Goal: Task Accomplishment & Management: Use online tool/utility

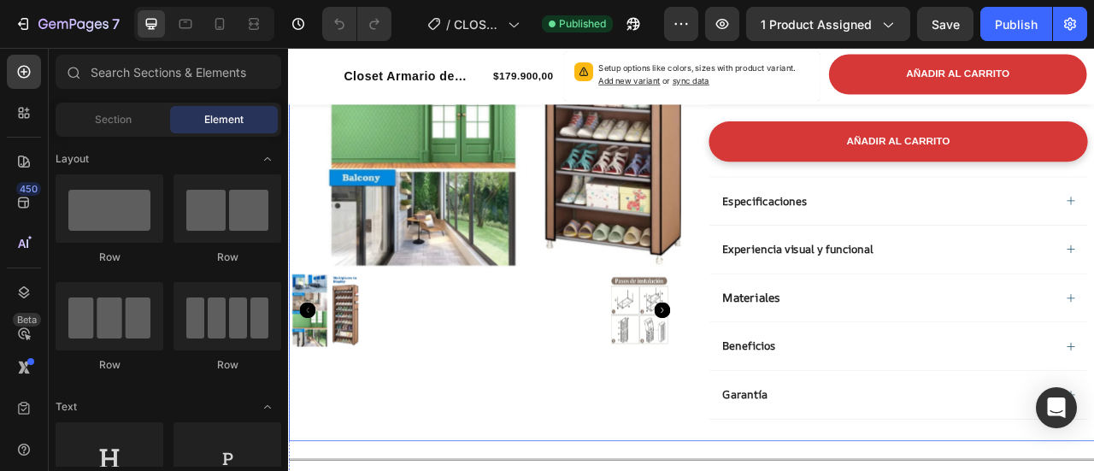
scroll to position [342, 0]
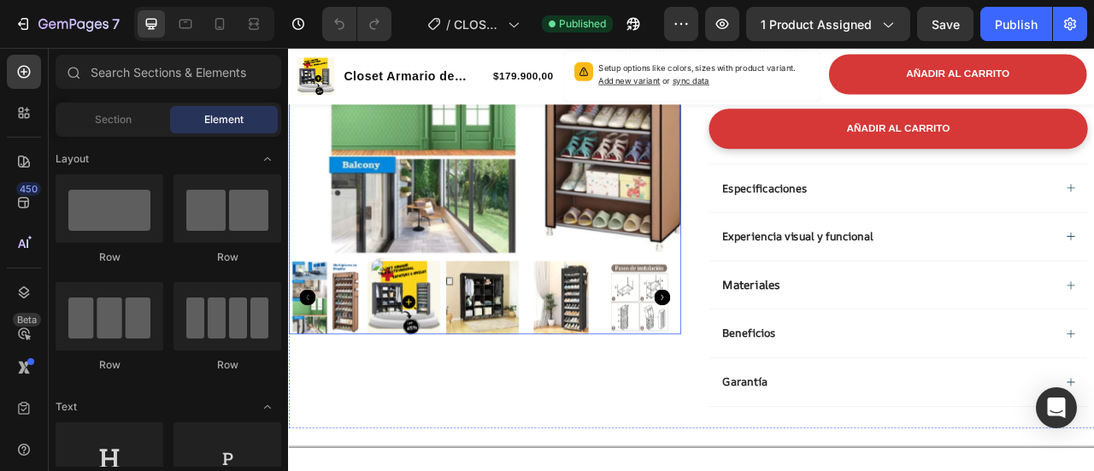
click at [467, 367] on img at bounding box center [434, 365] width 93 height 93
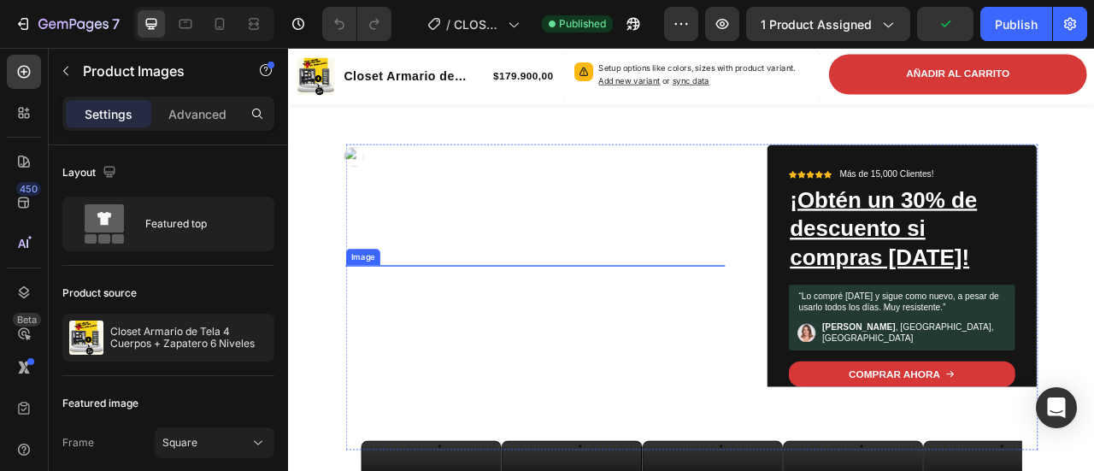
scroll to position [1025, 0]
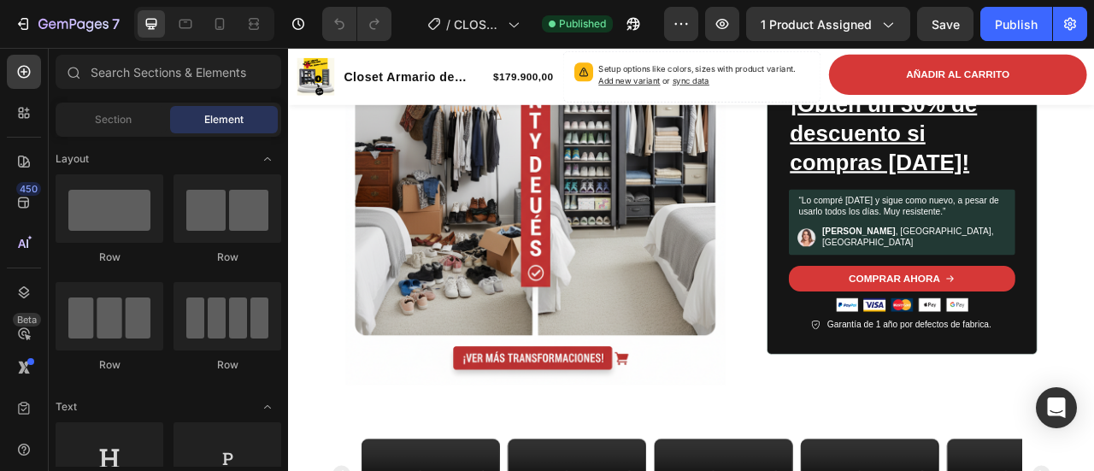
click at [329, 351] on div "Image Icon Icon Icon Icon Icon Icon List Más de 15,000 Clientes! Text Block Row…" at bounding box center [801, 243] width 1000 height 628
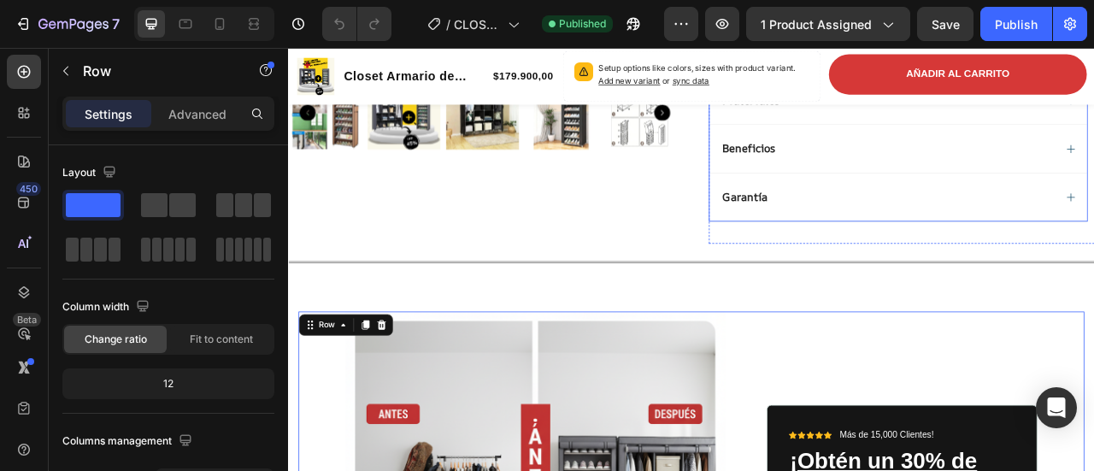
scroll to position [593, 0]
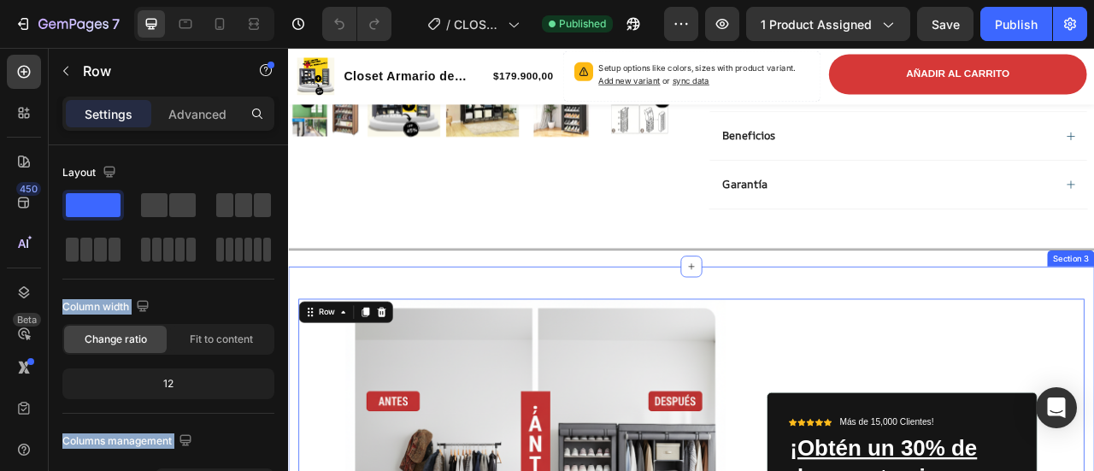
drag, startPoint x: 386, startPoint y: 257, endPoint x: 570, endPoint y: 340, distance: 201.5
click at [794, 322] on icon at bounding box center [801, 326] width 14 height 14
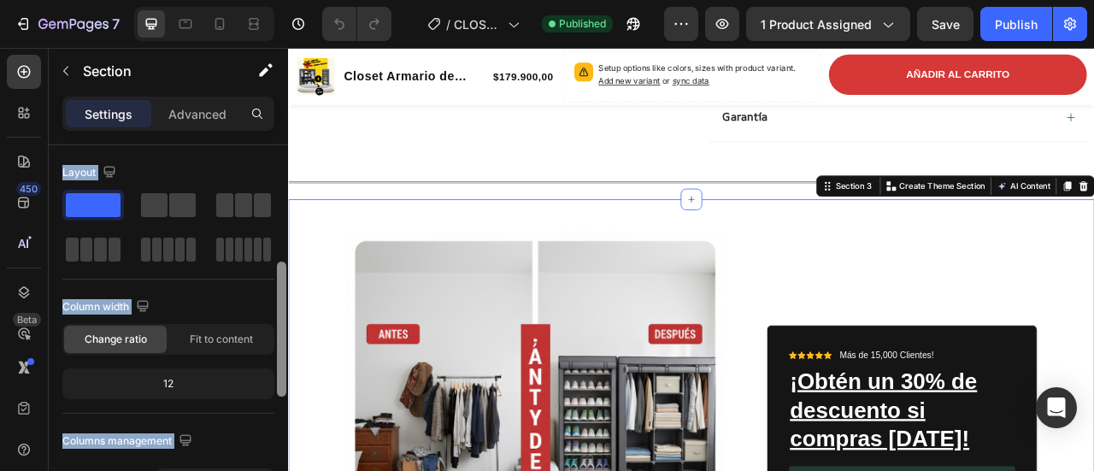
scroll to position [171, 0]
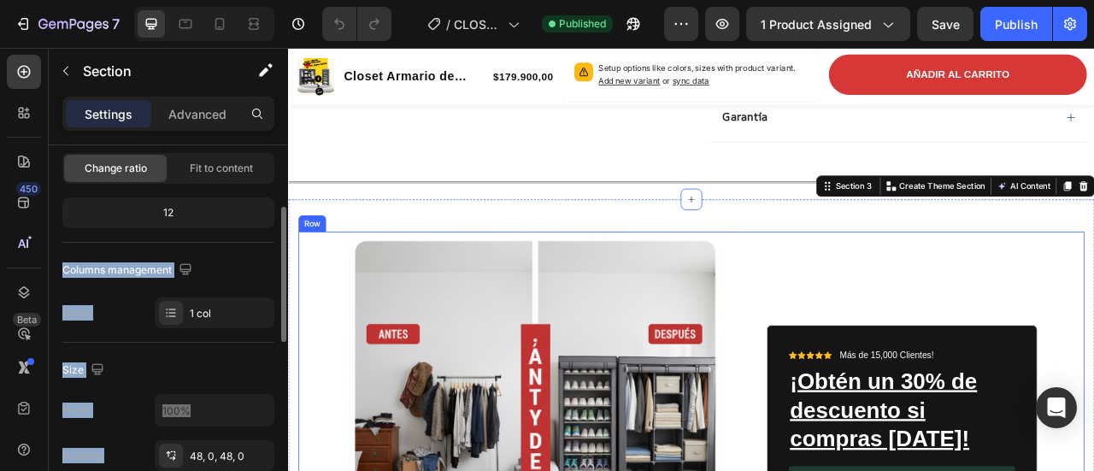
click at [321, 272] on div "Row" at bounding box center [318, 271] width 35 height 21
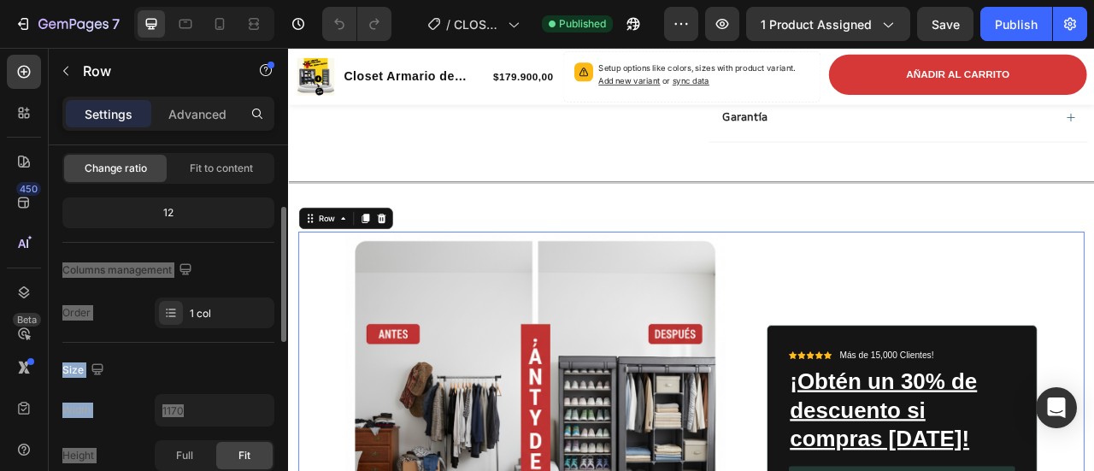
scroll to position [0, 0]
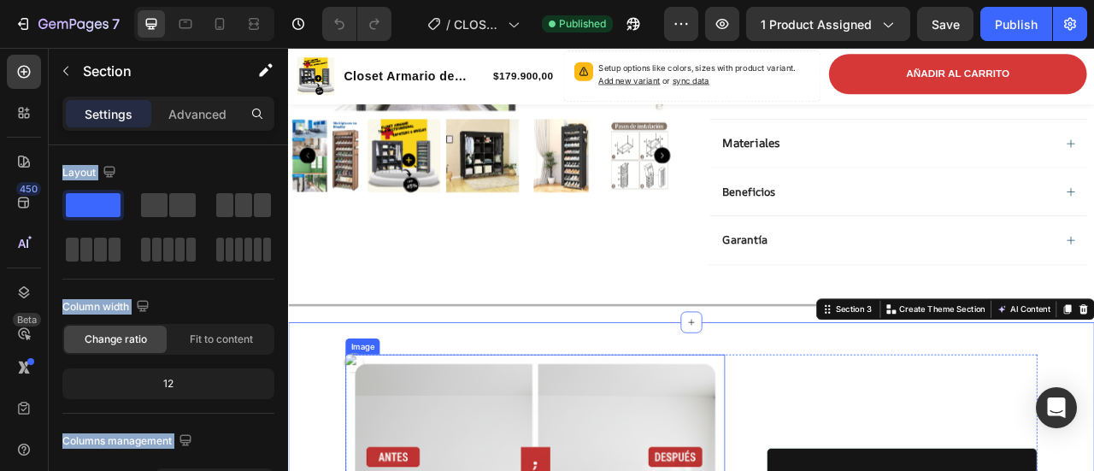
scroll to position [508, 0]
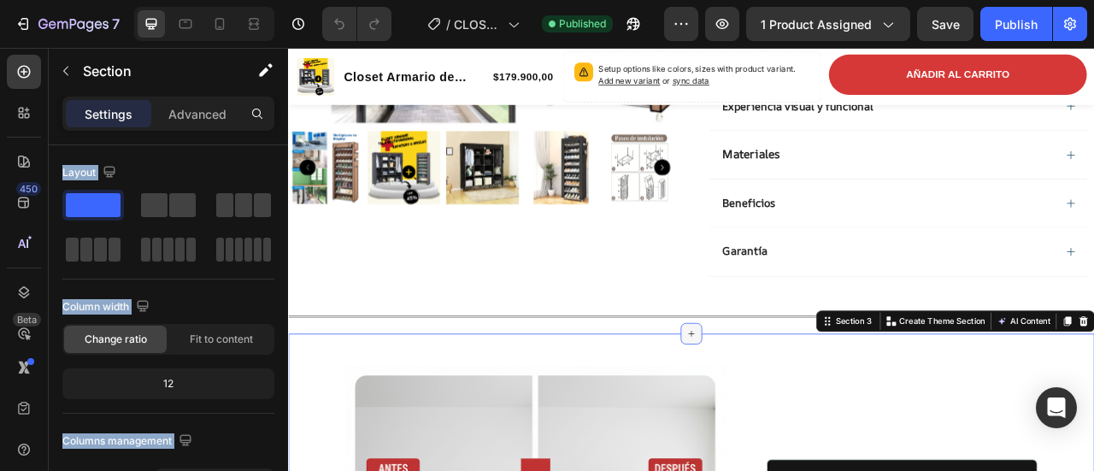
click at [794, 408] on icon at bounding box center [801, 411] width 14 height 14
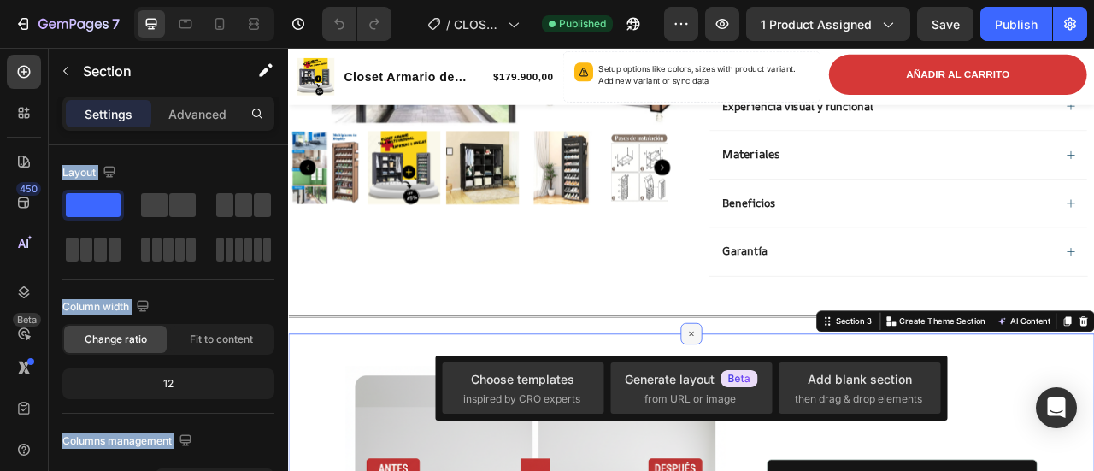
click at [787, 400] on div at bounding box center [800, 410] width 27 height 27
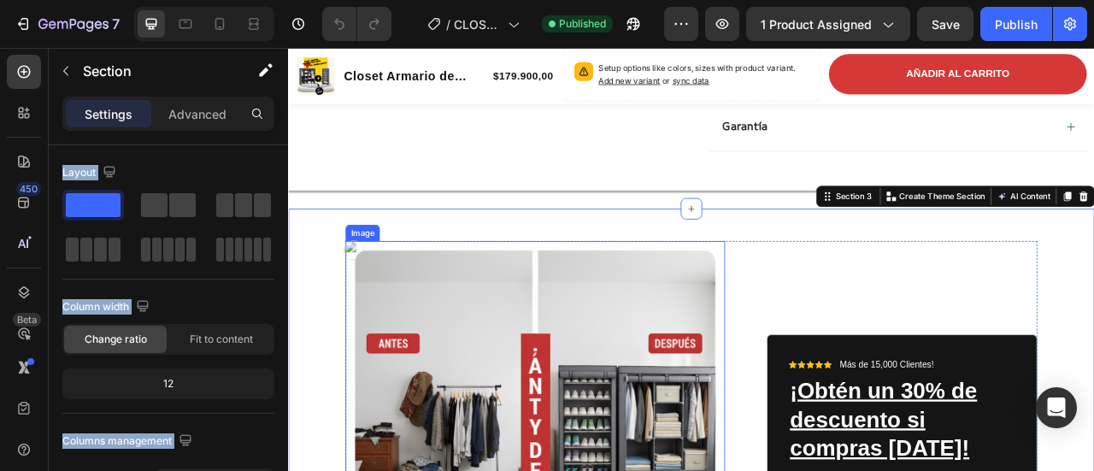
scroll to position [678, 0]
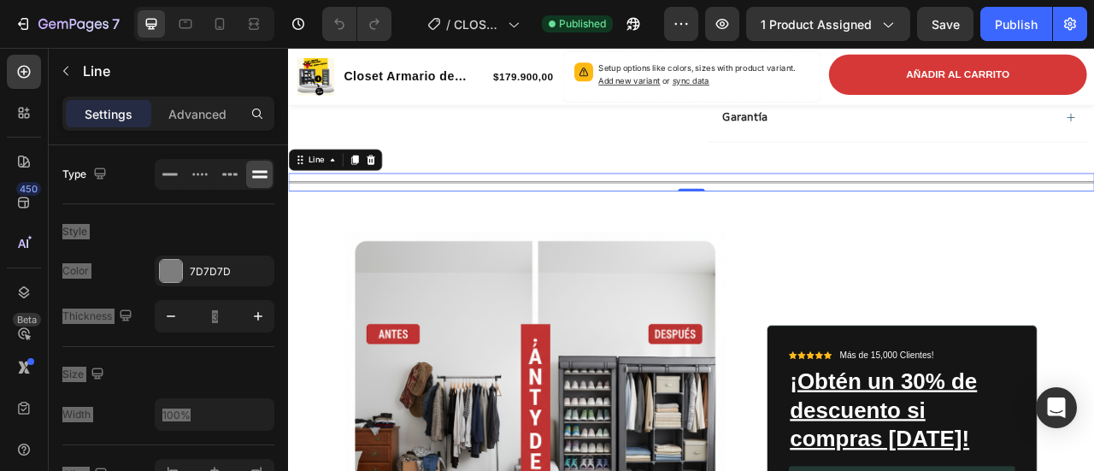
click at [308, 217] on div "Title Line 0" at bounding box center [800, 218] width 1025 height 23
click at [317, 219] on div "Title Line 0" at bounding box center [800, 218] width 1025 height 23
click at [1030, 215] on div "Title Line 0" at bounding box center [800, 218] width 1025 height 23
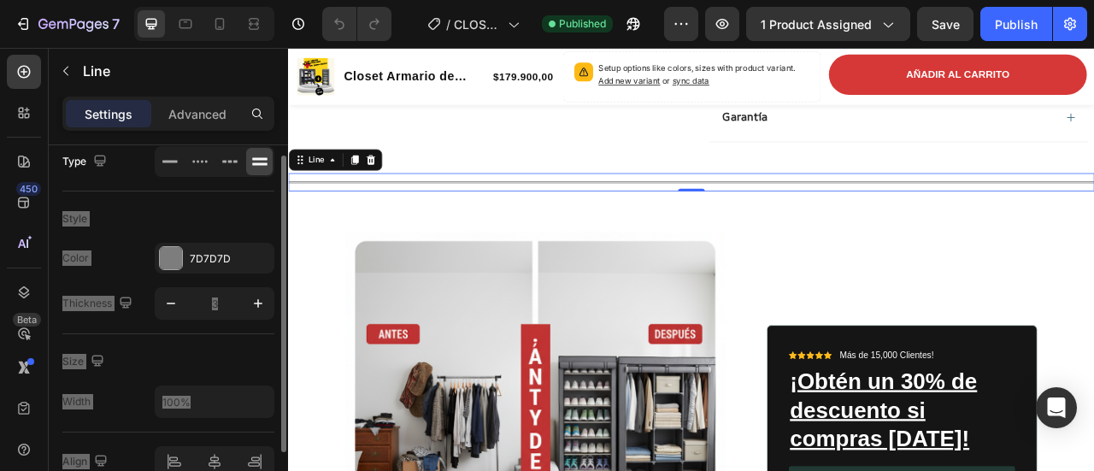
scroll to position [98, 0]
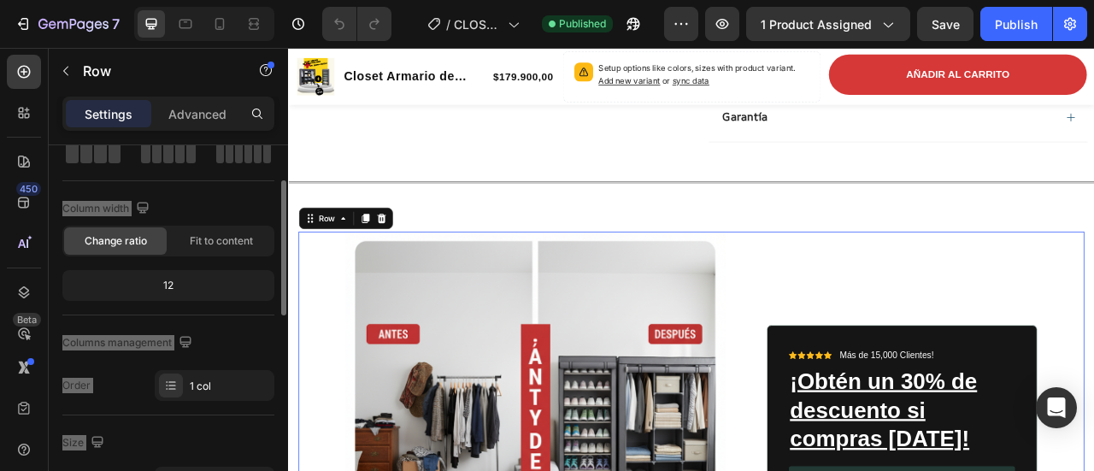
scroll to position [0, 0]
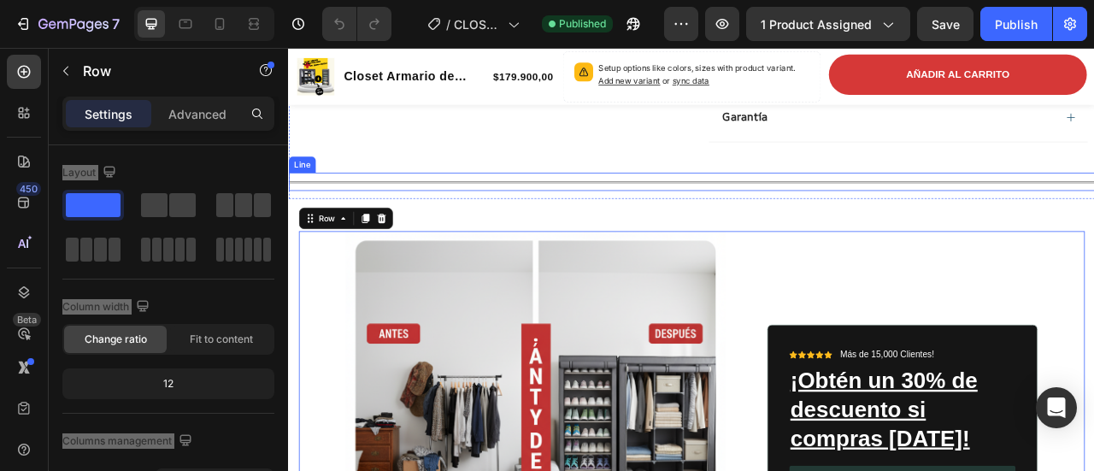
click at [337, 217] on div "Title Line" at bounding box center [800, 218] width 1025 height 23
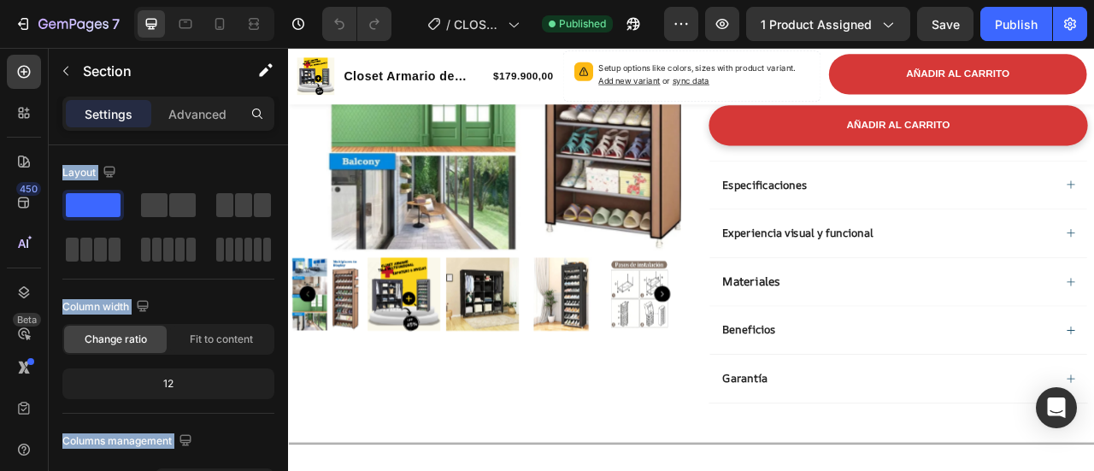
scroll to position [598, 0]
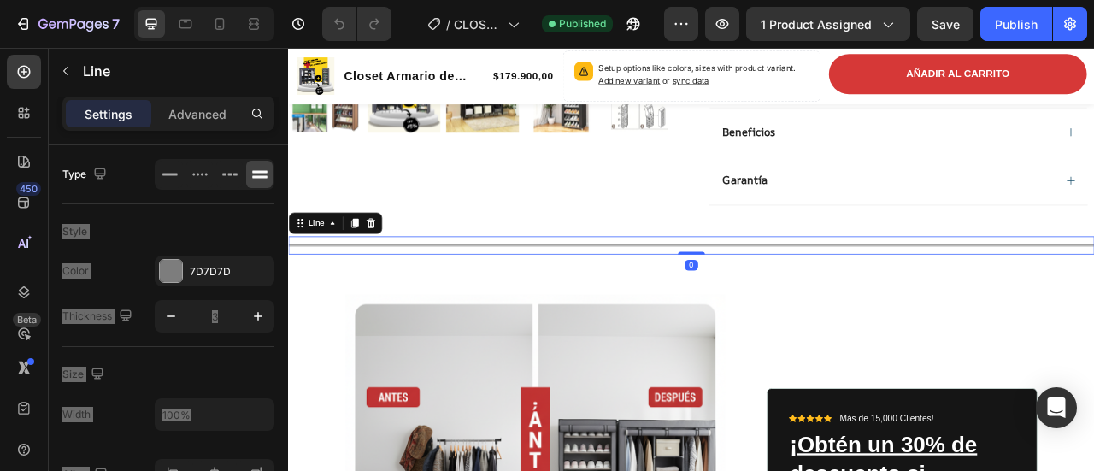
click at [1093, 296] on div "Title Line 0" at bounding box center [800, 298] width 1025 height 23
click at [337, 268] on icon at bounding box center [344, 271] width 14 height 14
click at [371, 271] on icon at bounding box center [372, 271] width 14 height 14
click at [473, 298] on div "Title Line 0" at bounding box center [800, 298] width 1025 height 23
click at [395, 264] on icon at bounding box center [392, 270] width 11 height 12
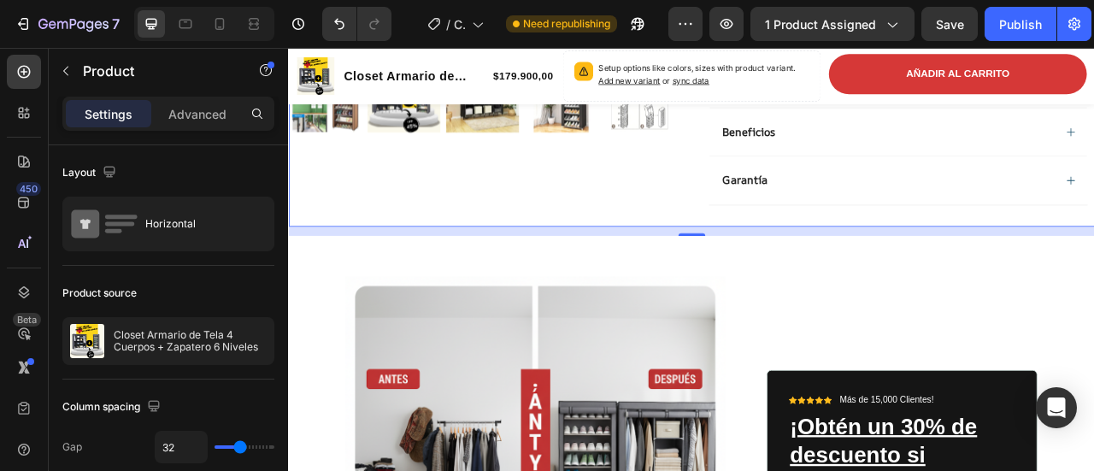
click at [373, 275] on div "14" at bounding box center [800, 281] width 1025 height 12
click at [795, 282] on div at bounding box center [800, 284] width 34 height 5
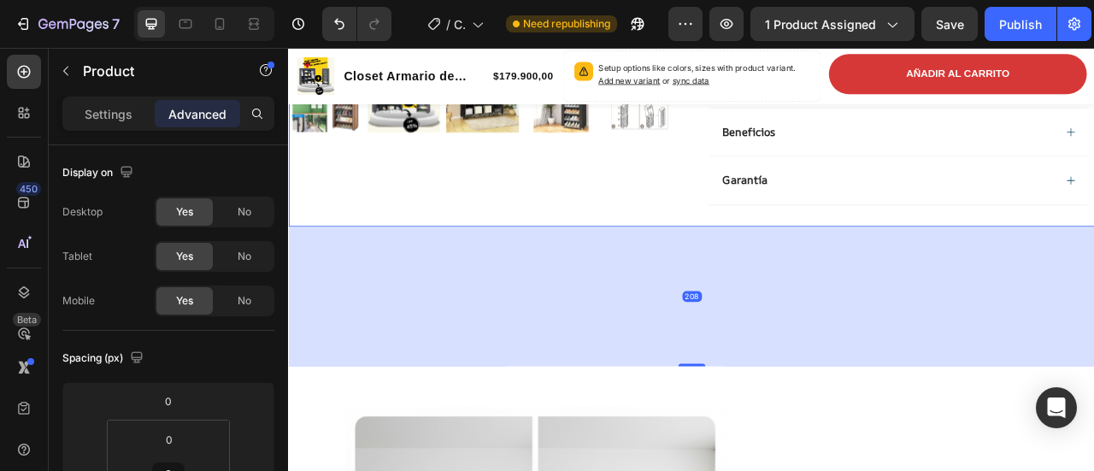
drag, startPoint x: 795, startPoint y: 279, endPoint x: 817, endPoint y: 444, distance: 167.1
click at [817, 275] on div "208" at bounding box center [800, 275] width 1025 height 0
type input "208"
click at [551, 373] on div "208" at bounding box center [800, 364] width 1025 height 178
click at [490, 343] on div "208" at bounding box center [800, 364] width 1025 height 178
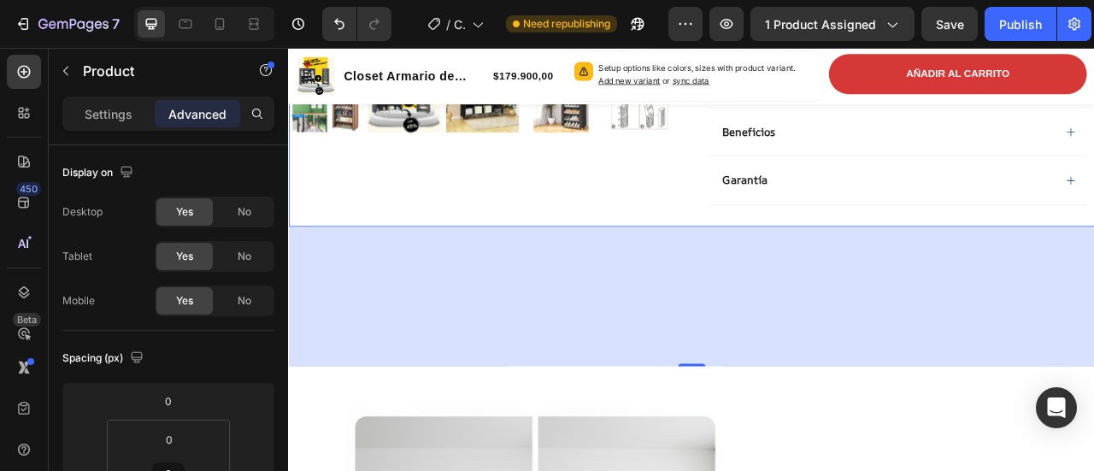
click at [516, 382] on div "208" at bounding box center [800, 364] width 1025 height 178
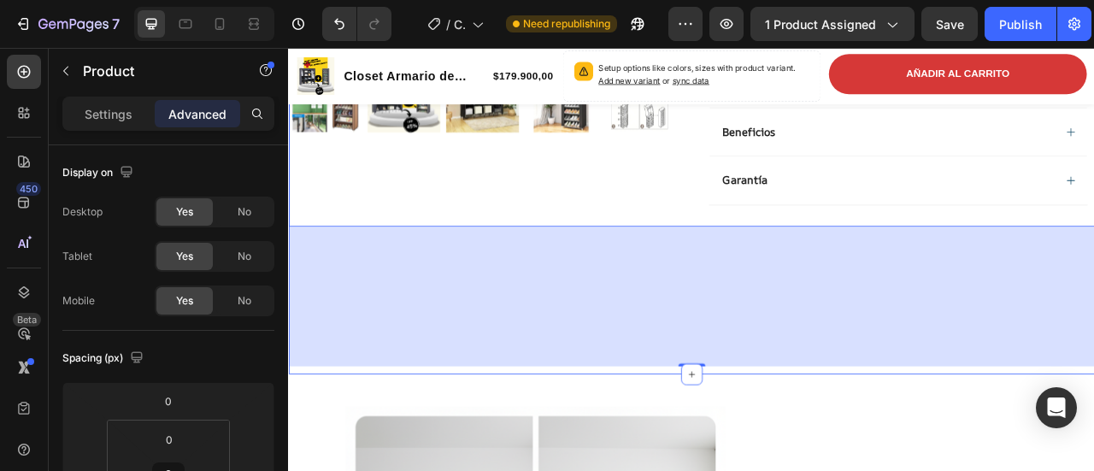
click at [867, 447] on div "Product Images Closet Armario de Tela 4 Cuerpos + Zapatero 6 Niveles Product Ti…" at bounding box center [800, 10] width 1025 height 907
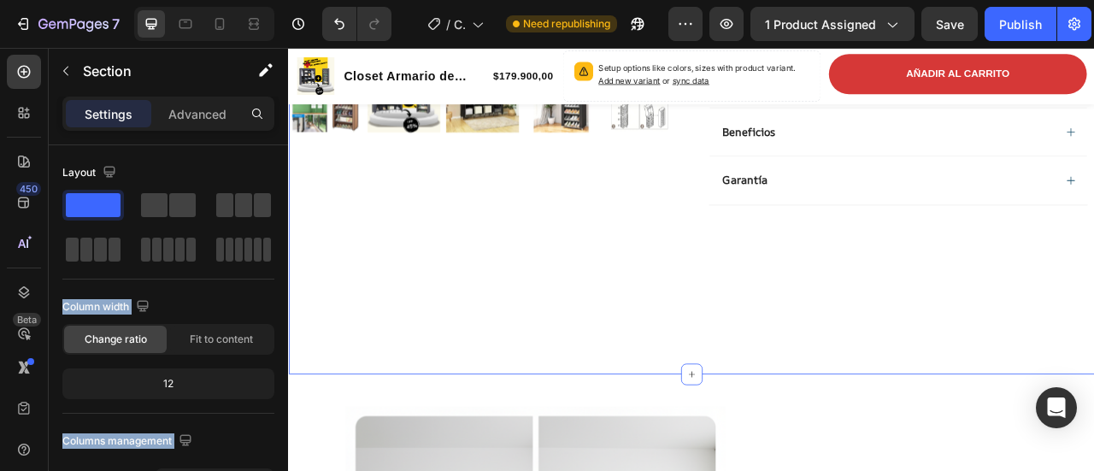
drag, startPoint x: 398, startPoint y: 249, endPoint x: 561, endPoint y: 341, distance: 187.5
click at [78, 210] on span at bounding box center [93, 205] width 55 height 24
click at [190, 114] on p "Advanced" at bounding box center [197, 114] width 58 height 18
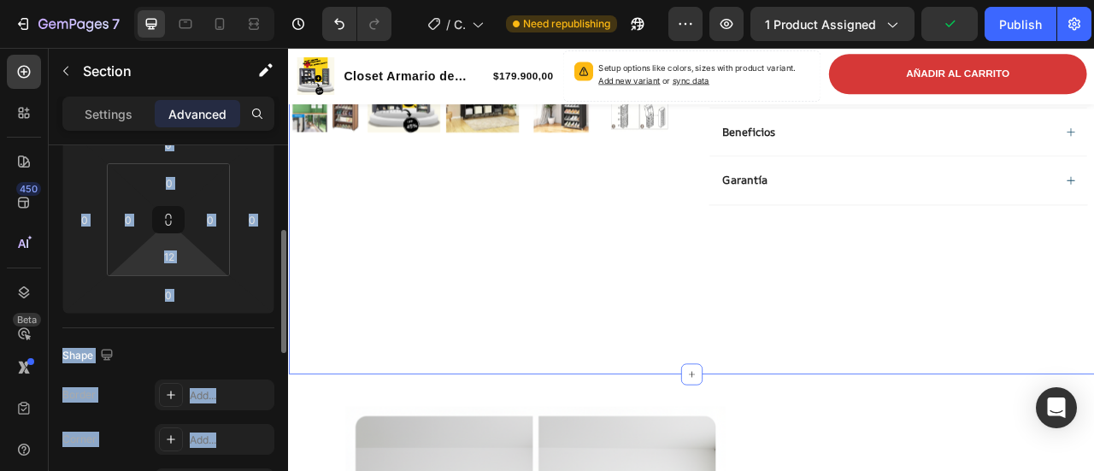
scroll to position [171, 0]
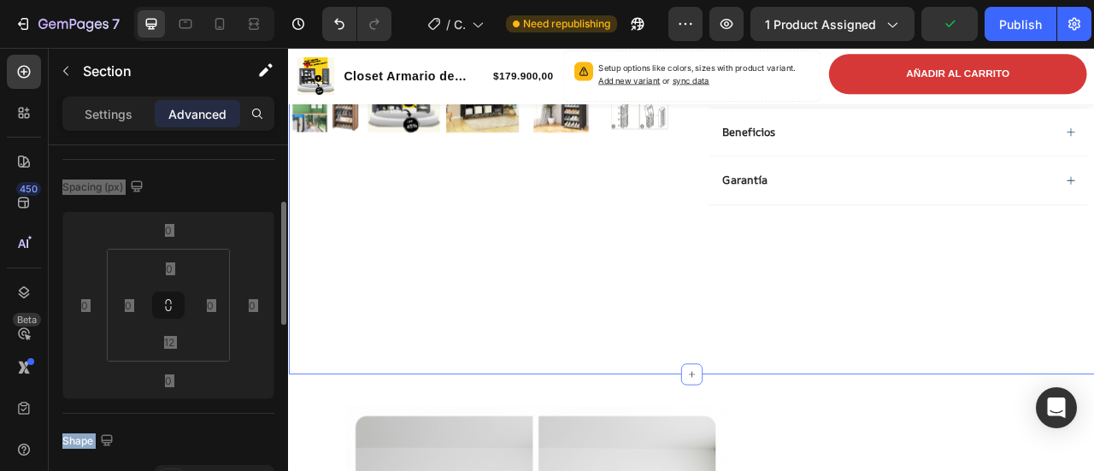
click at [691, 328] on div "Product Images Closet Armario de Tela 4 Cuerpos + Zapatero 6 Niveles Product Ti…" at bounding box center [800, 5] width 1025 height 896
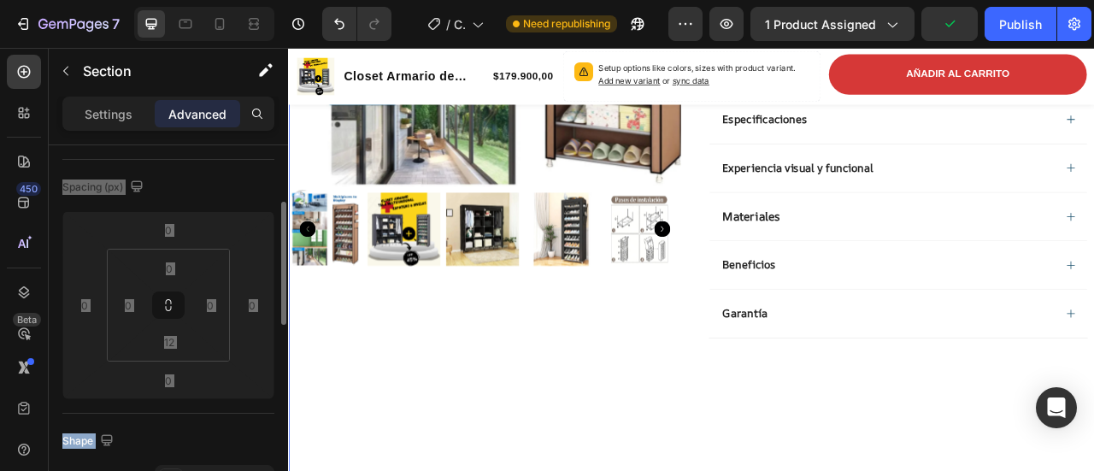
scroll to position [427, 0]
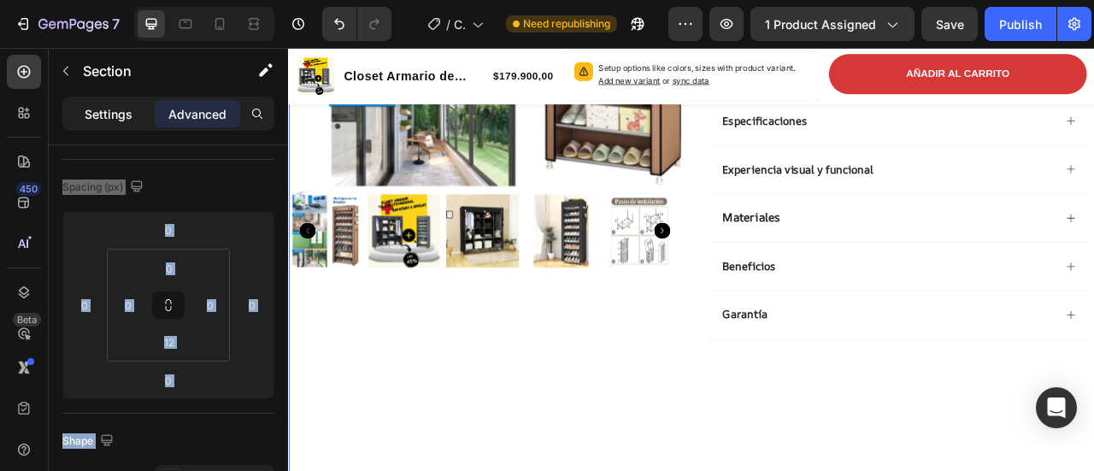
click at [128, 112] on p "Settings" at bounding box center [109, 114] width 48 height 18
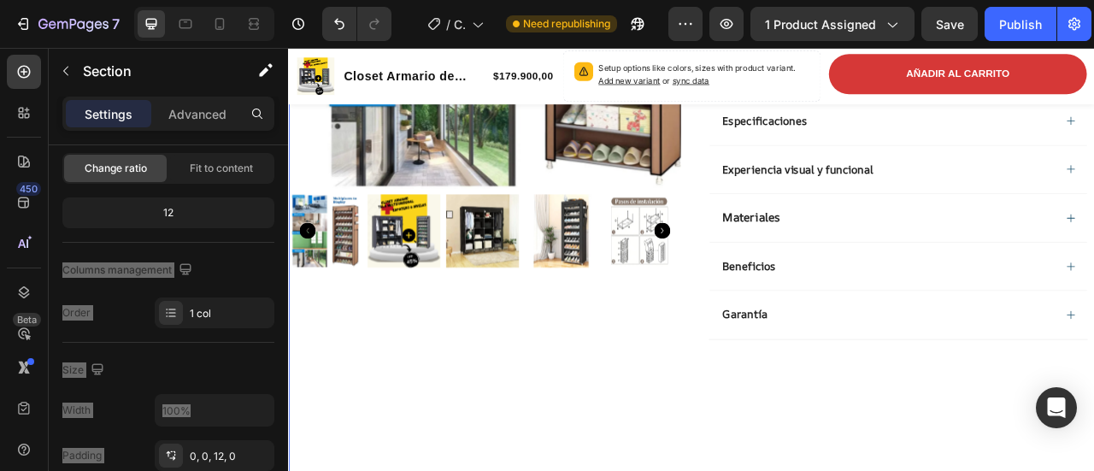
click at [543, 470] on div "Product Images Closet Armario de Tela 4 Cuerpos + Zapatero 6 Niveles Product Ti…" at bounding box center [800, 175] width 1025 height 896
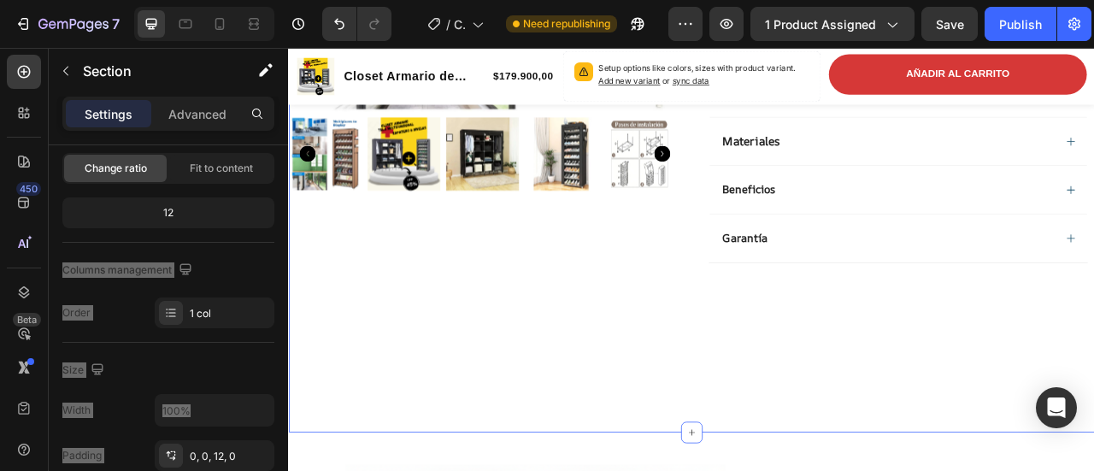
scroll to position [769, 0]
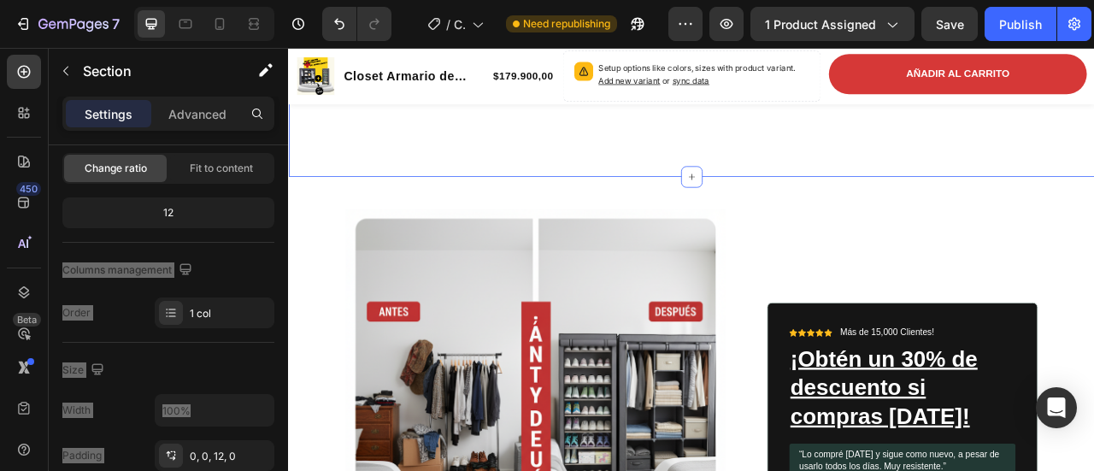
scroll to position [854, 0]
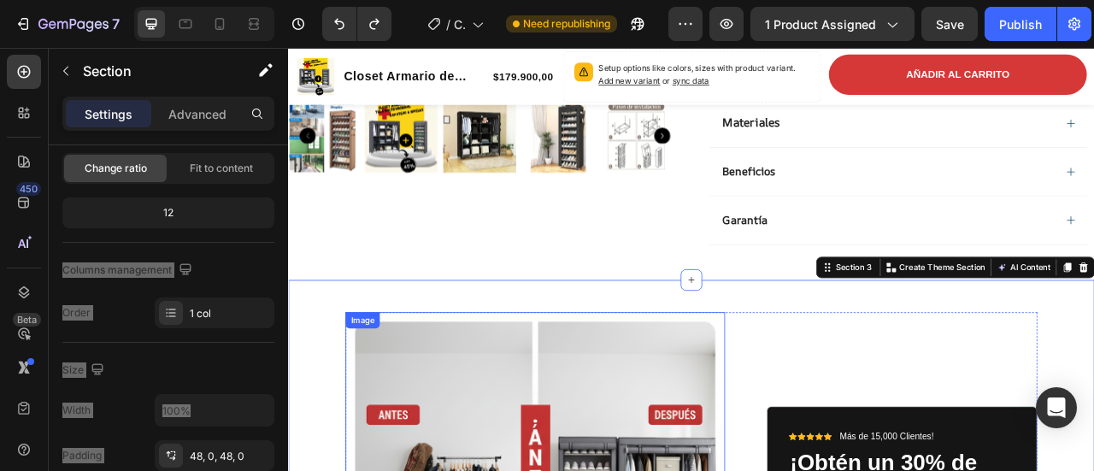
scroll to position [513, 0]
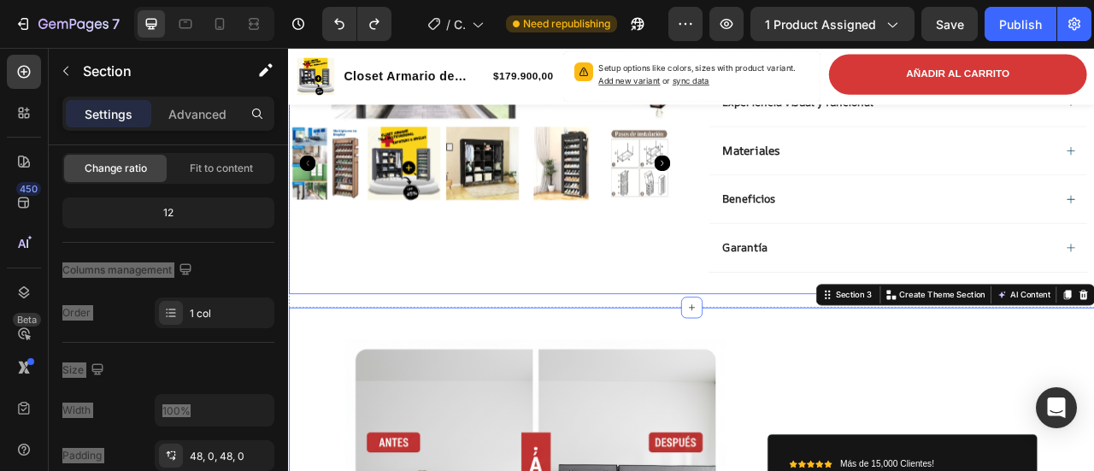
click at [513, 313] on div "Product Images" at bounding box center [537, 1] width 499 height 719
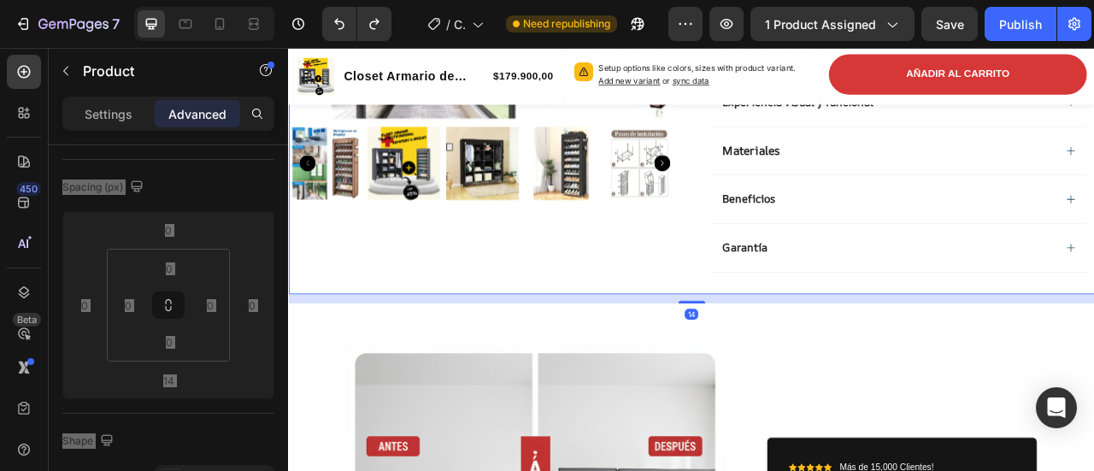
scroll to position [0, 0]
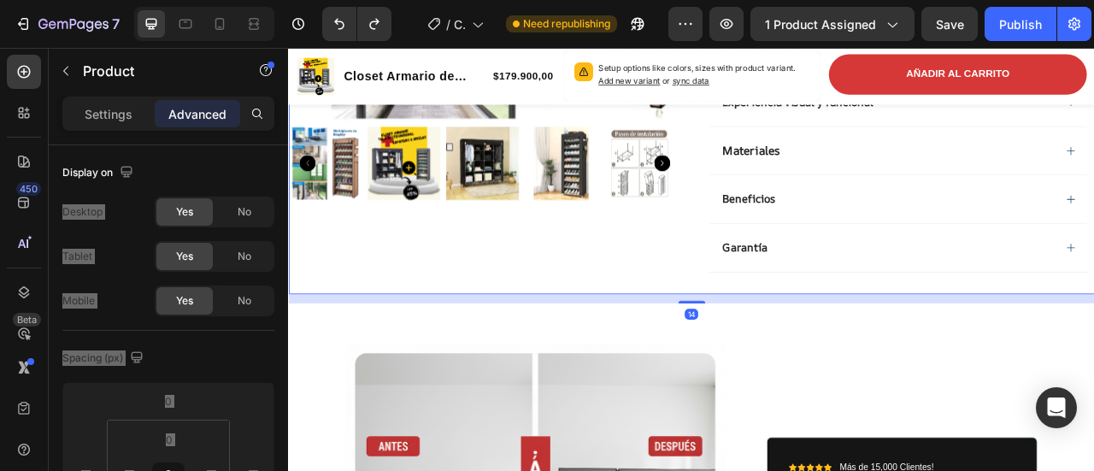
click at [652, 363] on div "14" at bounding box center [800, 367] width 1025 height 12
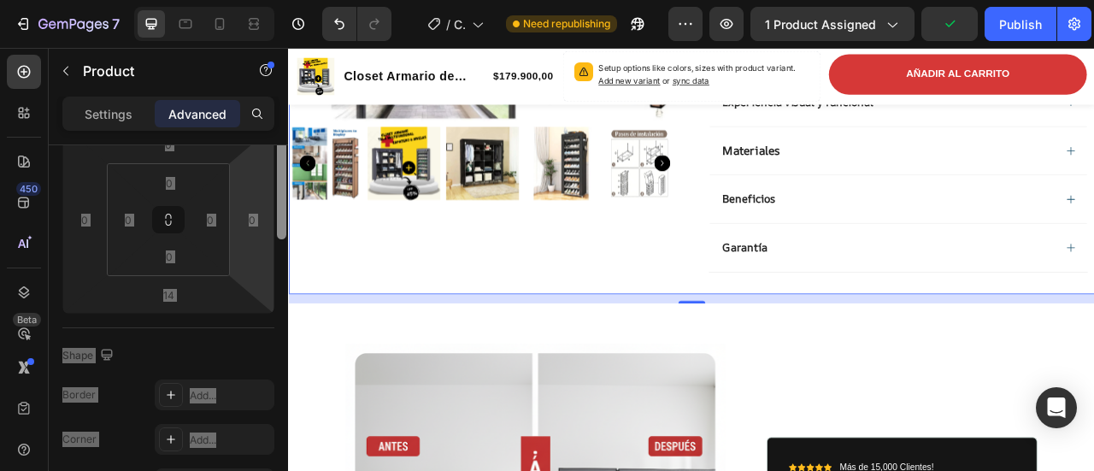
scroll to position [171, 0]
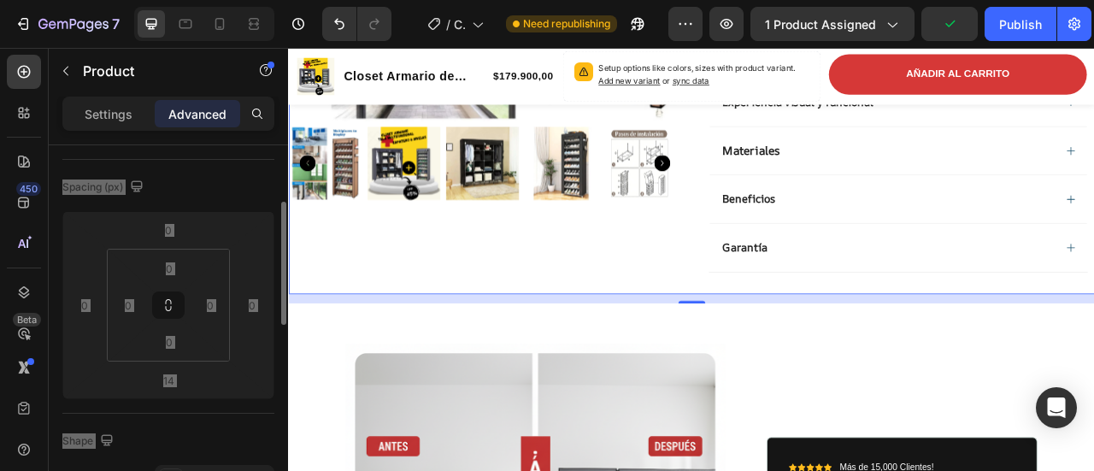
click at [438, 335] on div "Product Images" at bounding box center [537, 1] width 499 height 719
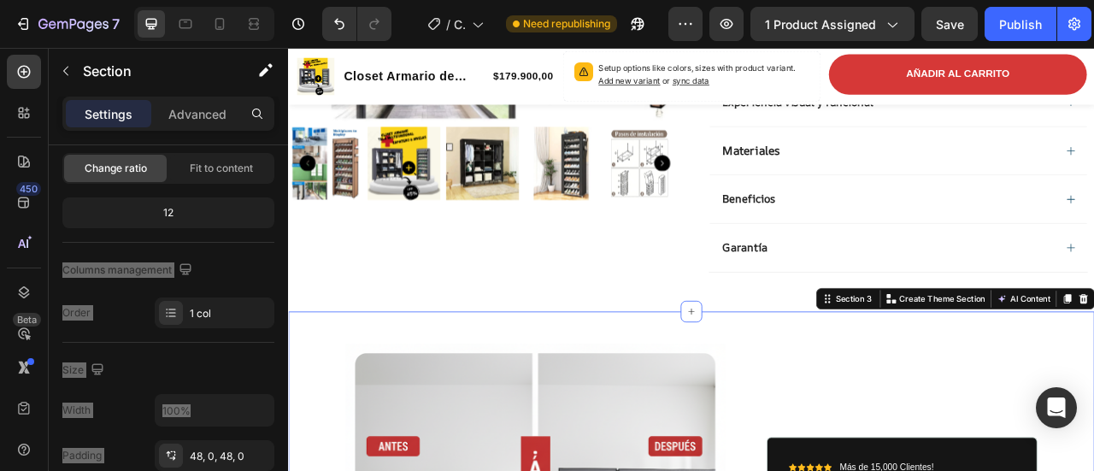
scroll to position [0, 0]
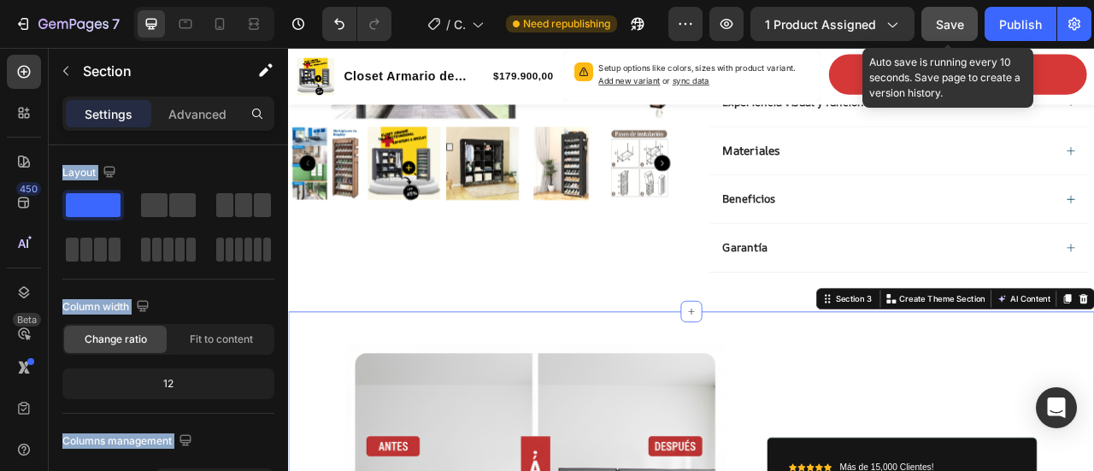
click at [968, 26] on button "Save" at bounding box center [949, 24] width 56 height 34
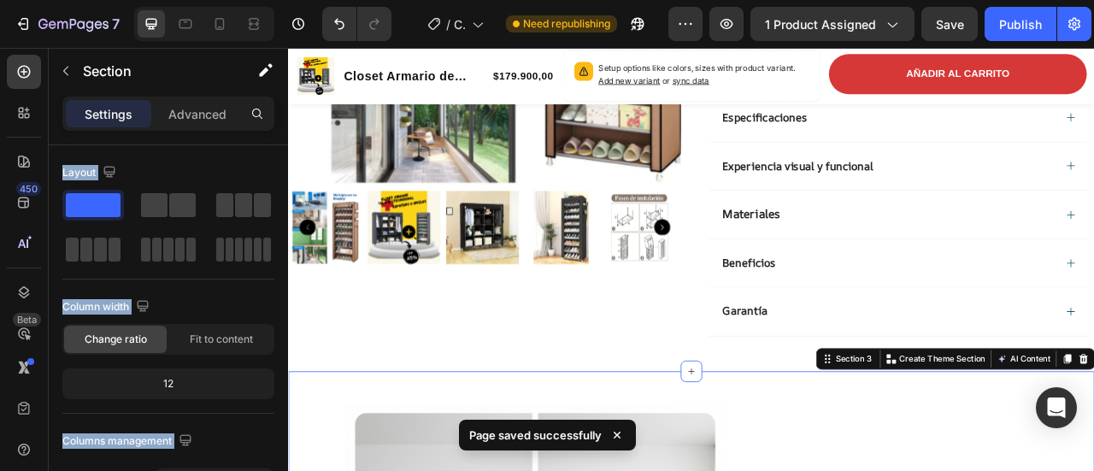
scroll to position [513, 0]
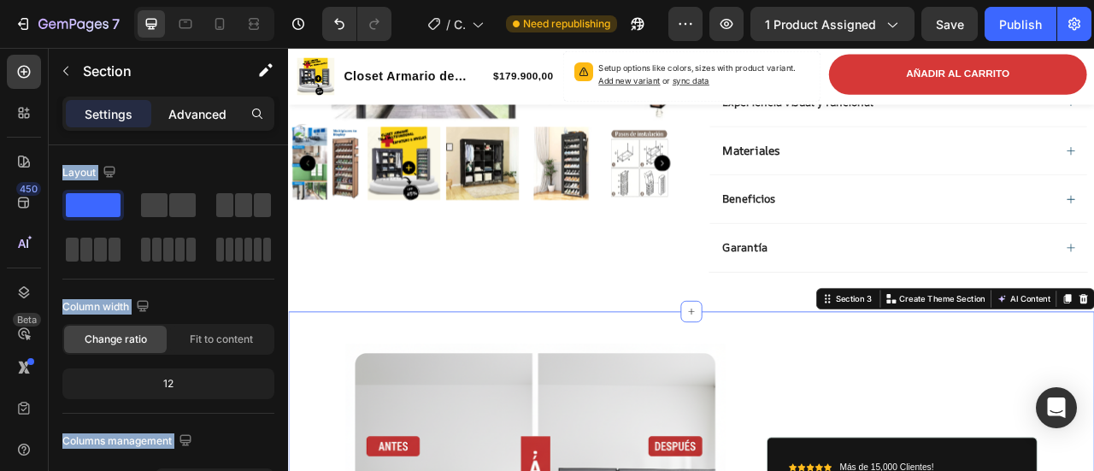
click at [169, 117] on p "Advanced" at bounding box center [197, 114] width 58 height 18
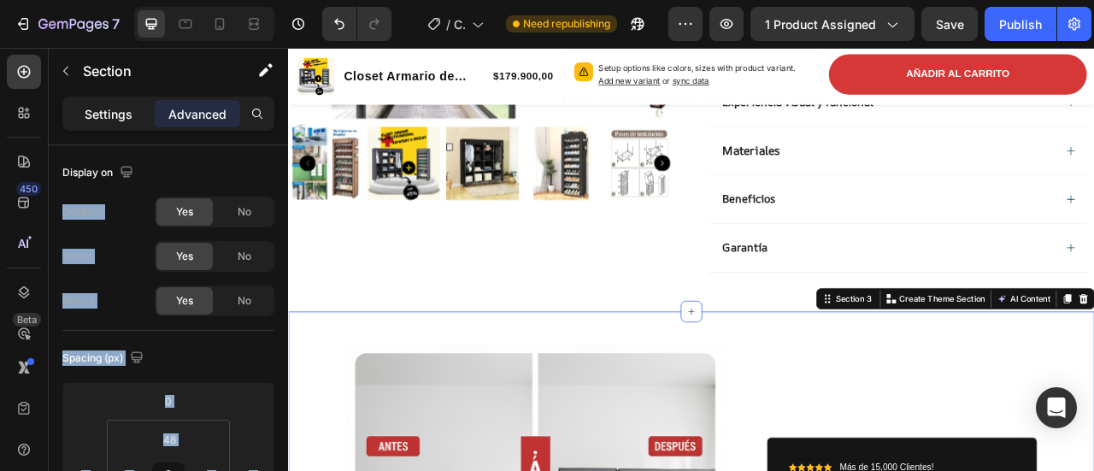
click at [133, 115] on div "Settings" at bounding box center [108, 113] width 85 height 27
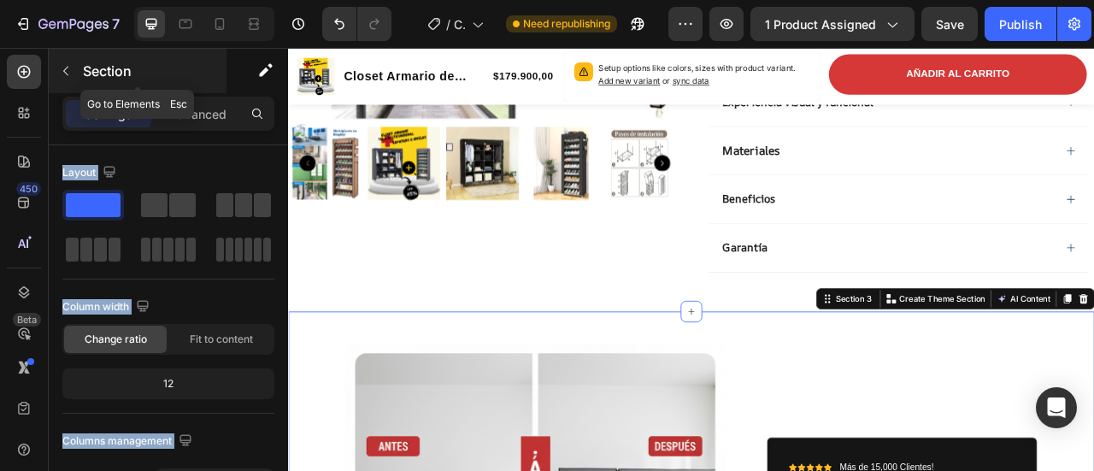
click at [79, 66] on button "button" at bounding box center [65, 70] width 27 height 27
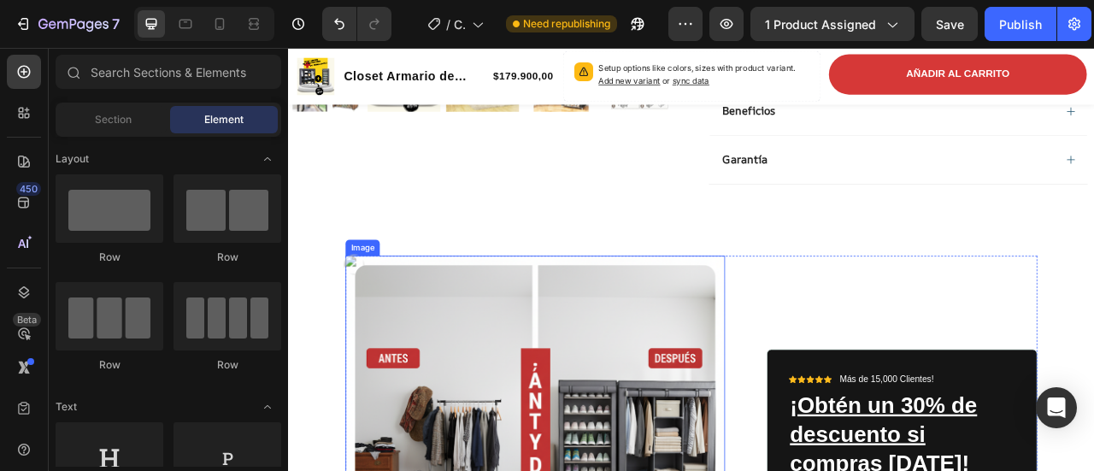
scroll to position [598, 0]
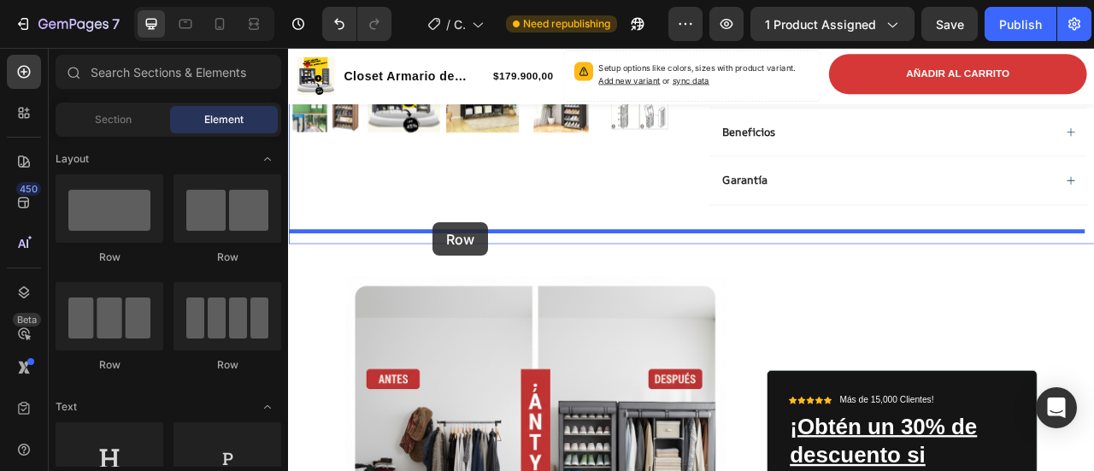
drag, startPoint x: 413, startPoint y: 251, endPoint x: 472, endPoint y: 270, distance: 61.9
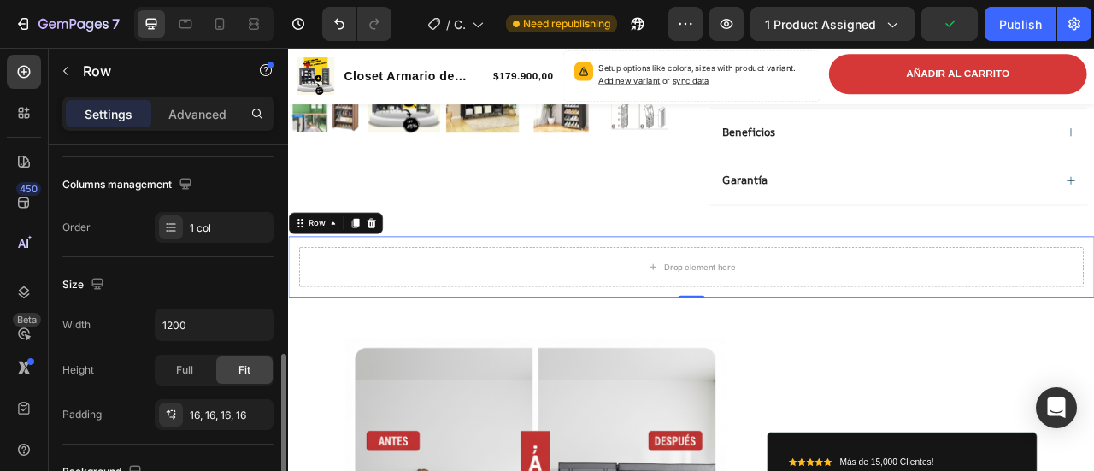
scroll to position [342, 0]
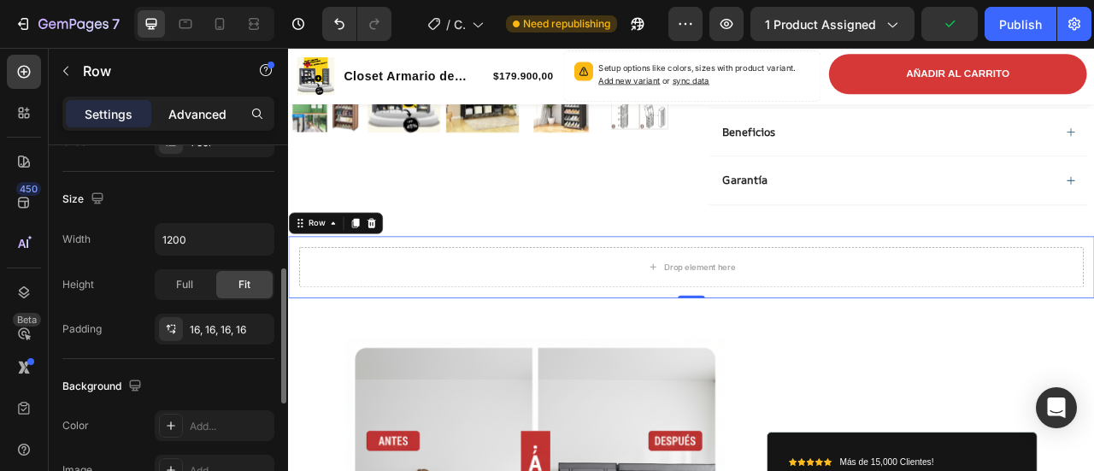
click at [190, 126] on div "Advanced" at bounding box center [197, 113] width 85 height 27
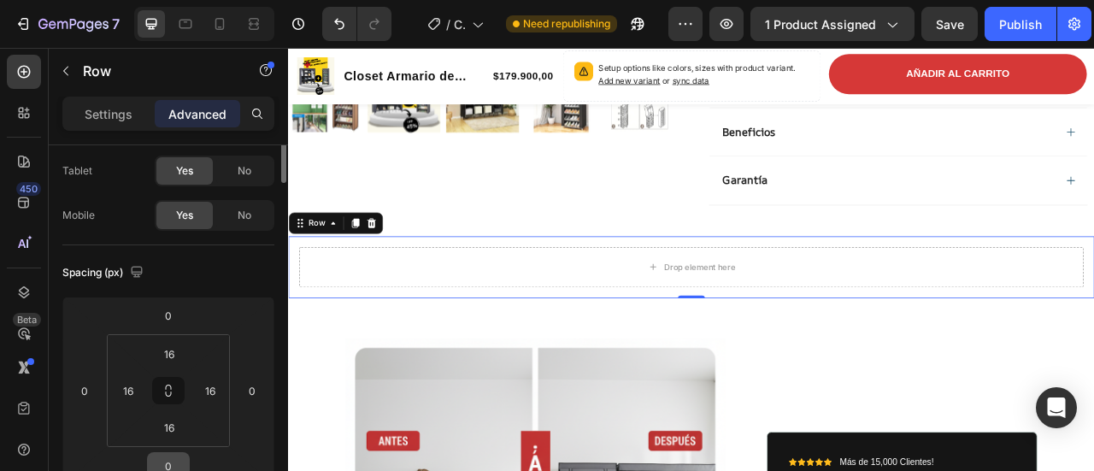
scroll to position [0, 0]
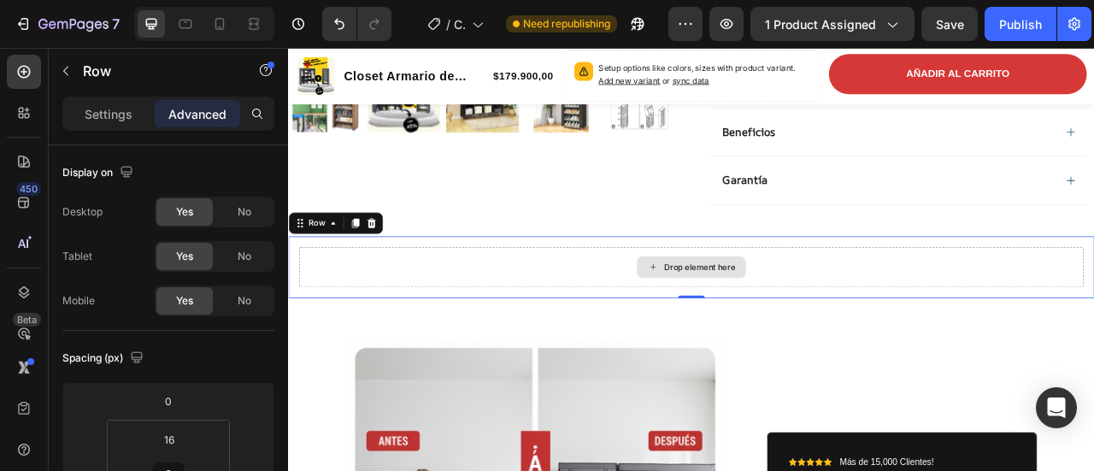
click at [721, 320] on div "Drop element here" at bounding box center [801, 326] width 998 height 51
click at [745, 320] on icon at bounding box center [752, 326] width 14 height 15
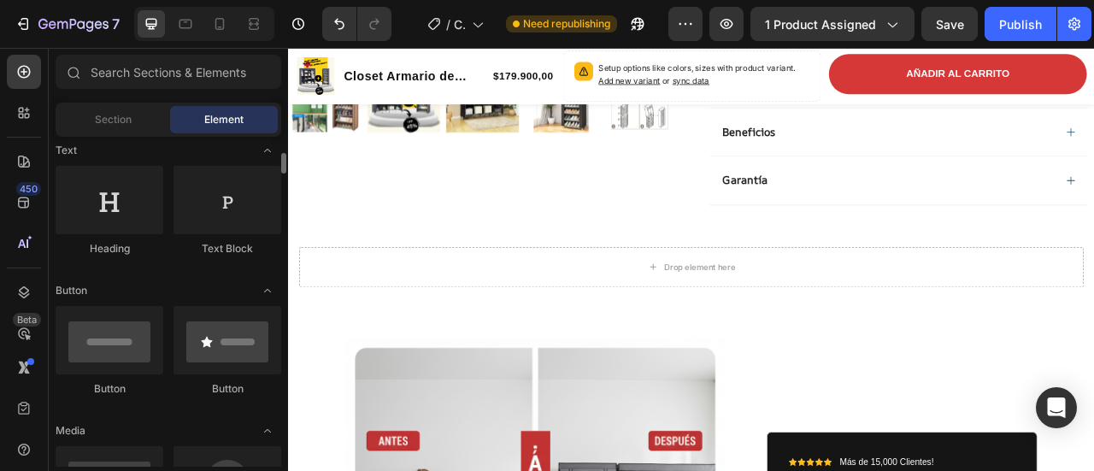
scroll to position [342, 0]
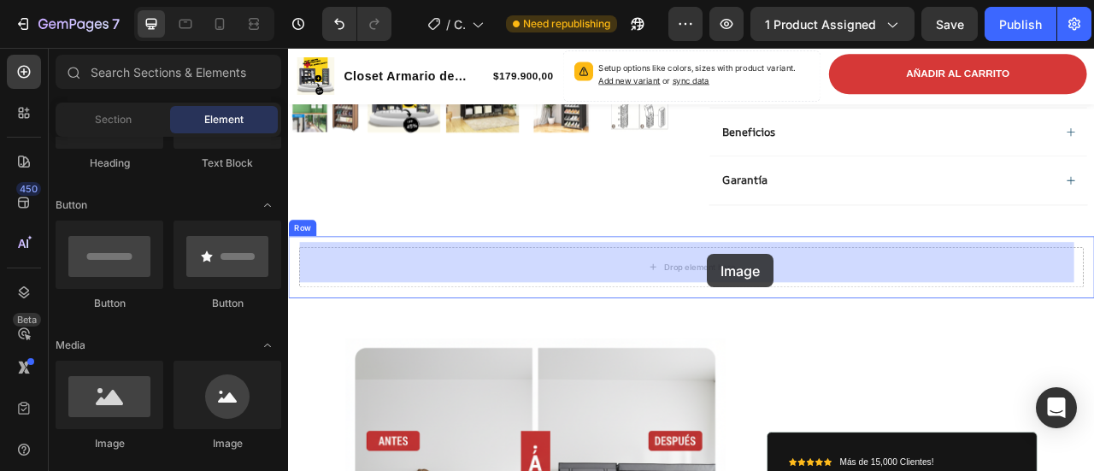
drag, startPoint x: 404, startPoint y: 437, endPoint x: 820, endPoint y: 310, distance: 435.1
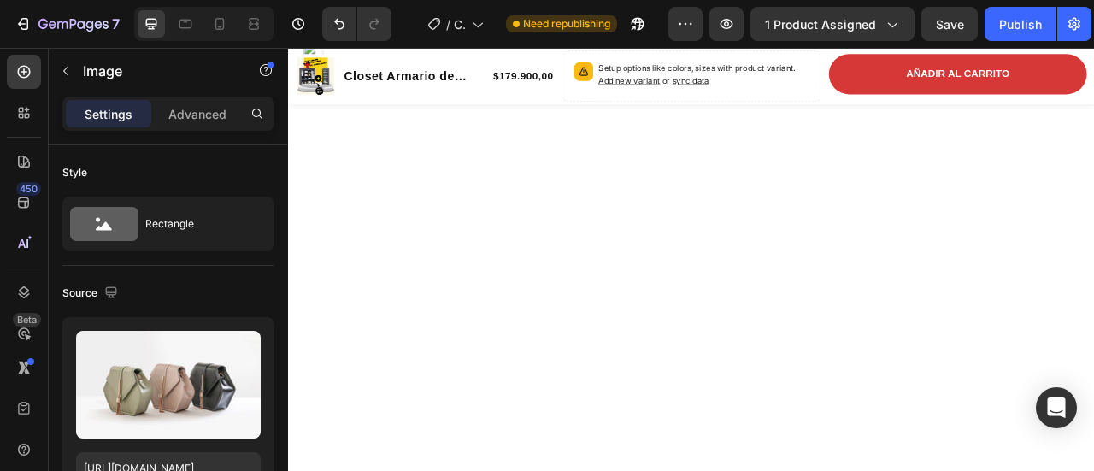
scroll to position [940, 0]
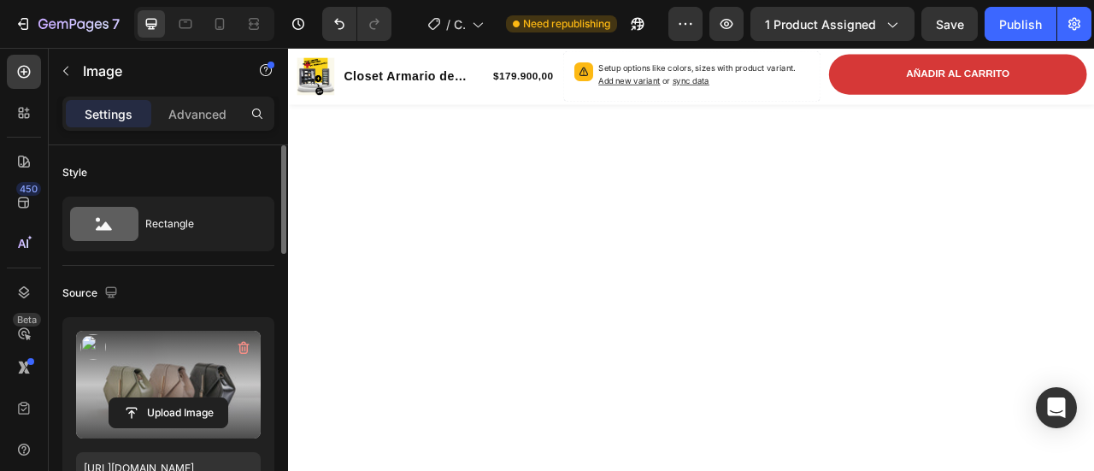
click at [257, 333] on label at bounding box center [168, 385] width 185 height 108
click at [227, 398] on input "file" at bounding box center [168, 412] width 118 height 29
click at [242, 347] on icon "button" at bounding box center [243, 348] width 2 height 5
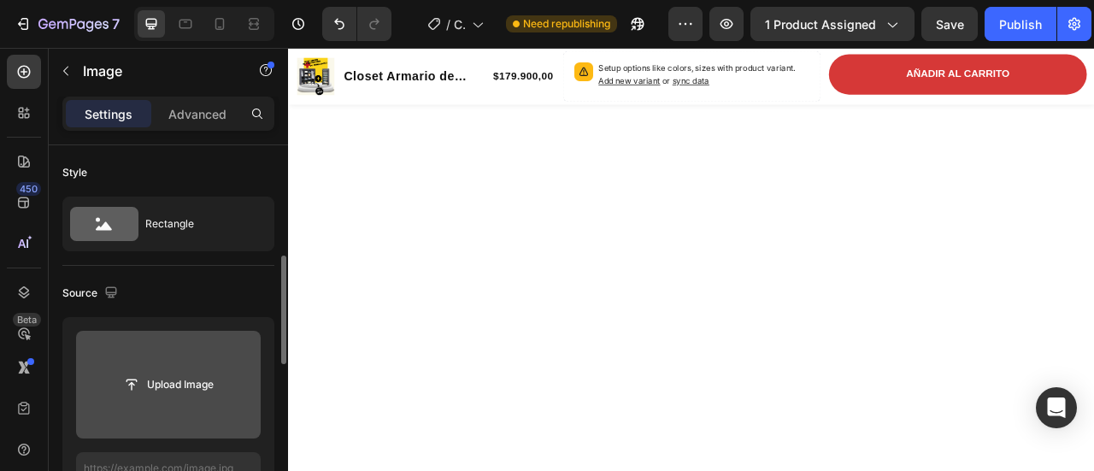
scroll to position [85, 0]
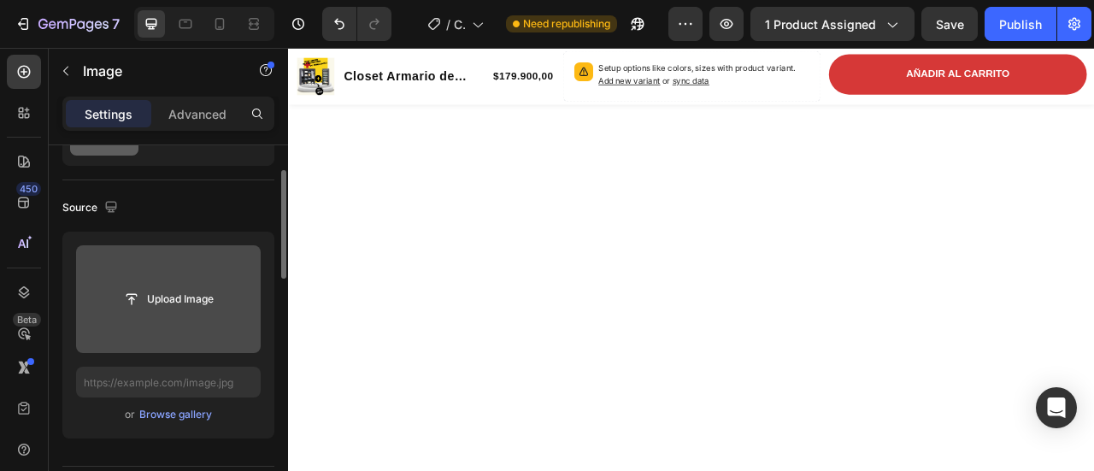
click at [208, 281] on input "file" at bounding box center [168, 299] width 185 height 108
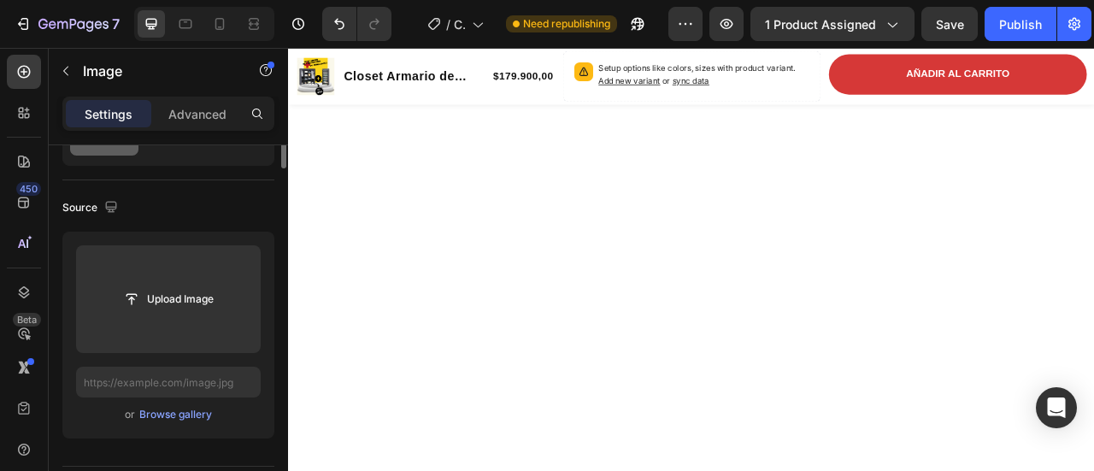
scroll to position [0, 0]
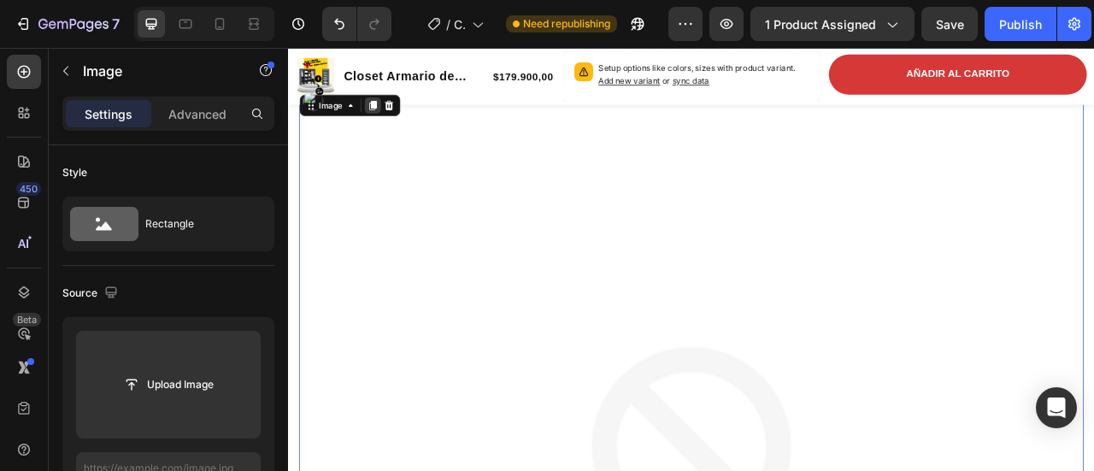
scroll to position [769, 0]
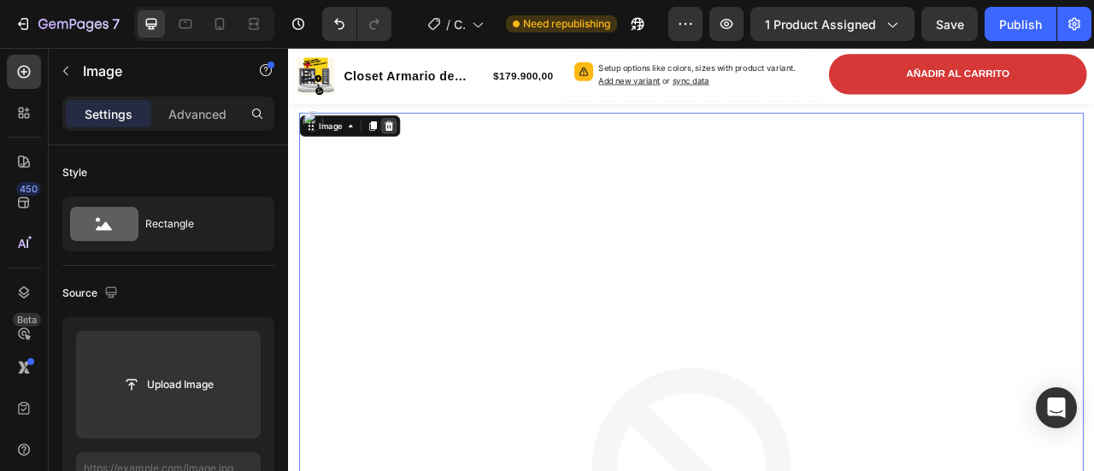
click at [416, 143] on icon at bounding box center [415, 147] width 14 height 14
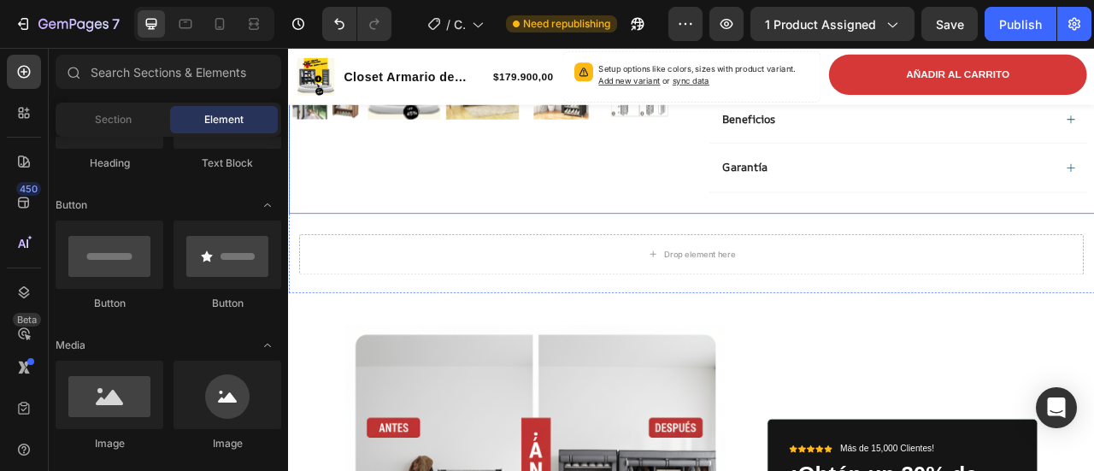
scroll to position [598, 0]
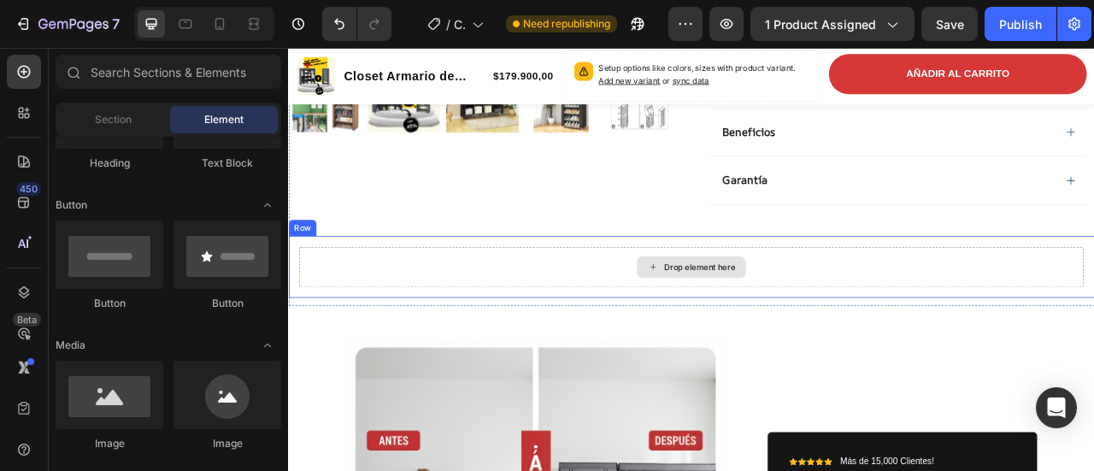
click at [822, 313] on div "Drop element here" at bounding box center [800, 326] width 138 height 27
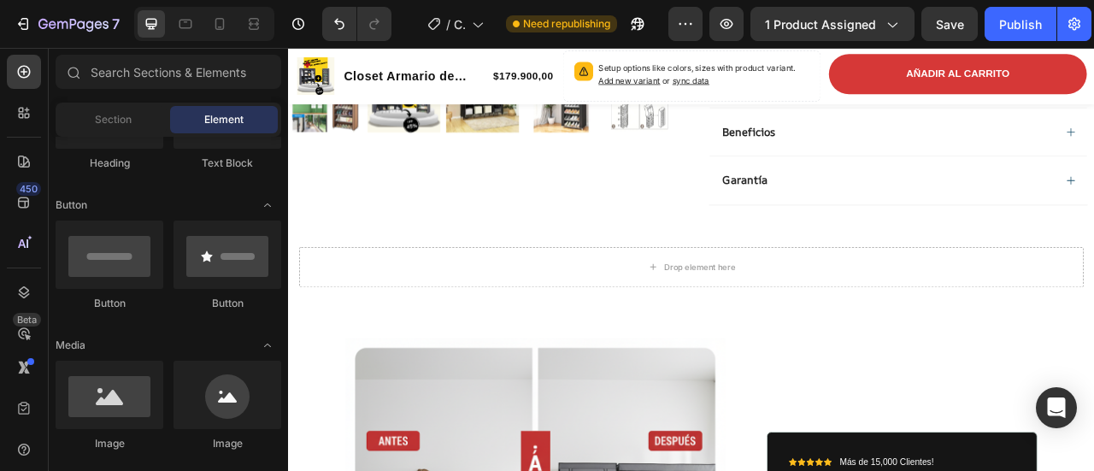
scroll to position [513, 0]
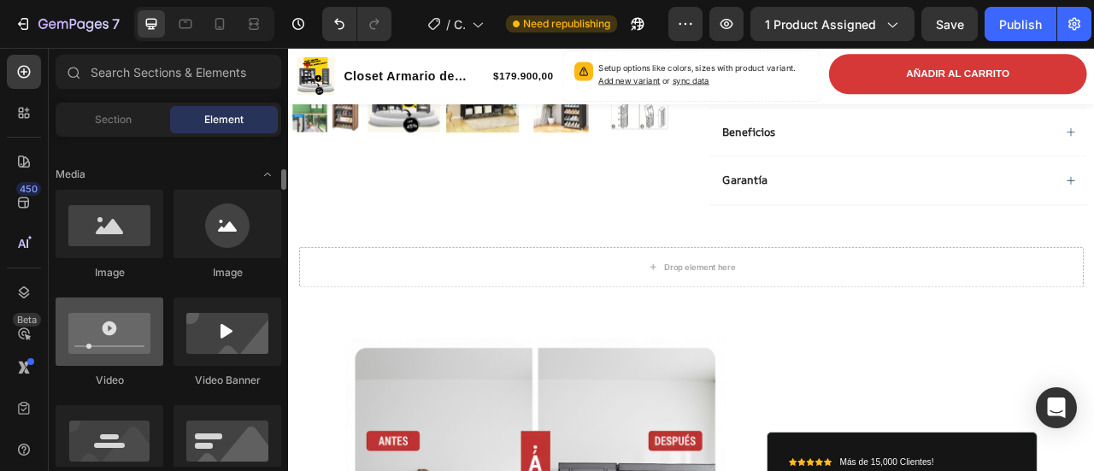
click at [108, 334] on div at bounding box center [110, 331] width 108 height 68
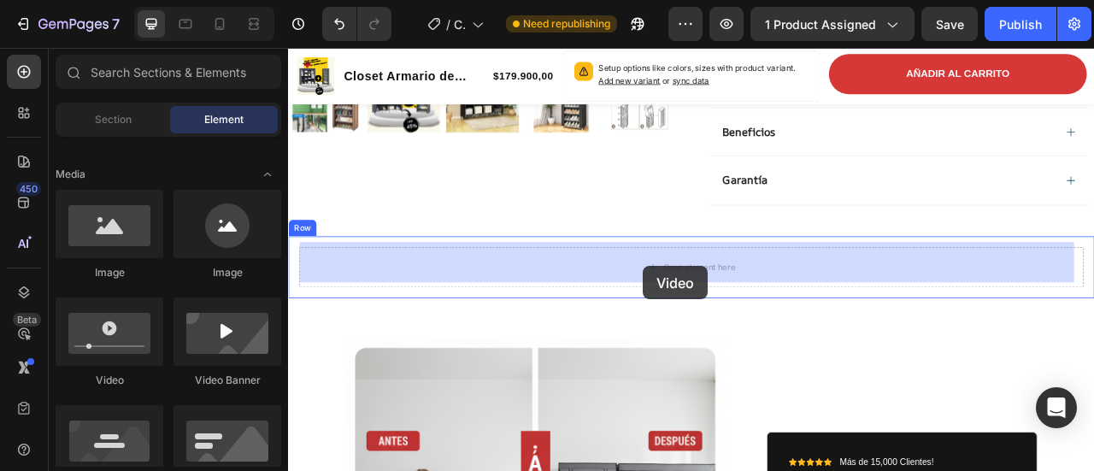
drag, startPoint x: 396, startPoint y: 380, endPoint x: 739, endPoint y: 326, distance: 347.8
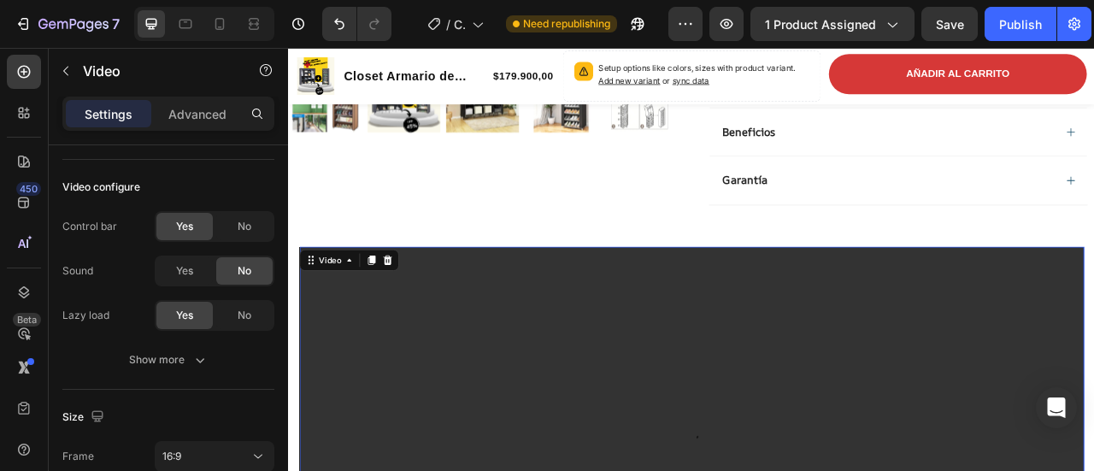
scroll to position [342, 0]
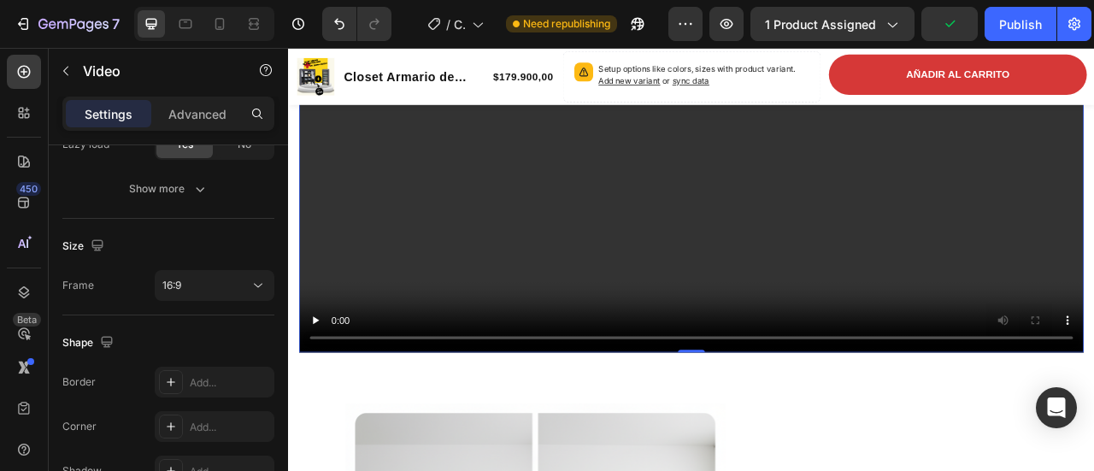
click at [492, 265] on video at bounding box center [801, 154] width 998 height 561
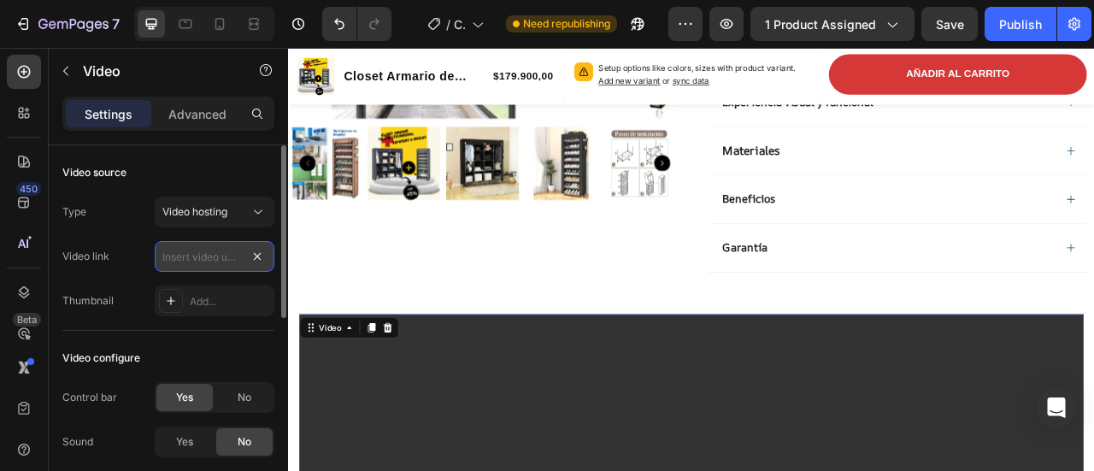
scroll to position [0, 0]
type input "[URL][DOMAIN_NAME]"
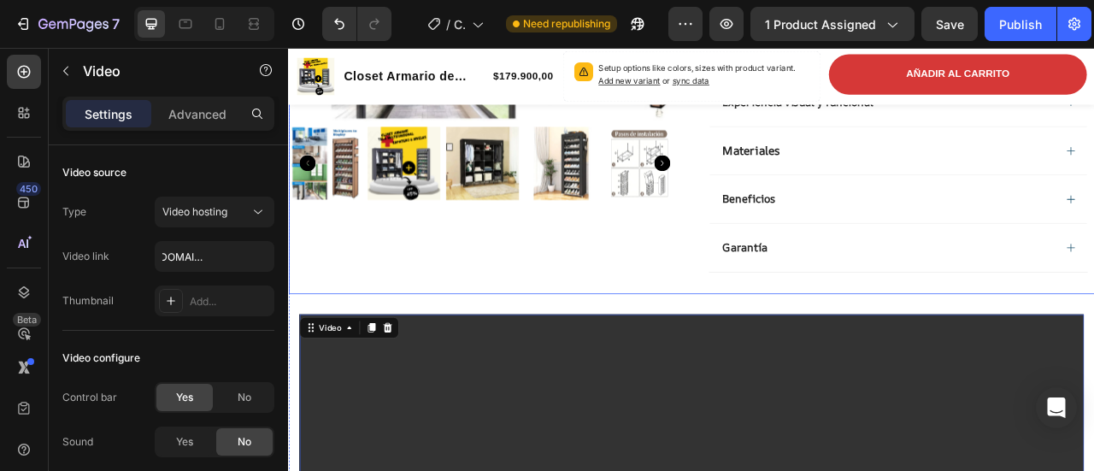
click at [380, 296] on div "Product Images" at bounding box center [537, 1] width 499 height 719
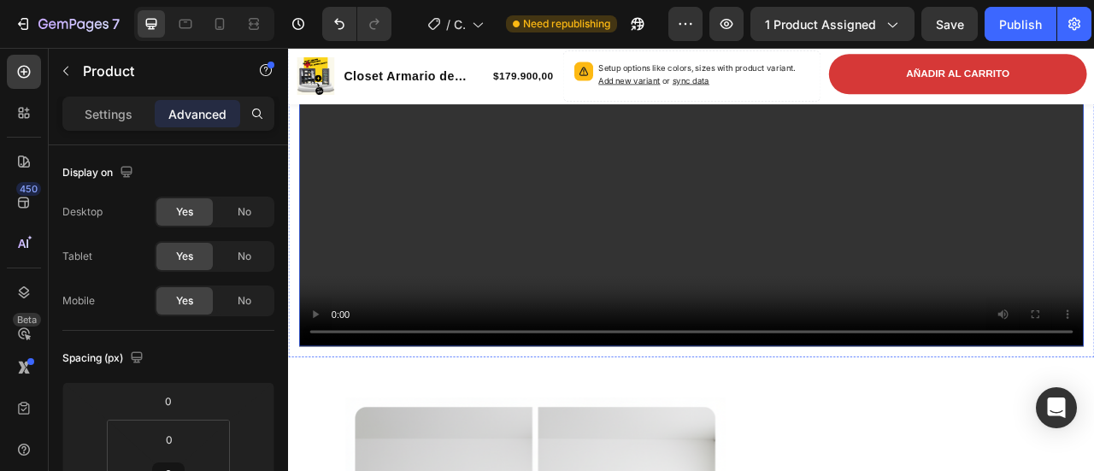
scroll to position [1025, 0]
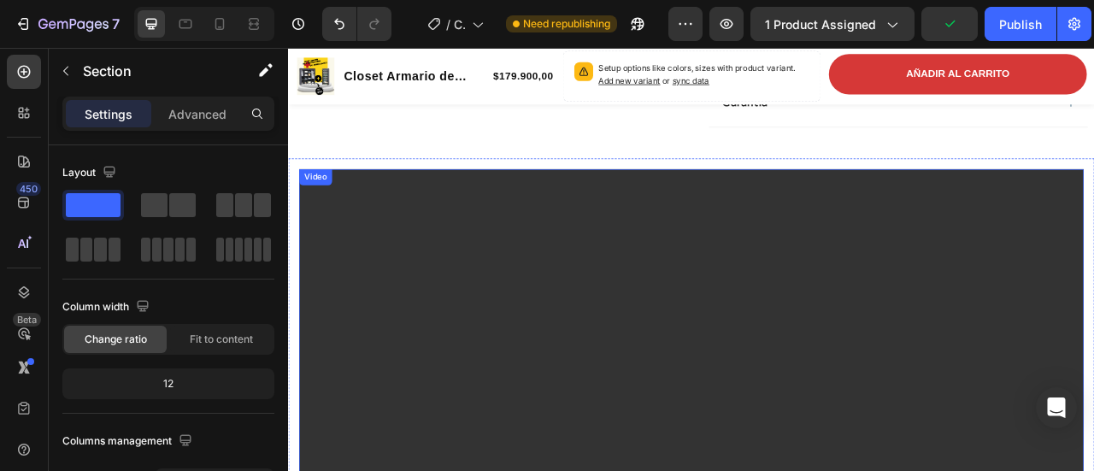
scroll to position [598, 0]
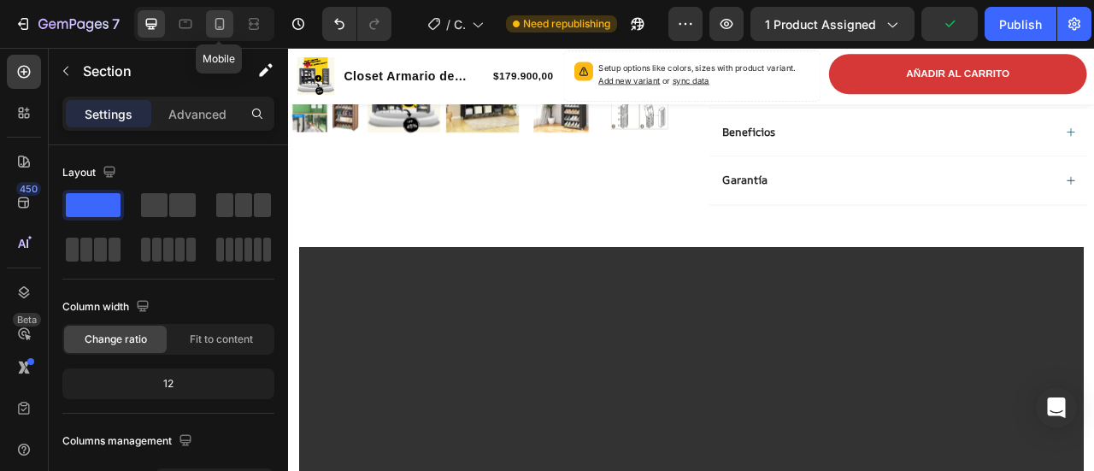
click at [226, 33] on div at bounding box center [219, 23] width 27 height 27
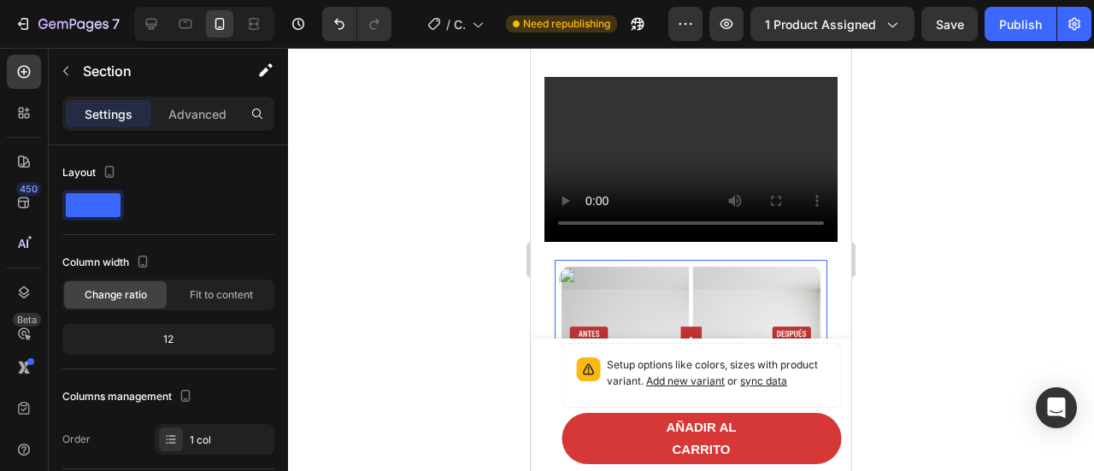
scroll to position [1149, 0]
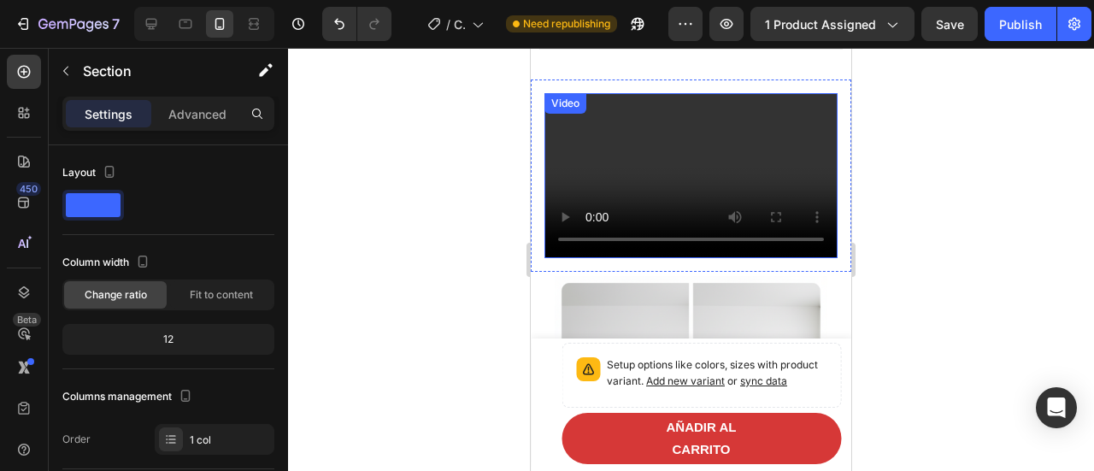
click at [572, 193] on video at bounding box center [690, 175] width 293 height 165
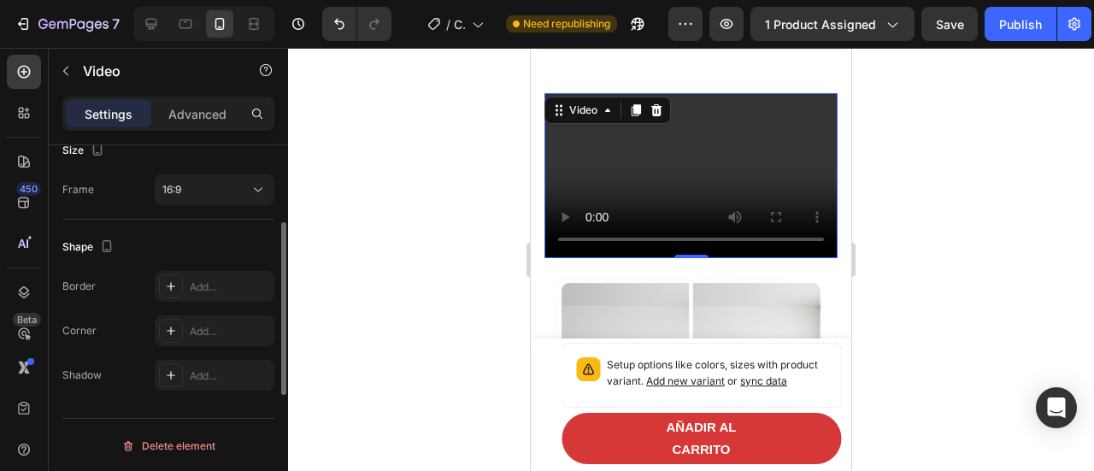
scroll to position [352, 0]
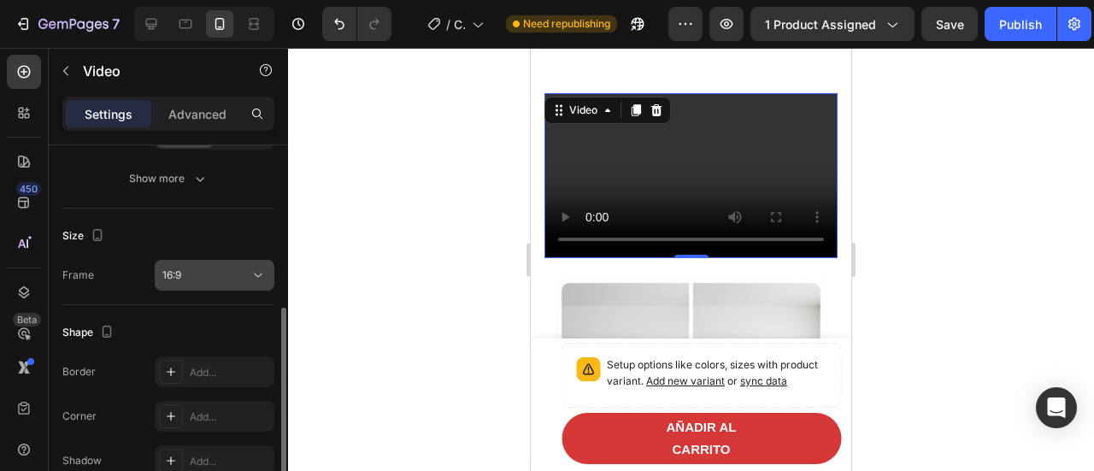
click at [239, 270] on div "16:9" at bounding box center [205, 274] width 87 height 15
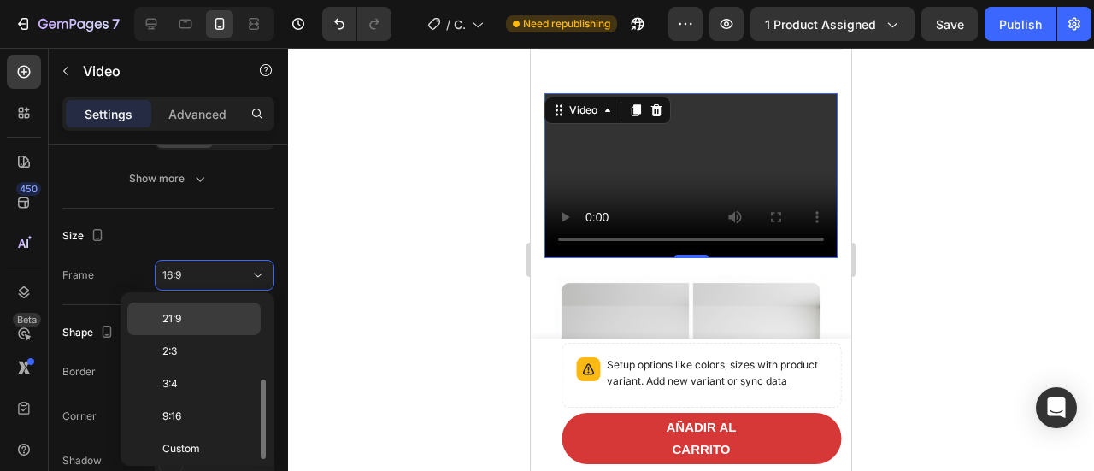
scroll to position [0, 0]
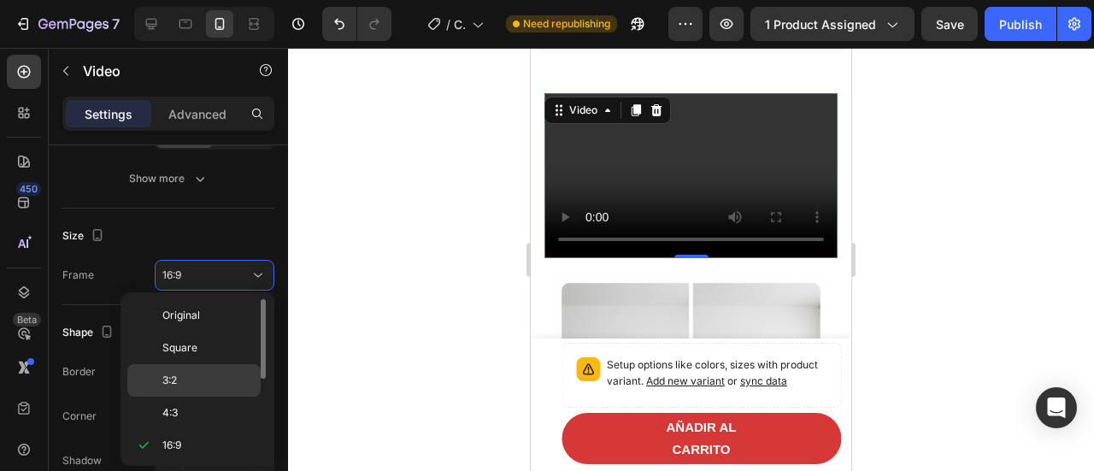
click at [214, 374] on p "3:2" at bounding box center [207, 380] width 91 height 15
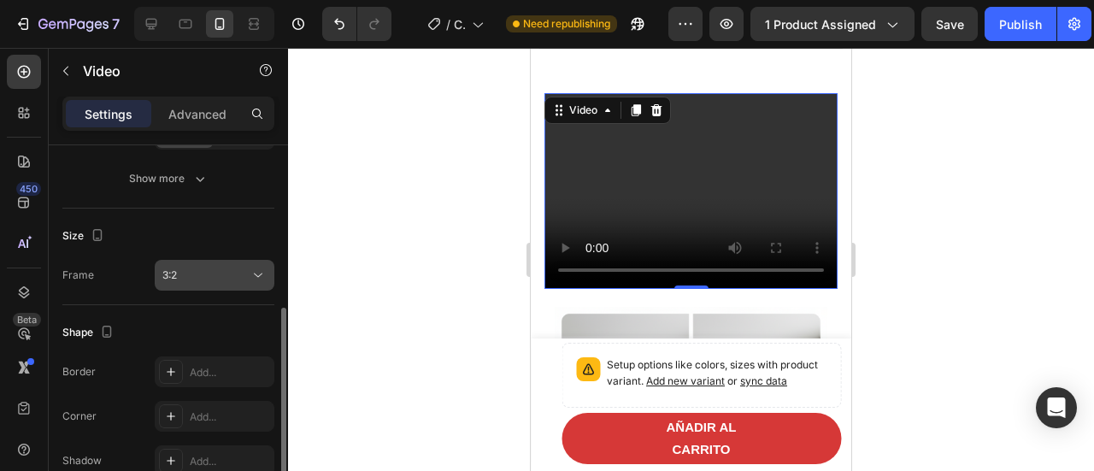
click at [225, 290] on div "Size Frame 3:2" at bounding box center [168, 256] width 212 height 97
click at [225, 285] on button "3:2" at bounding box center [215, 275] width 120 height 31
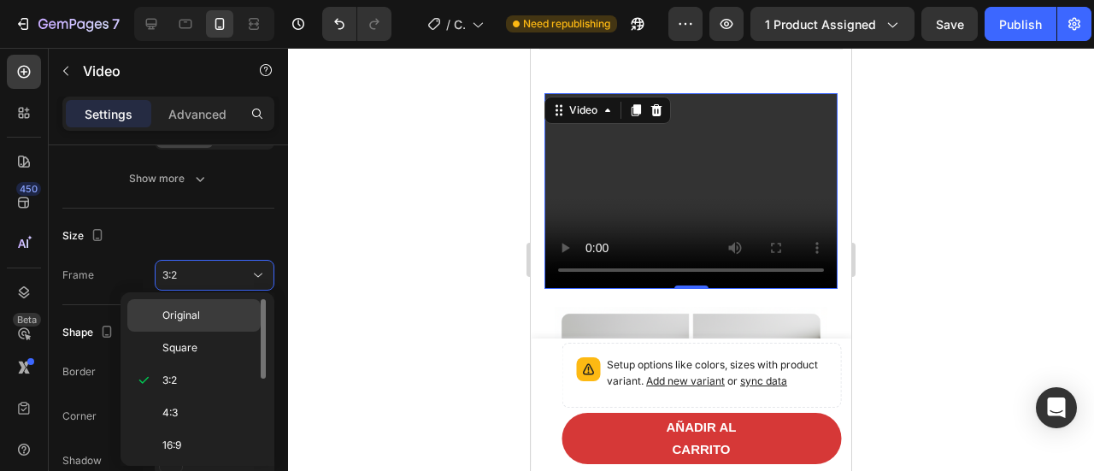
click at [218, 320] on p "Original" at bounding box center [207, 315] width 91 height 15
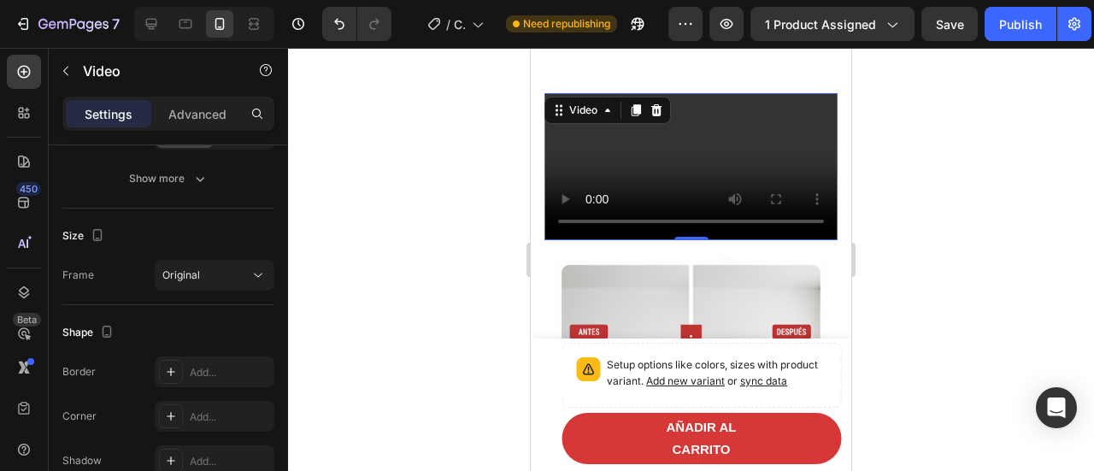
click at [411, 262] on div at bounding box center [691, 259] width 806 height 423
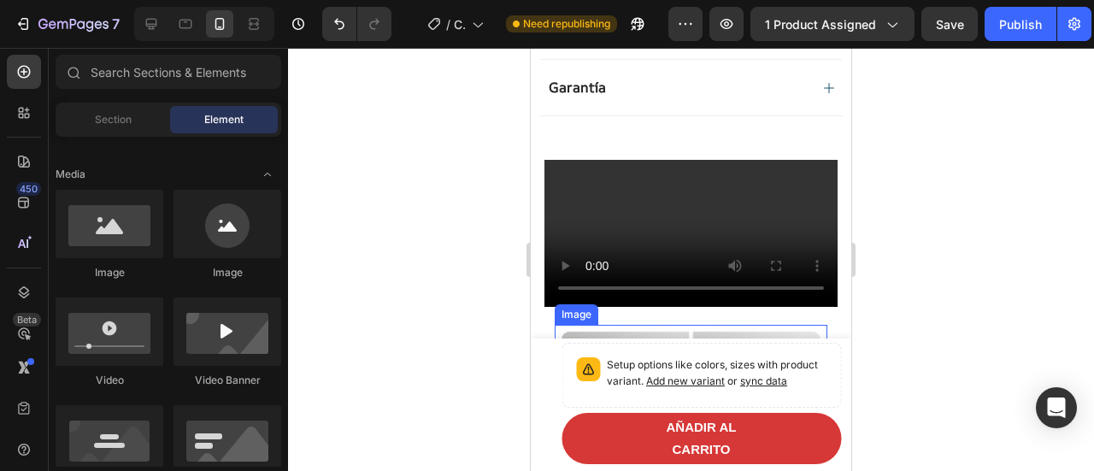
scroll to position [1064, 0]
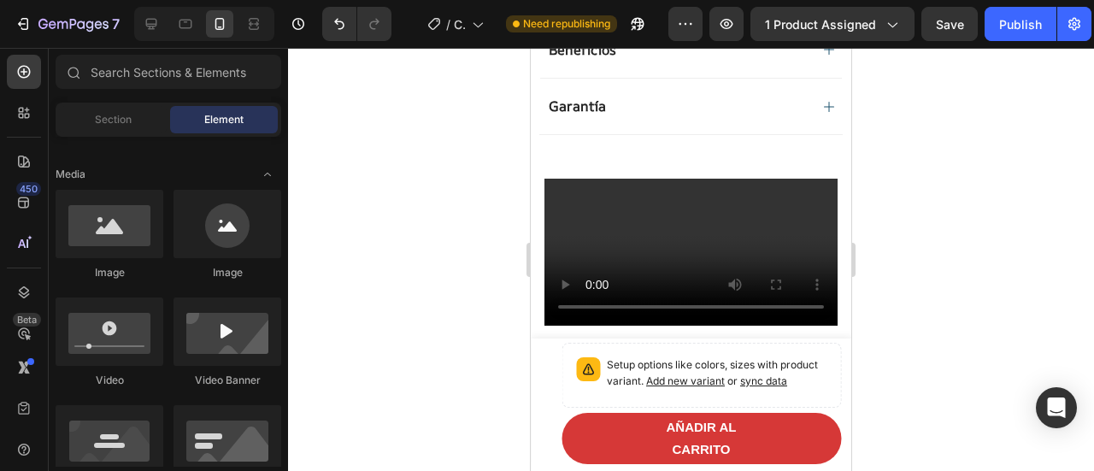
click at [914, 180] on div at bounding box center [691, 259] width 806 height 423
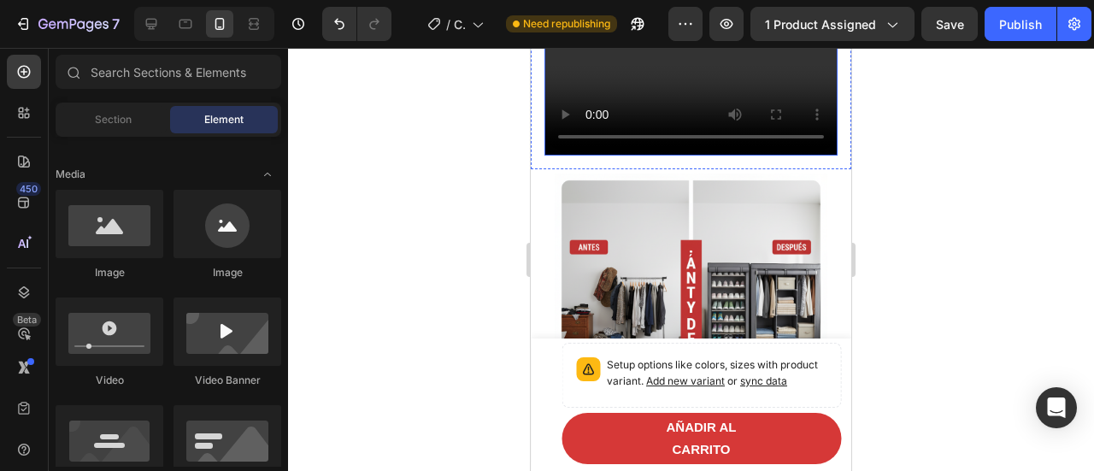
scroll to position [1235, 0]
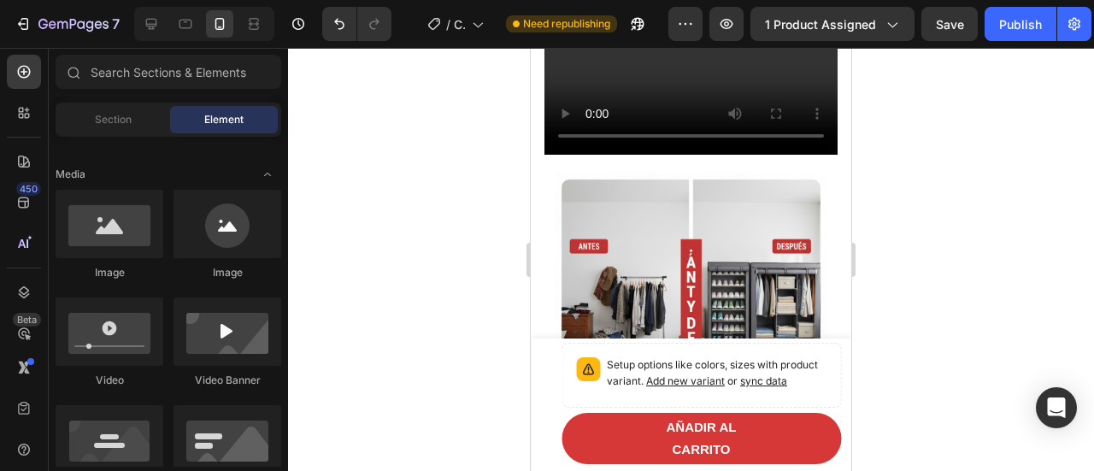
click at [945, 273] on div at bounding box center [691, 259] width 806 height 423
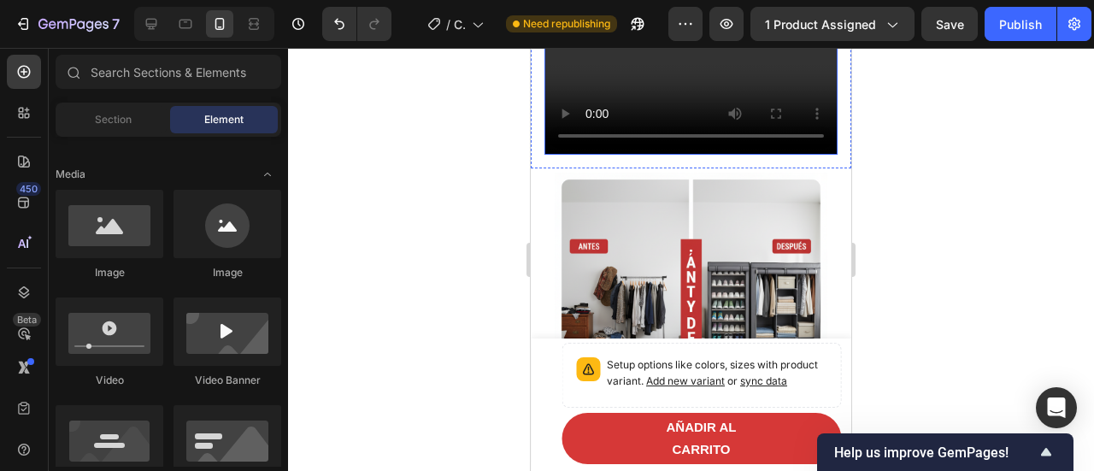
click at [738, 155] on video at bounding box center [690, 81] width 293 height 147
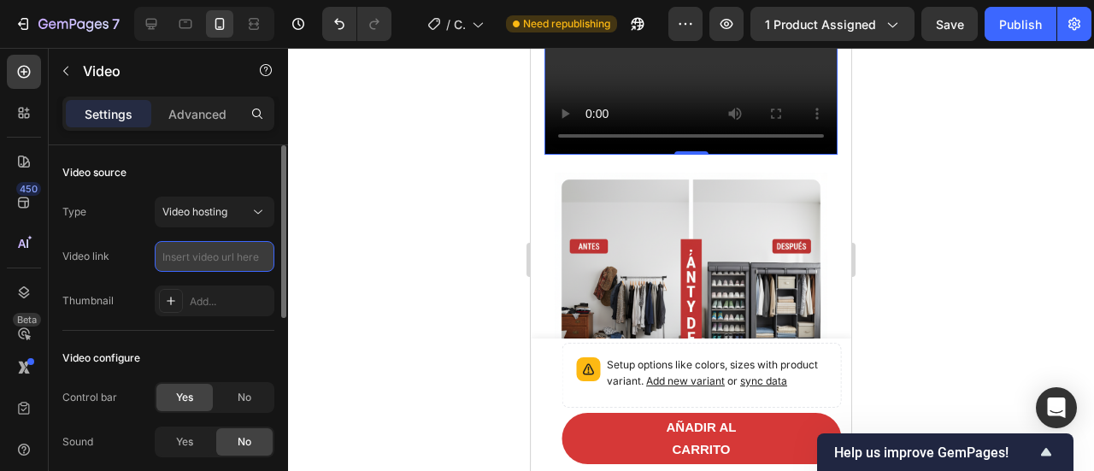
scroll to position [0, 0]
click at [240, 250] on input "text" at bounding box center [215, 256] width 120 height 31
type input "[URL][DOMAIN_NAME]"
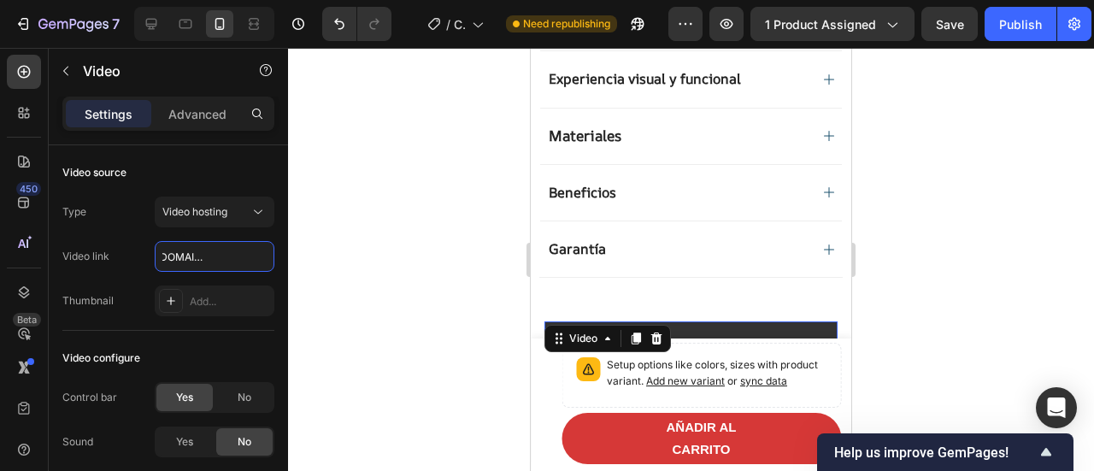
scroll to position [893, 0]
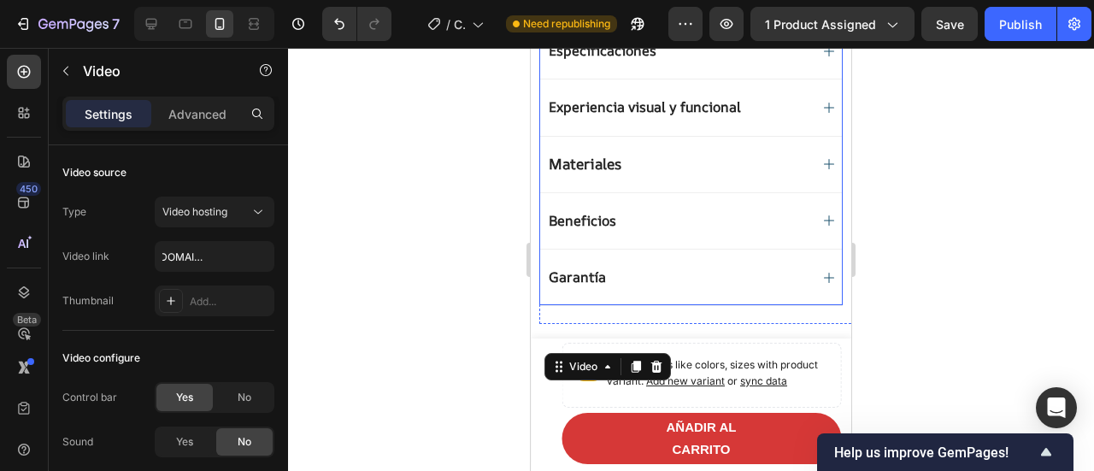
click at [981, 191] on div at bounding box center [691, 259] width 806 height 423
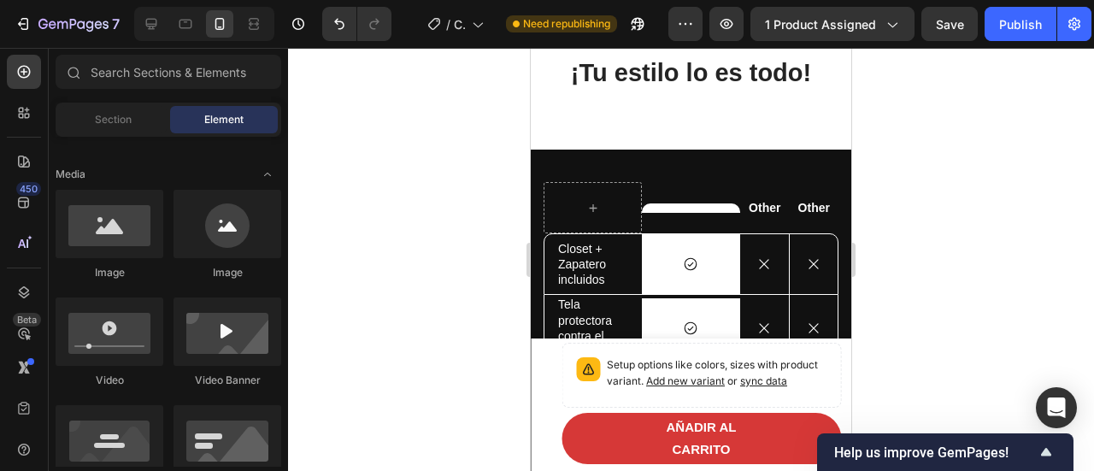
scroll to position [2516, 0]
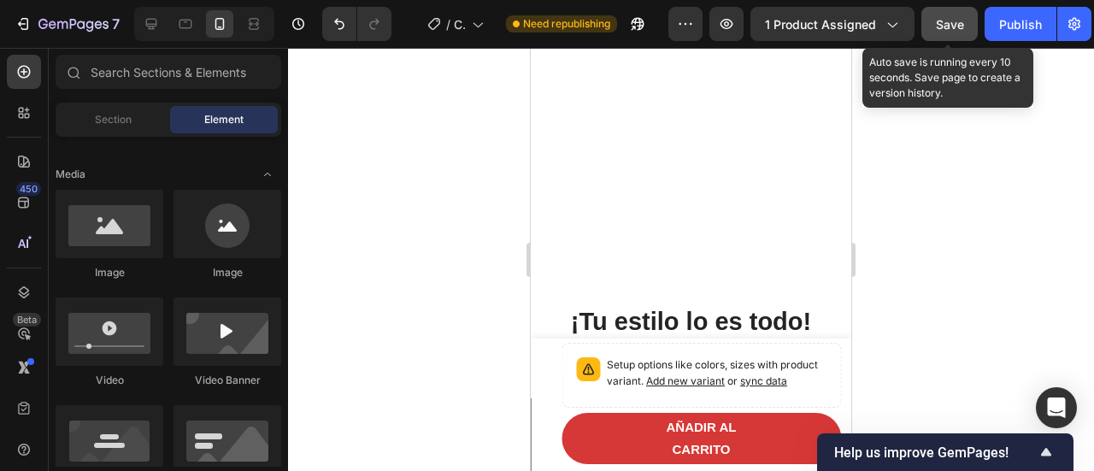
click at [946, 23] on span "Save" at bounding box center [950, 24] width 28 height 15
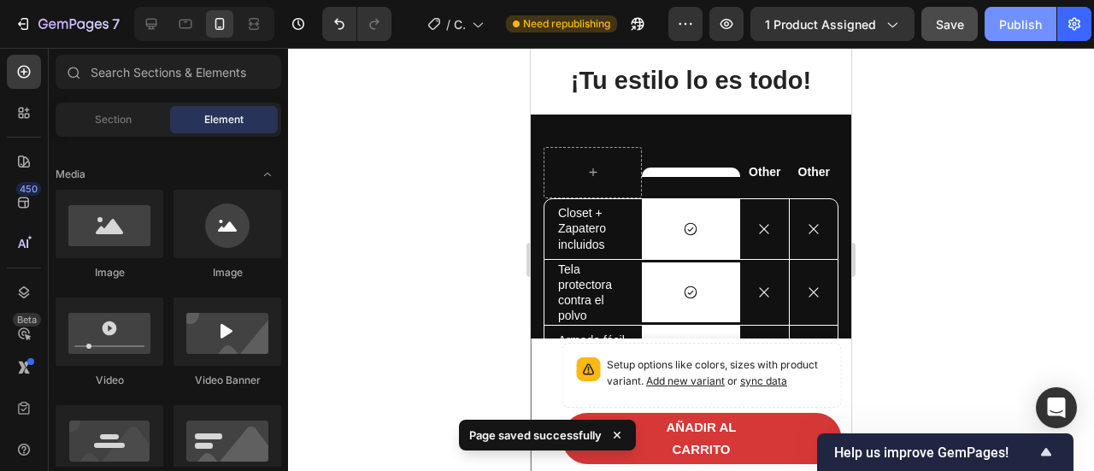
click at [1012, 27] on div "Publish" at bounding box center [1020, 24] width 43 height 18
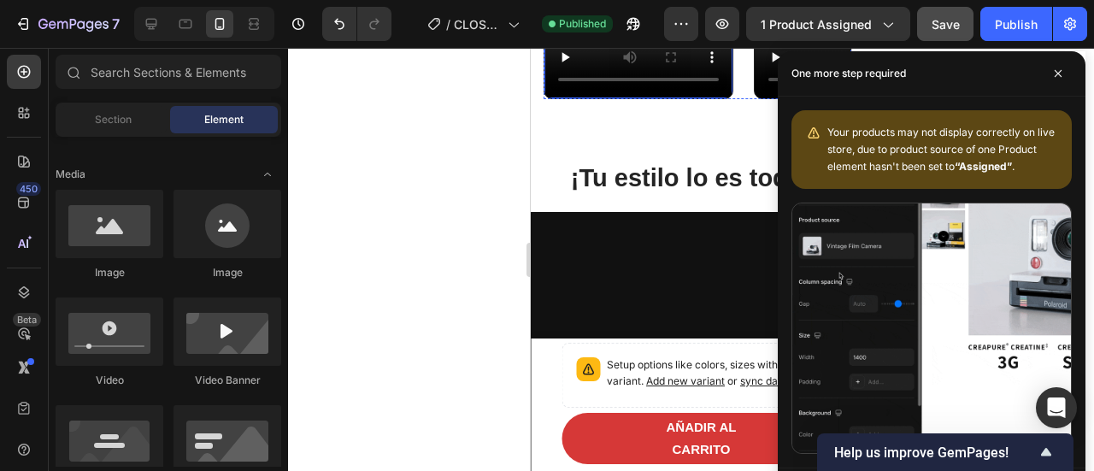
scroll to position [2602, 0]
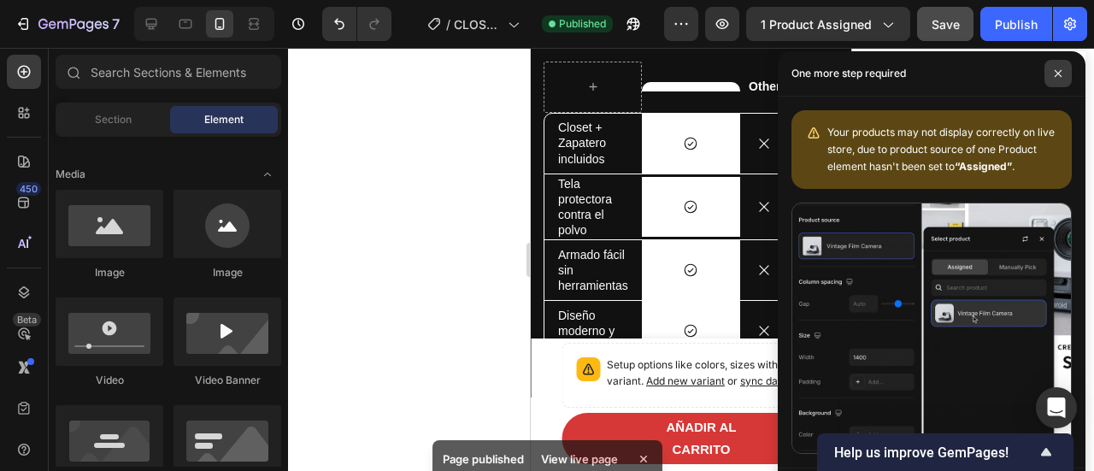
click at [1058, 67] on span at bounding box center [1057, 73] width 27 height 27
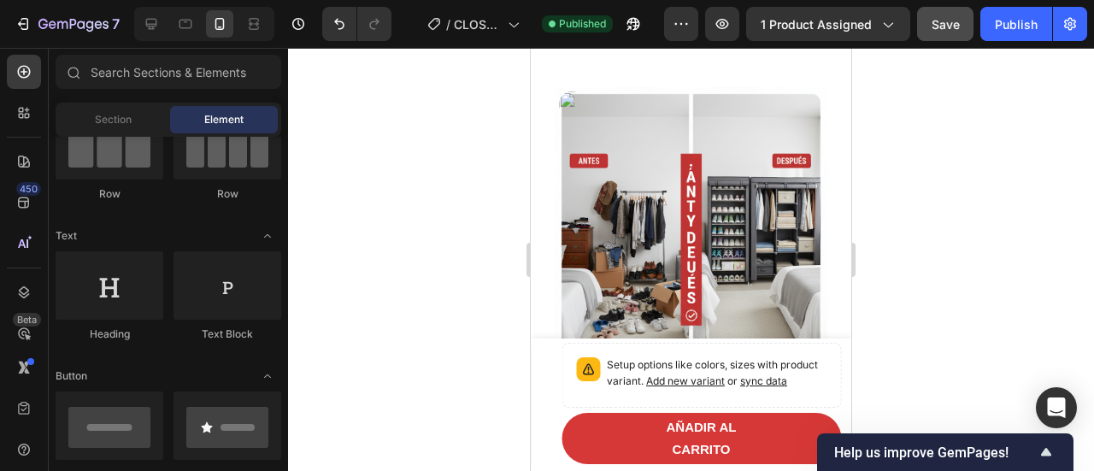
scroll to position [1662, 0]
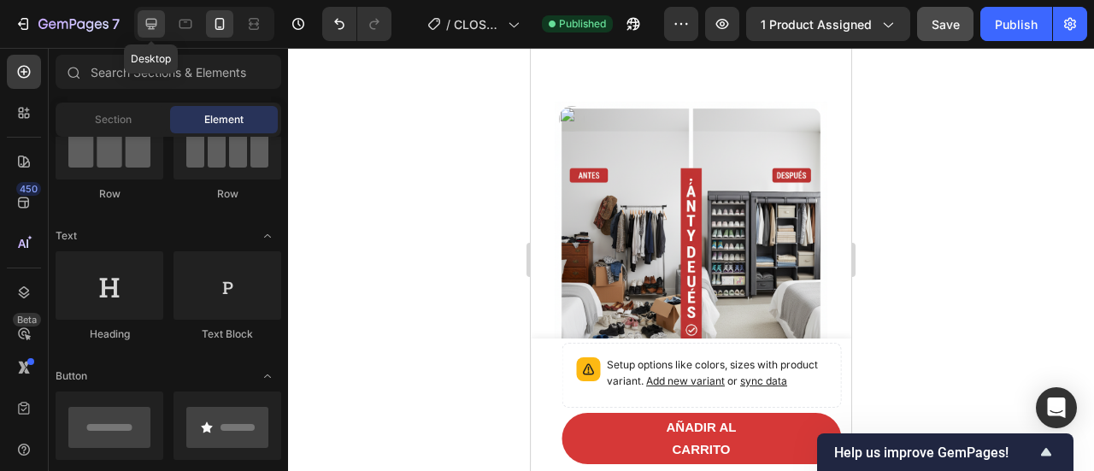
click at [159, 11] on div at bounding box center [151, 23] width 27 height 27
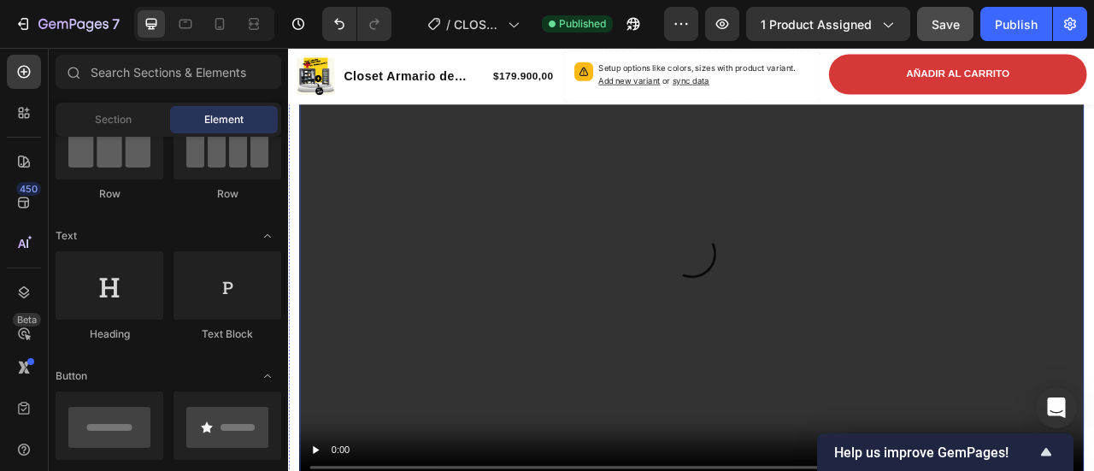
scroll to position [893, 0]
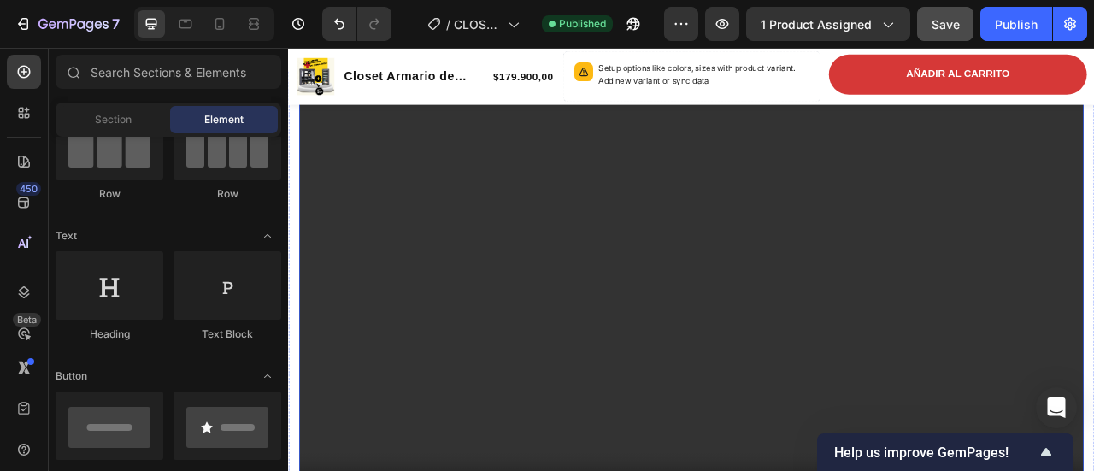
click at [510, 290] on video at bounding box center [801, 371] width 998 height 561
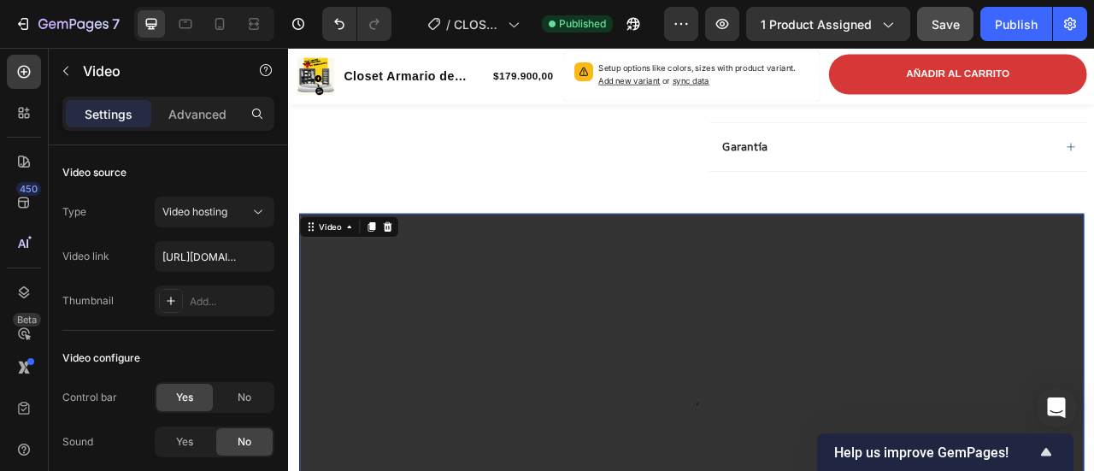
scroll to position [637, 0]
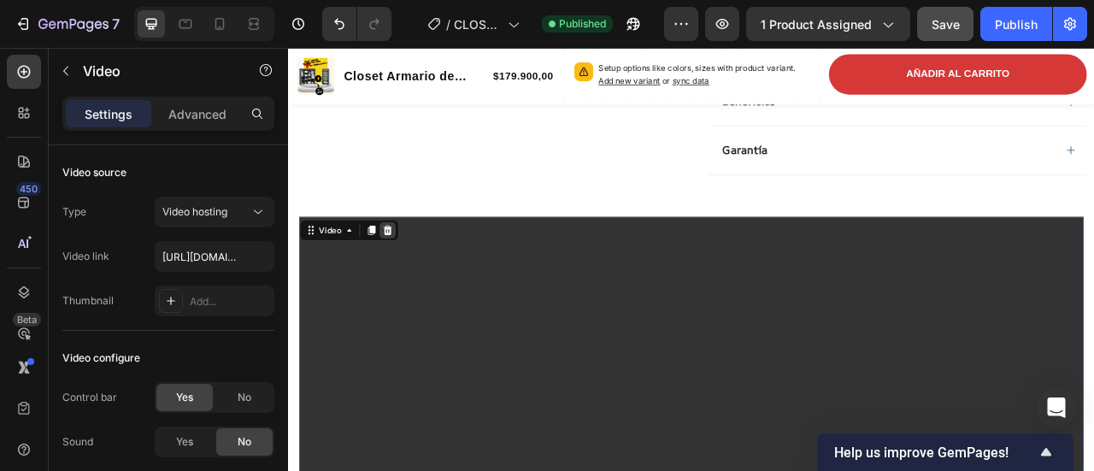
click at [416, 273] on icon at bounding box center [413, 279] width 11 height 12
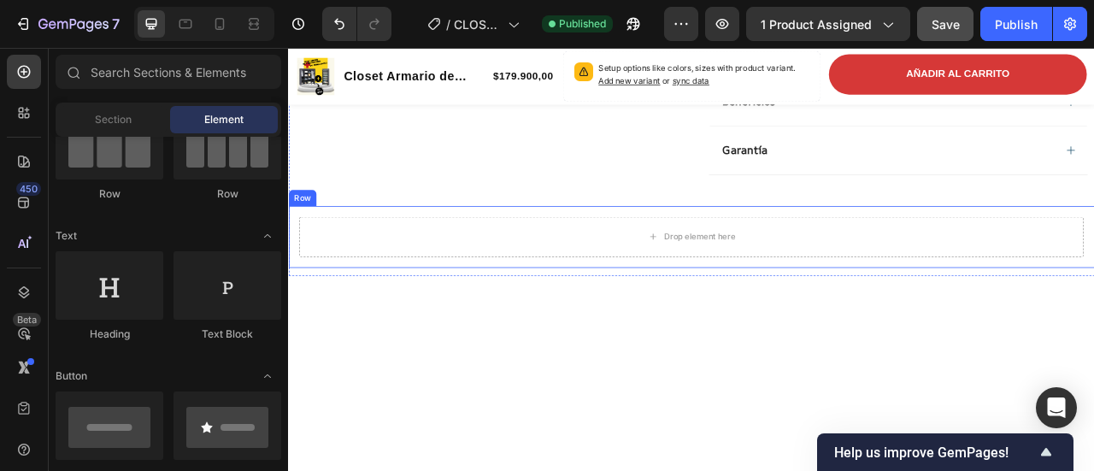
click at [295, 250] on div "Drop element here Row" at bounding box center [800, 288] width 1025 height 79
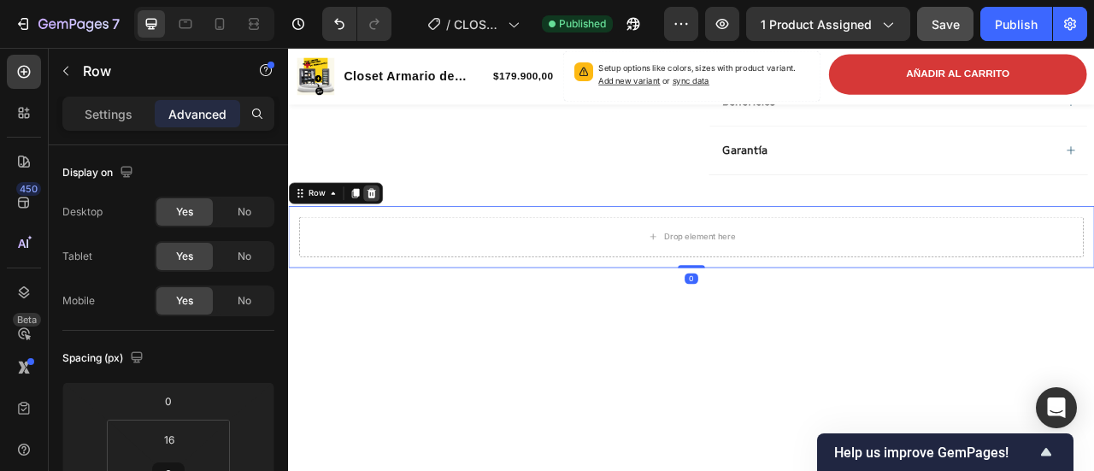
click at [400, 225] on div at bounding box center [393, 232] width 21 height 21
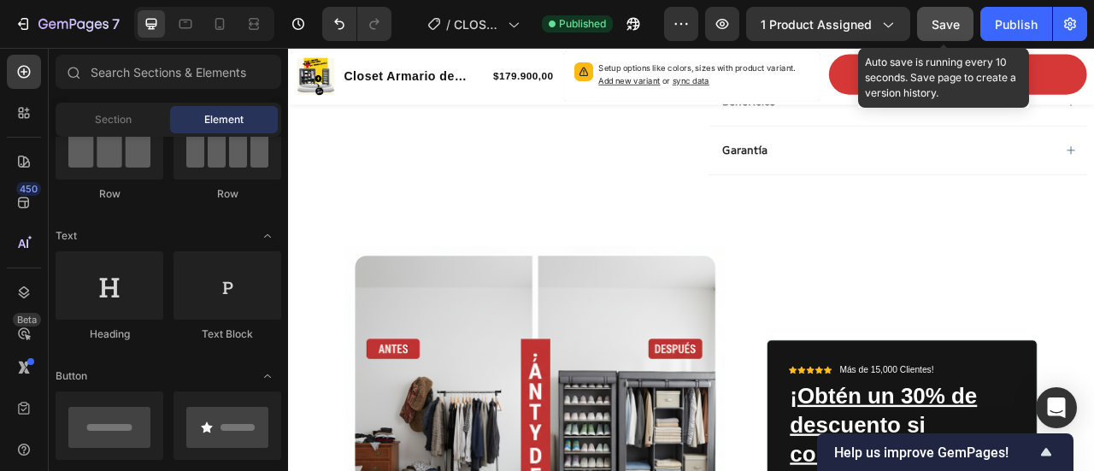
click at [955, 32] on div "Save" at bounding box center [945, 24] width 28 height 18
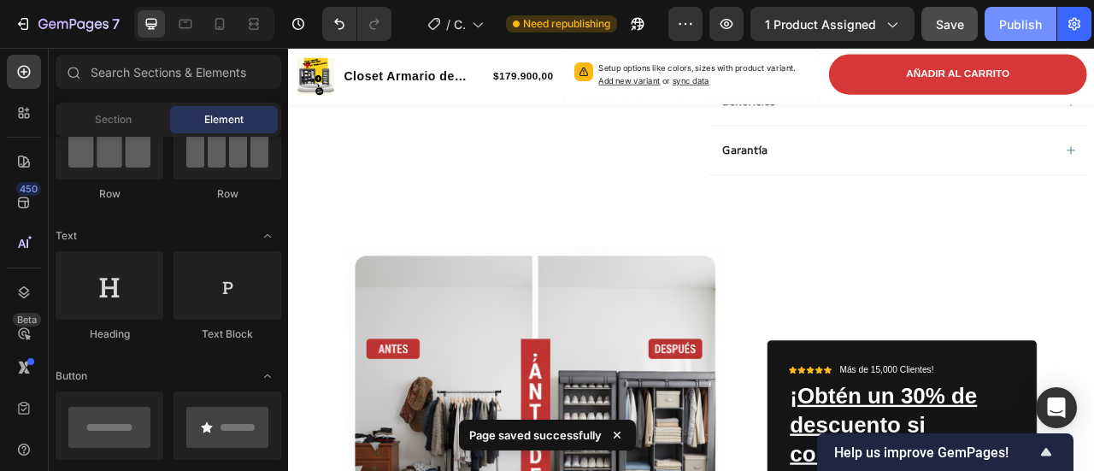
click at [1024, 32] on div "Publish" at bounding box center [1020, 24] width 43 height 18
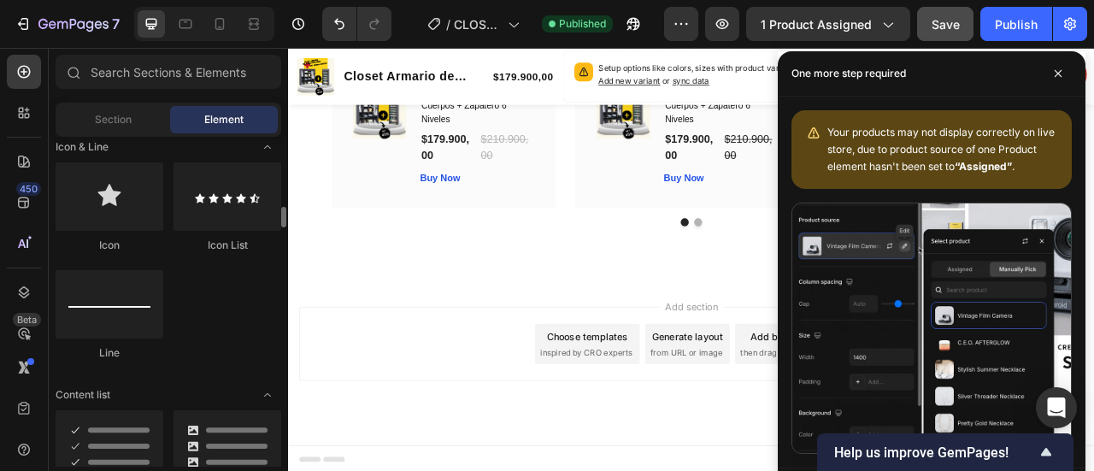
scroll to position [1196, 0]
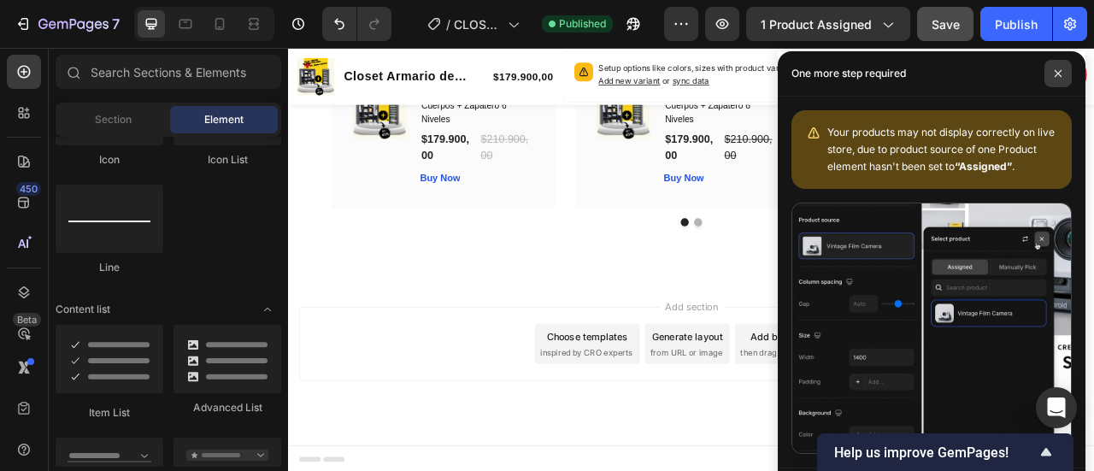
click at [1058, 80] on span at bounding box center [1057, 73] width 27 height 27
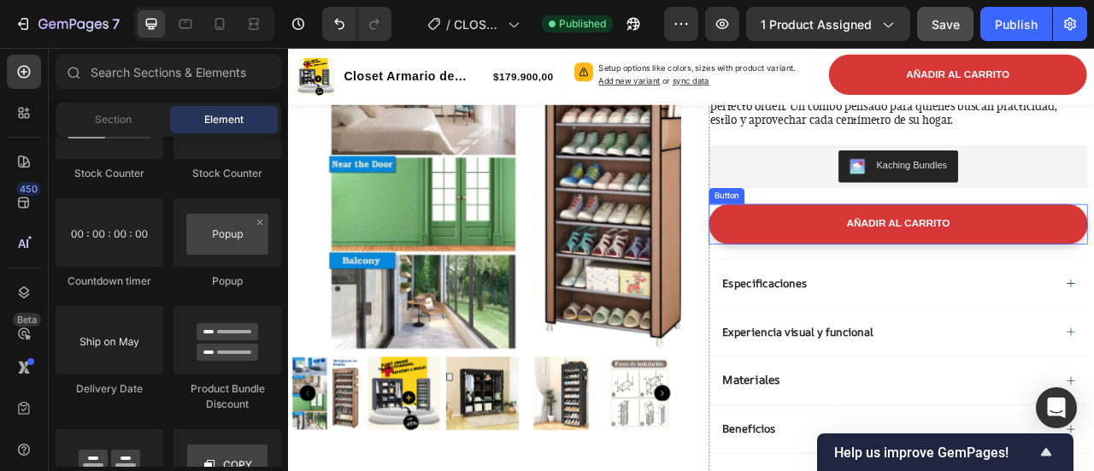
scroll to position [171, 0]
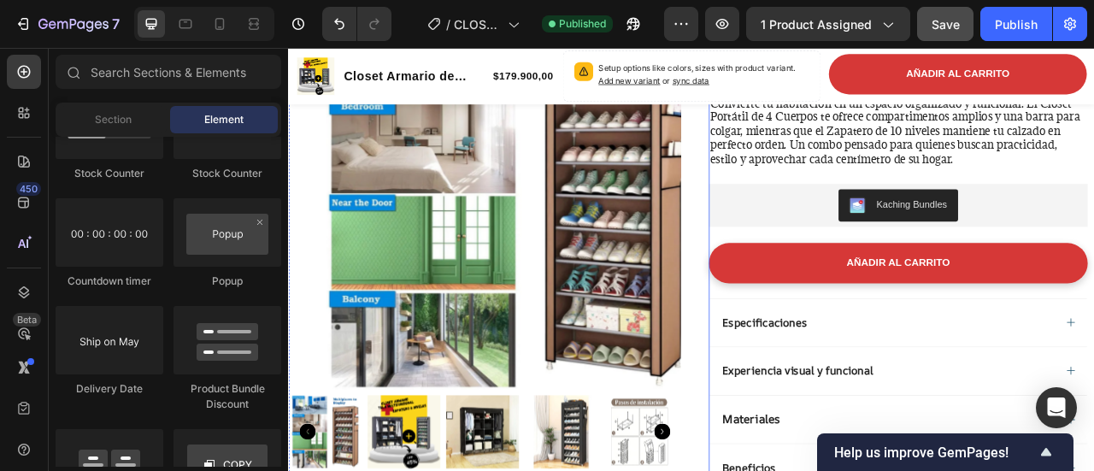
click at [893, 289] on div "Closet Armario de Tela 4 Cuerpos + Zapatero 6 Niveles Product Title Limited Edi…" at bounding box center [1064, 343] width 482 height 719
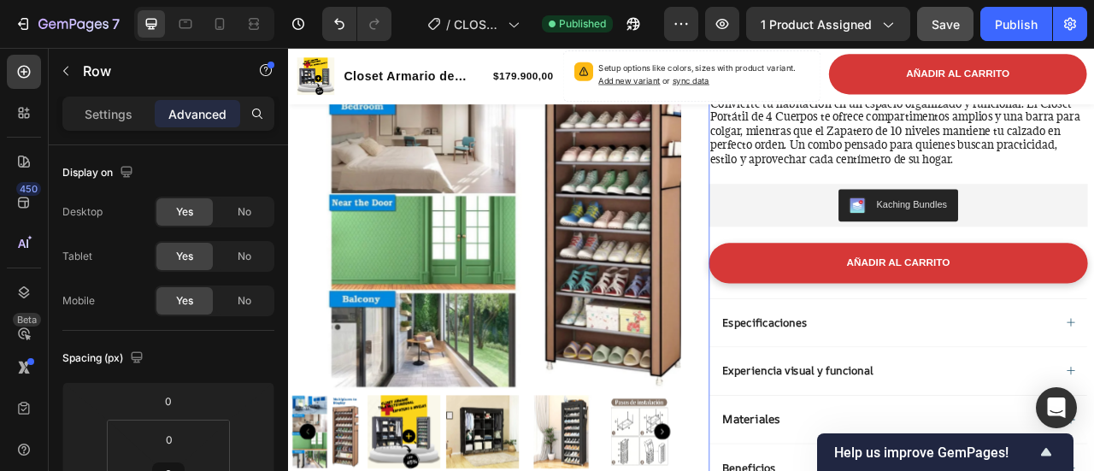
click at [847, 279] on div "Closet Armario de Tela 4 Cuerpos + Zapatero 6 Niveles Product Title Limited Edi…" at bounding box center [1064, 343] width 482 height 719
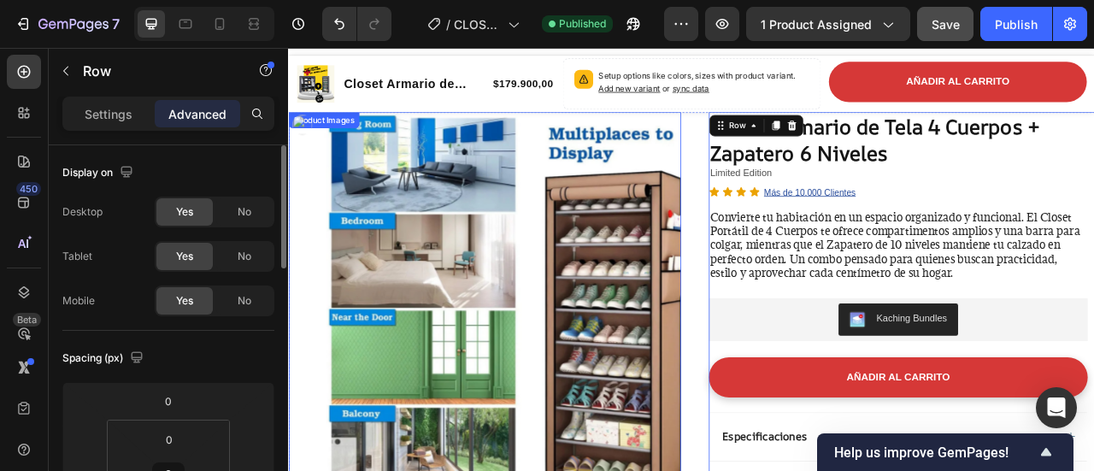
scroll to position [0, 0]
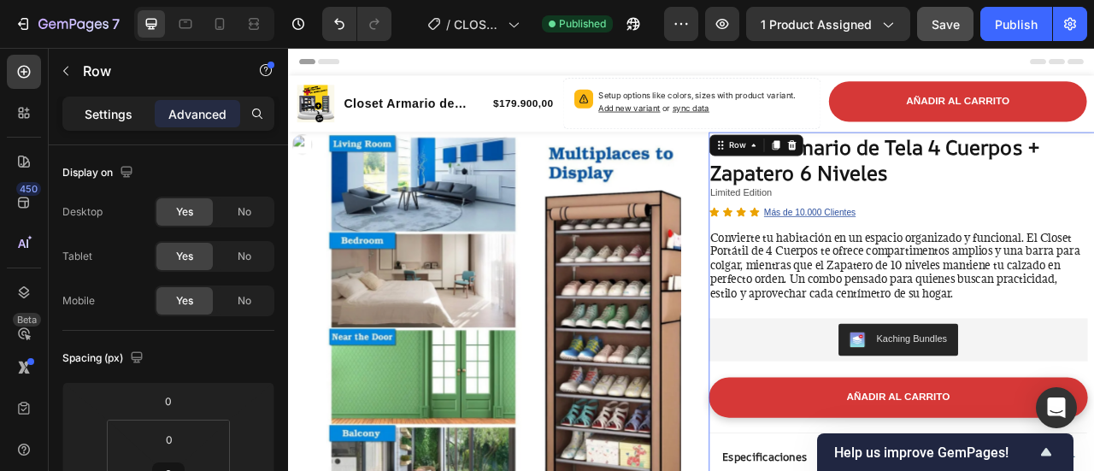
click at [132, 123] on div "Settings" at bounding box center [108, 113] width 85 height 27
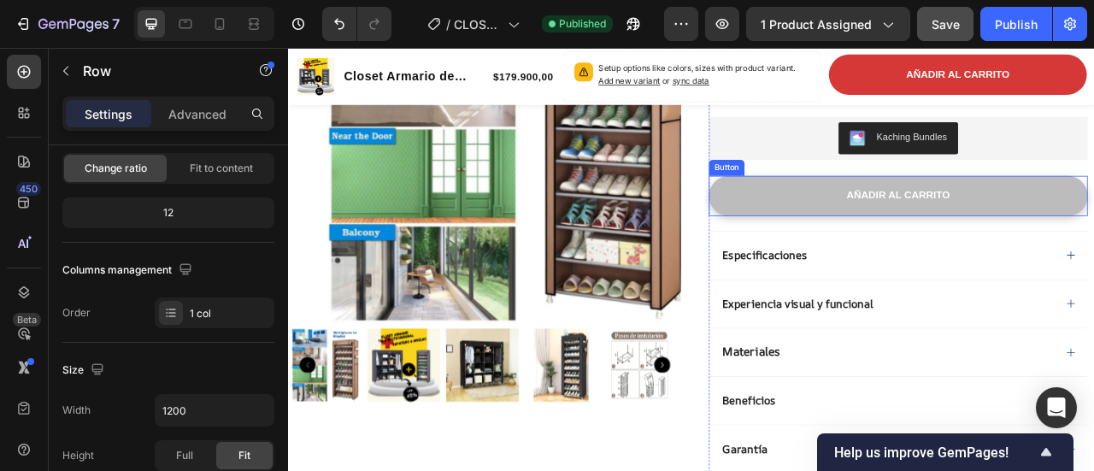
scroll to position [171, 0]
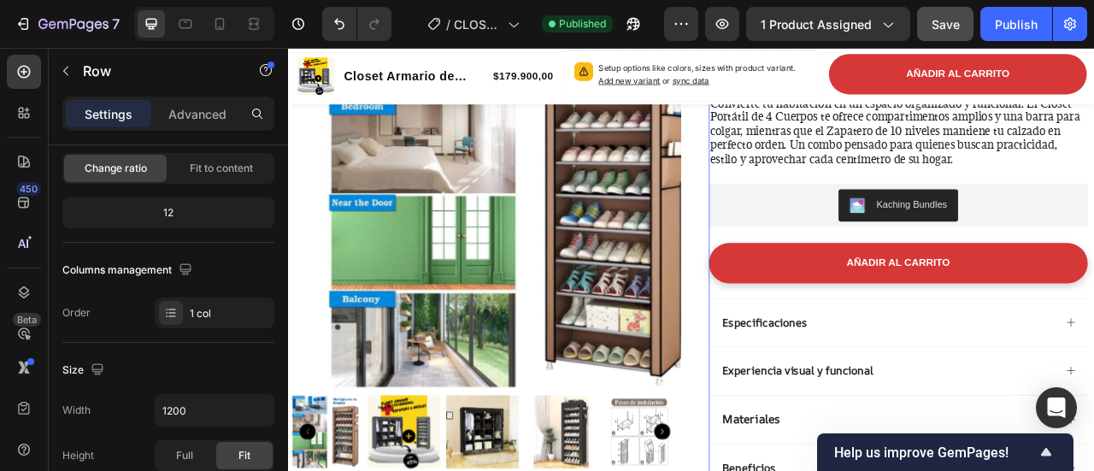
click at [858, 285] on div "Closet Armario de Tela 4 Cuerpos + Zapatero 6 Niveles Product Title Limited Edi…" at bounding box center [1064, 343] width 482 height 719
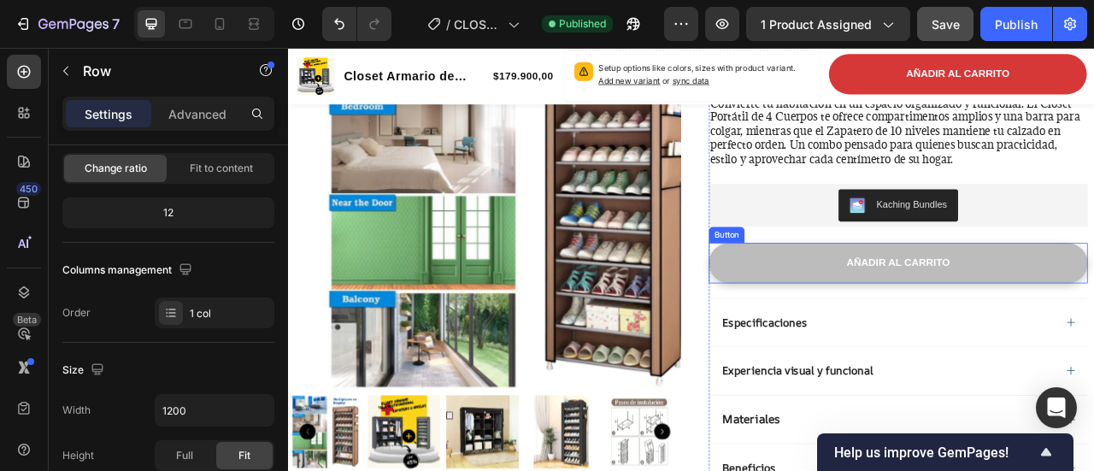
click at [868, 296] on button "AÑADIR AL CARRITO" at bounding box center [1064, 321] width 482 height 51
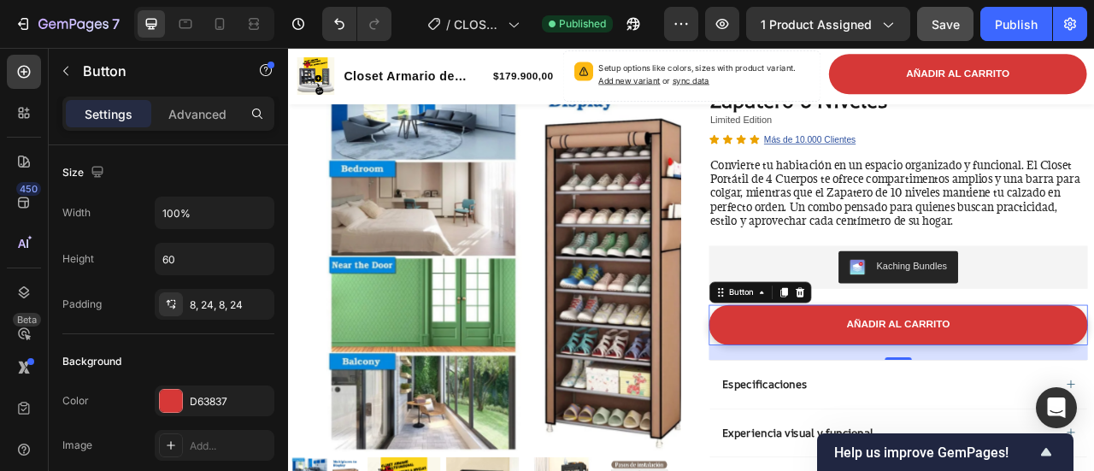
scroll to position [85, 0]
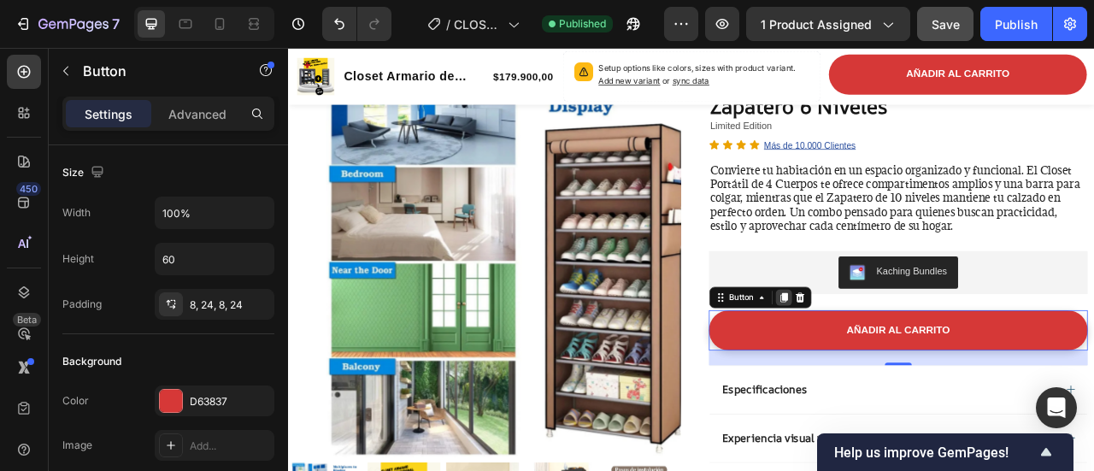
click at [913, 365] on icon at bounding box center [917, 365] width 9 height 12
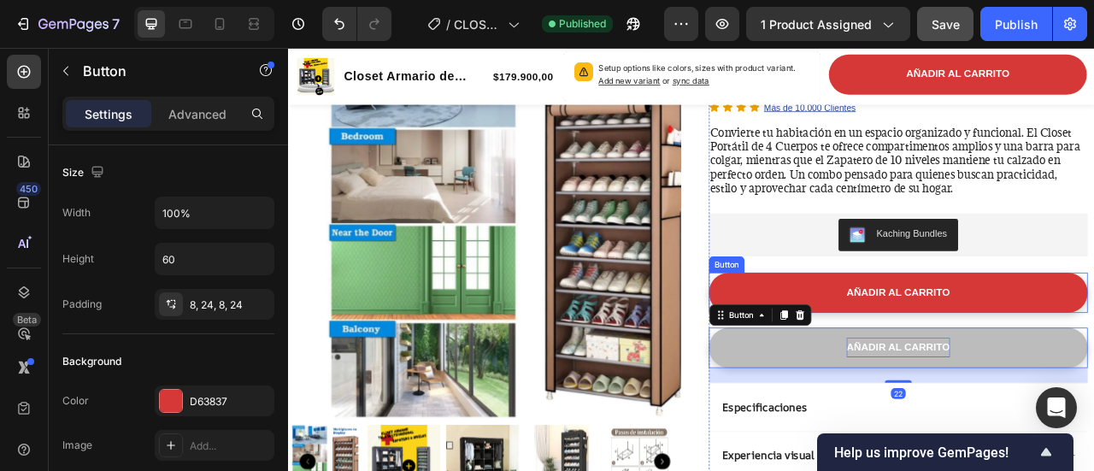
scroll to position [171, 0]
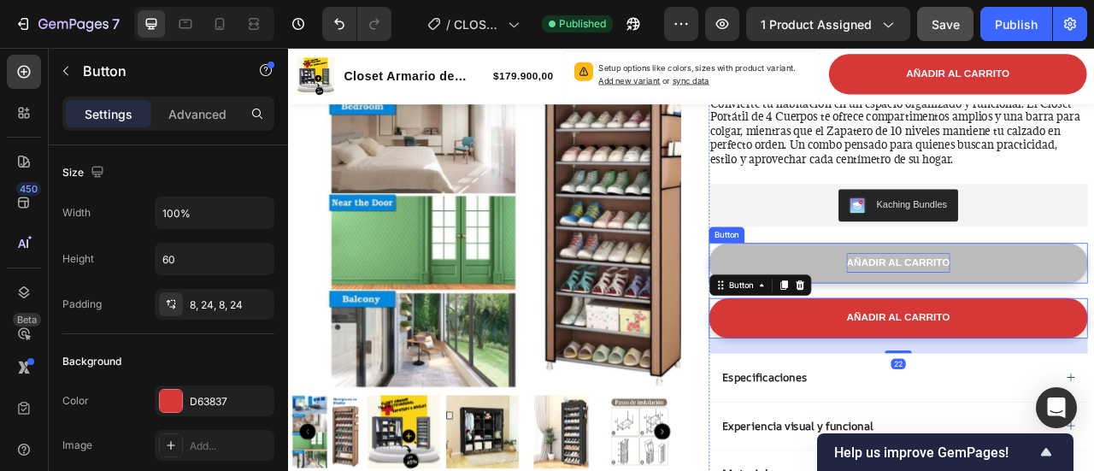
click at [998, 328] on p "AÑADIR AL CARRITO" at bounding box center [1064, 320] width 132 height 25
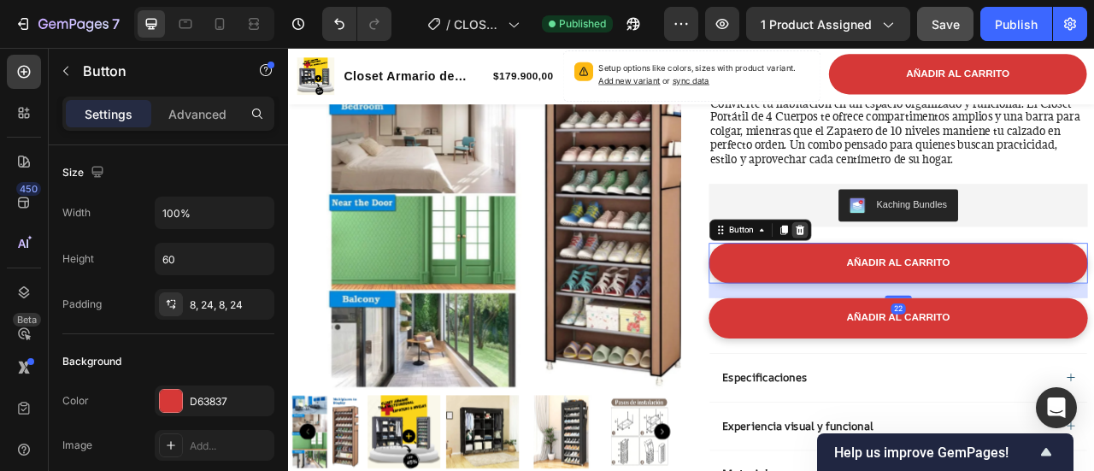
click at [933, 280] on icon at bounding box center [938, 279] width 11 height 12
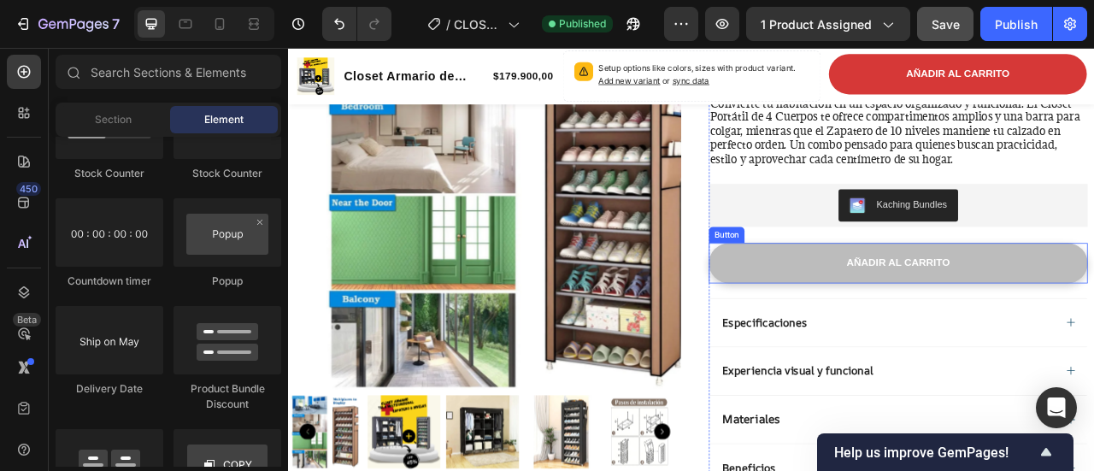
click at [854, 307] on button "AÑADIR AL CARRITO" at bounding box center [1064, 321] width 482 height 51
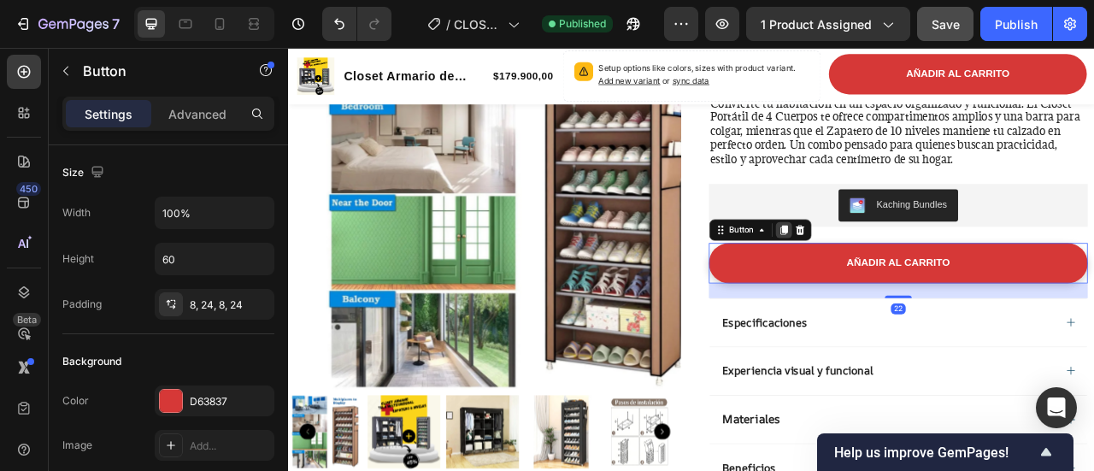
click at [911, 282] on icon at bounding box center [918, 280] width 14 height 14
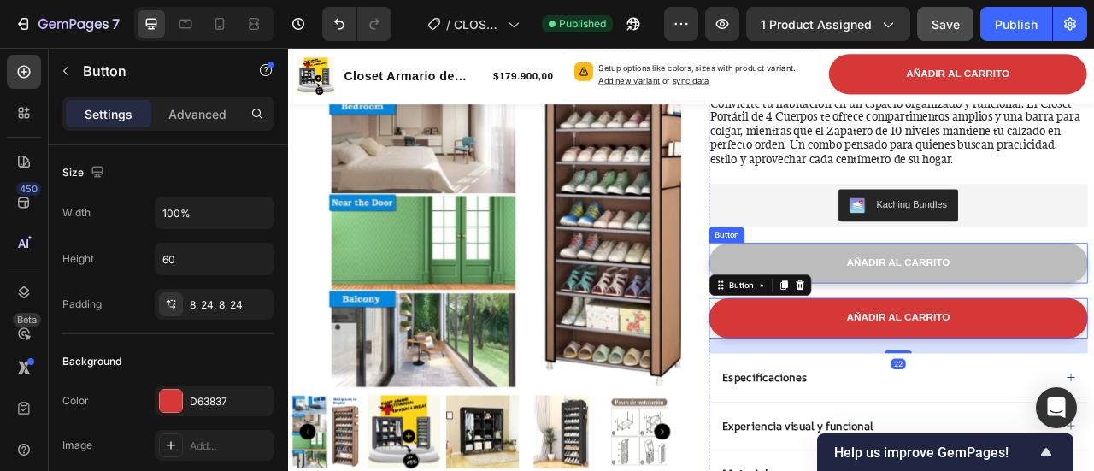
click at [936, 319] on button "AÑADIR AL CARRITO" at bounding box center [1064, 321] width 482 height 51
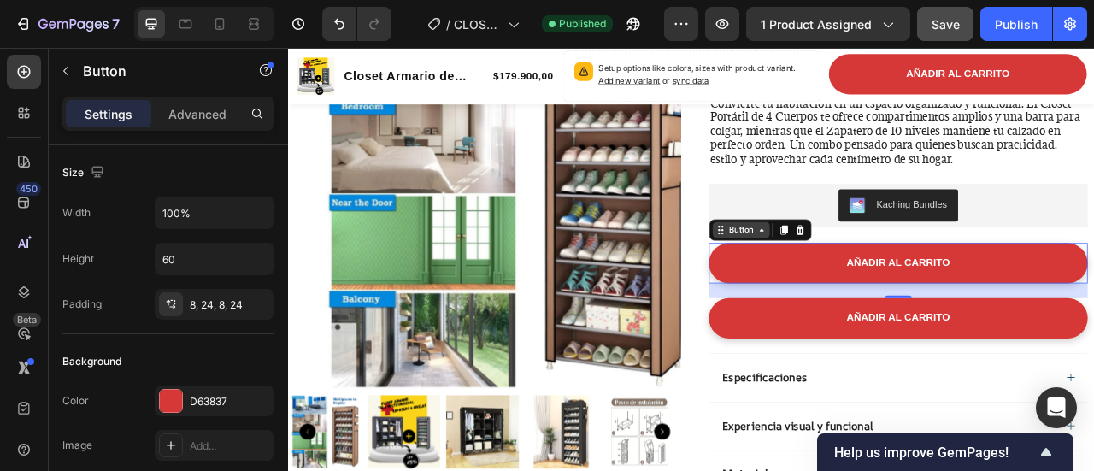
click at [882, 288] on div "Button" at bounding box center [863, 279] width 73 height 21
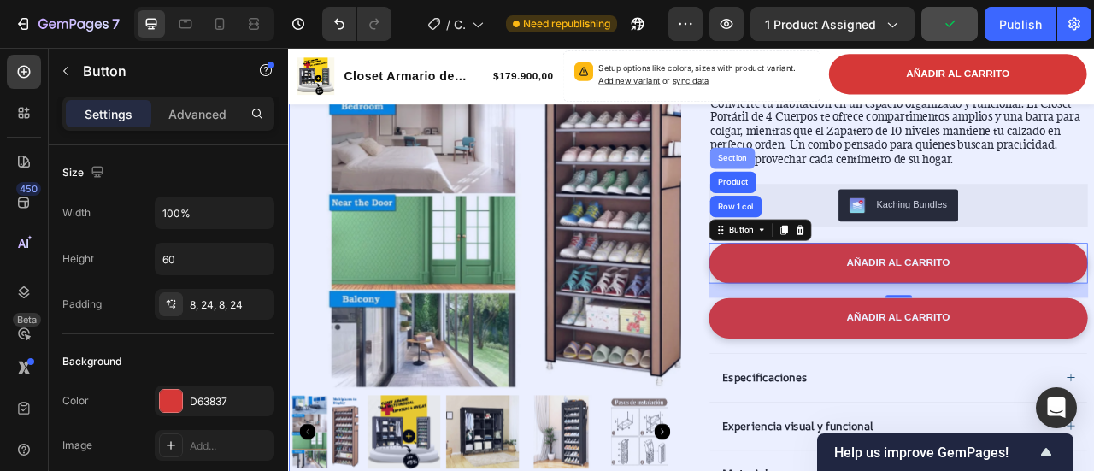
click at [857, 190] on div "Section" at bounding box center [852, 188] width 44 height 10
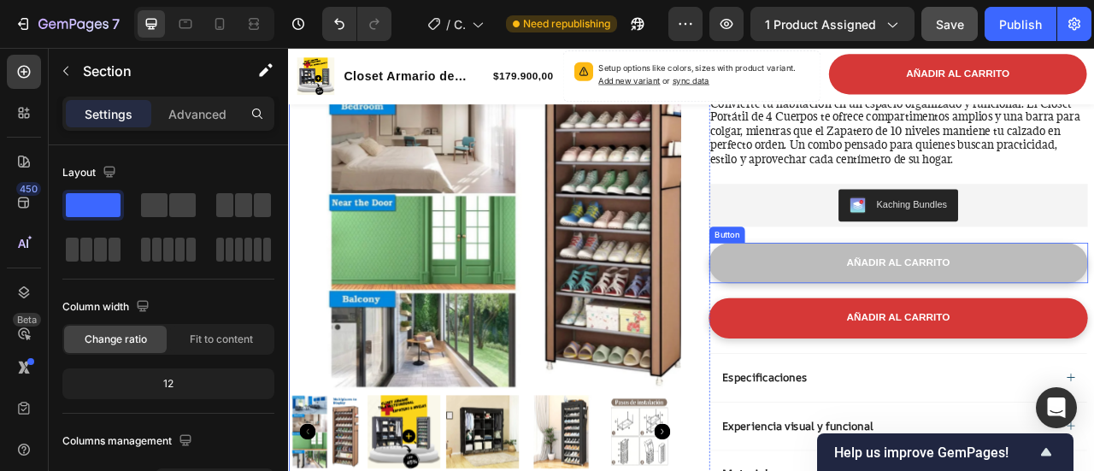
click at [892, 318] on button "AÑADIR AL CARRITO" at bounding box center [1064, 321] width 482 height 51
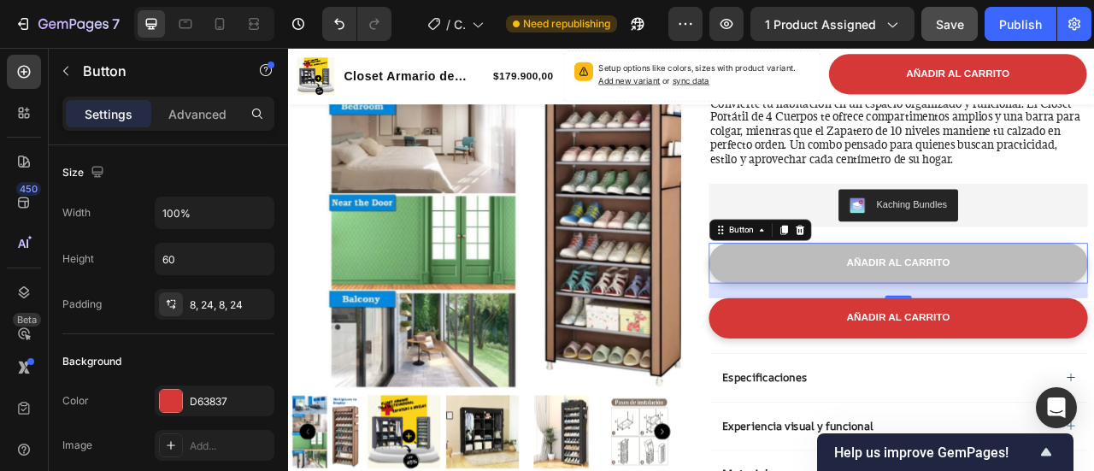
click at [951, 322] on button "AÑADIR AL CARRITO" at bounding box center [1064, 321] width 482 height 51
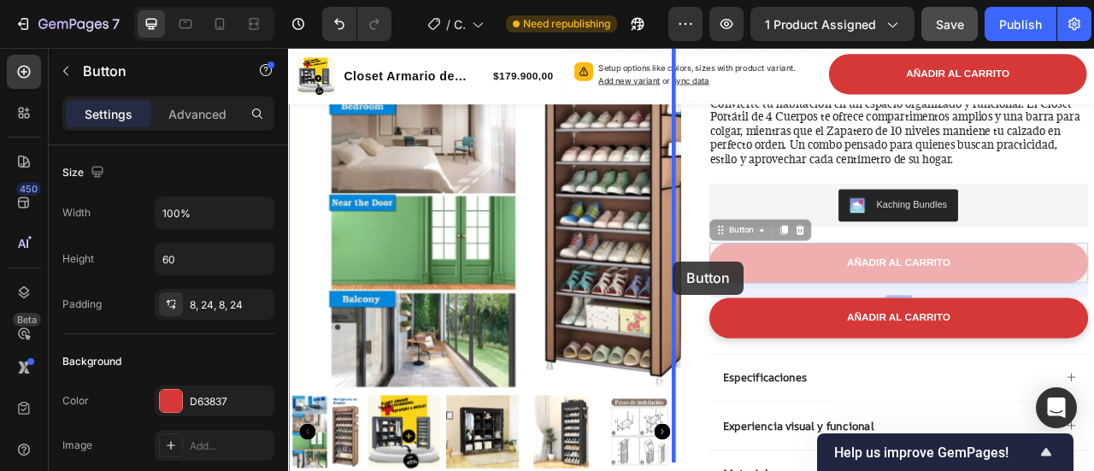
drag, startPoint x: 962, startPoint y: 319, endPoint x: 778, endPoint y: 320, distance: 183.7
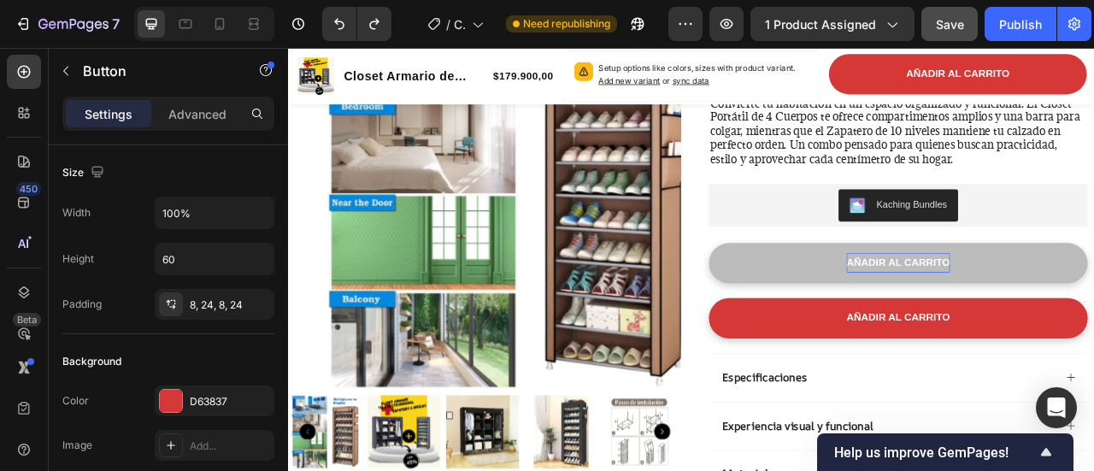
click at [1093, 323] on span "AÑADIR AL CARRITO" at bounding box center [1064, 320] width 132 height 15
click at [1093, 325] on button "AÑADIR AL CARRITO" at bounding box center [1064, 321] width 482 height 51
click at [919, 332] on button "AÑADIR AL CARRITO" at bounding box center [1064, 321] width 482 height 51
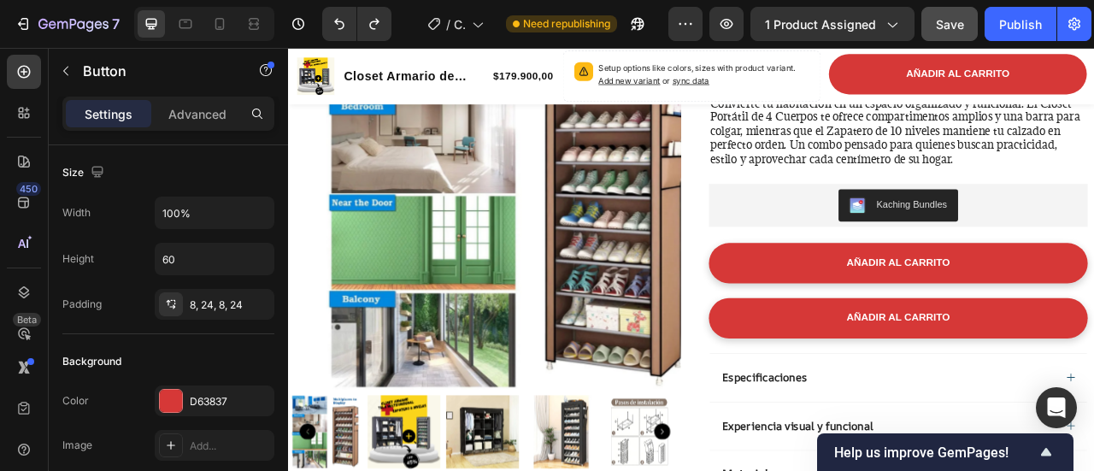
click at [845, 290] on div "Closet Armario de Tela 4 Cuerpos + Zapatero 6 Niveles Product Title Limited Edi…" at bounding box center [1064, 378] width 482 height 789
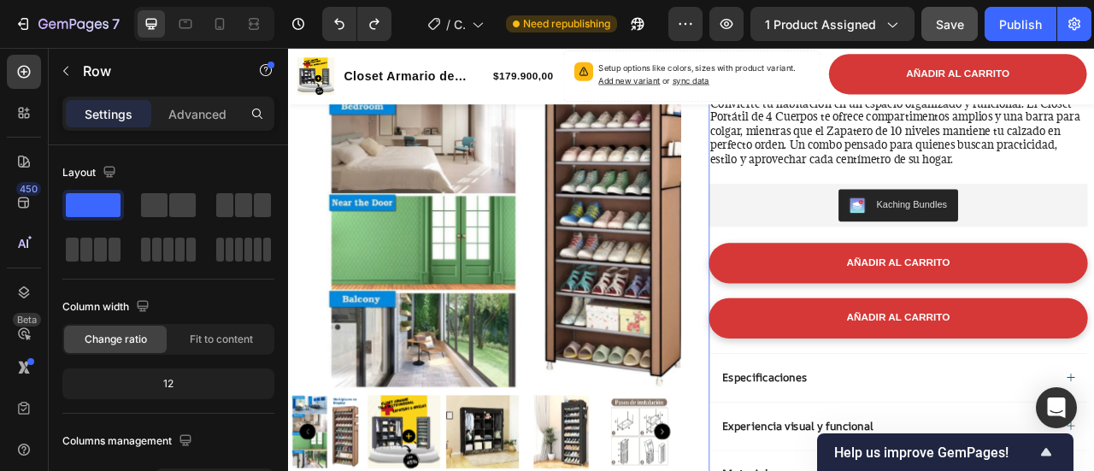
click at [845, 290] on div "Closet Armario de Tela 4 Cuerpos + Zapatero 6 Niveles Product Title Limited Edi…" at bounding box center [1064, 378] width 482 height 789
click at [844, 294] on div "Closet Armario de Tela 4 Cuerpos + Zapatero 6 Niveles Product Title Limited Edi…" at bounding box center [1064, 378] width 482 height 789
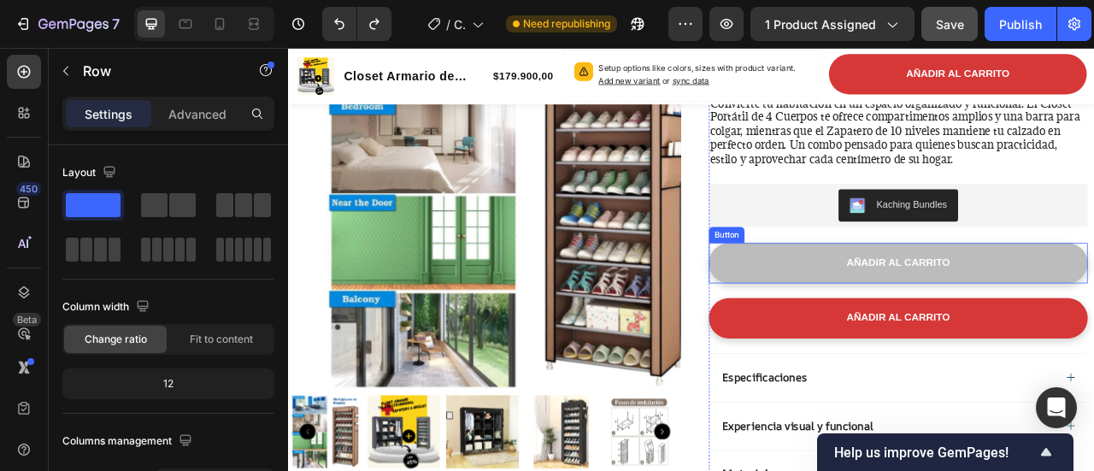
drag, startPoint x: 849, startPoint y: 300, endPoint x: 858, endPoint y: 309, distance: 12.7
click at [849, 302] on button "AÑADIR AL CARRITO" at bounding box center [1064, 321] width 482 height 51
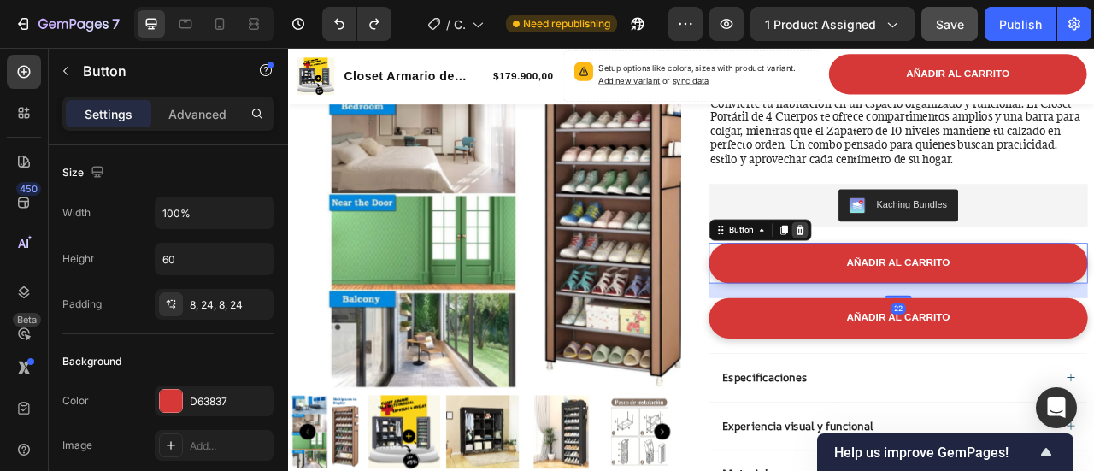
click at [934, 279] on icon at bounding box center [938, 279] width 11 height 12
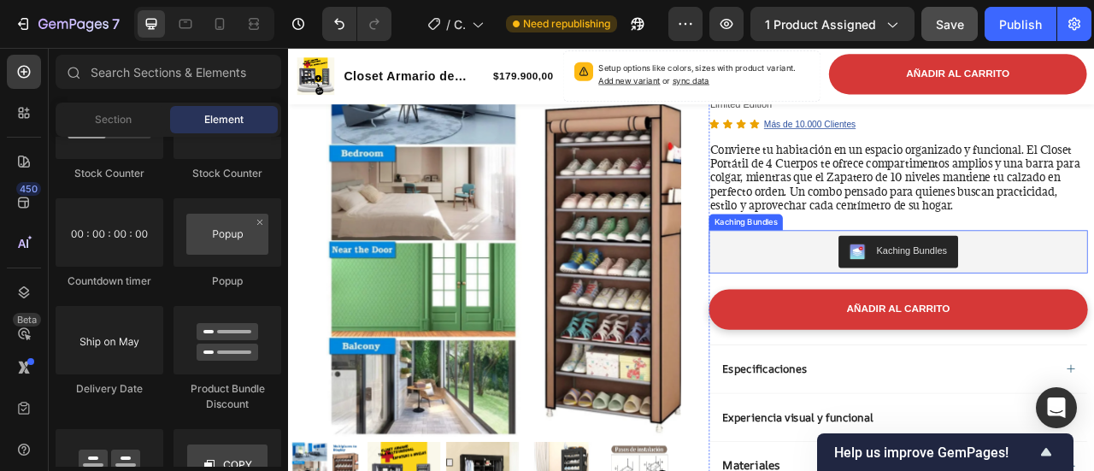
scroll to position [85, 0]
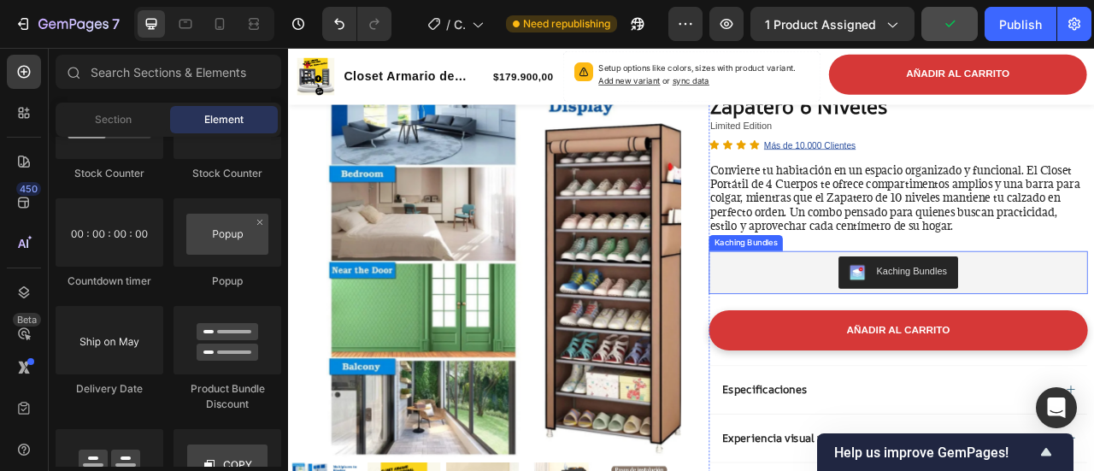
click at [873, 350] on div "Kaching Bundles" at bounding box center [1064, 333] width 468 height 41
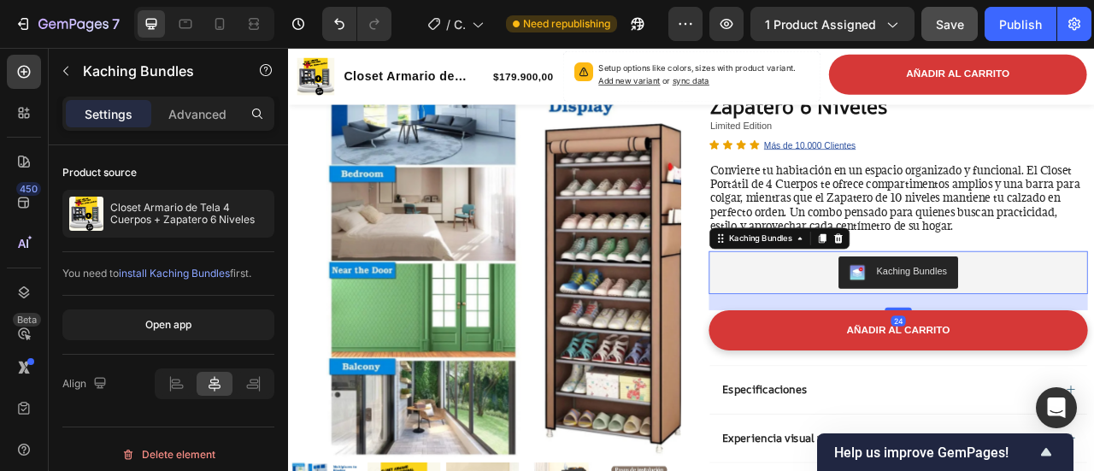
click at [873, 365] on div "24" at bounding box center [1064, 371] width 482 height 21
click at [199, 117] on p "Advanced" at bounding box center [197, 114] width 58 height 18
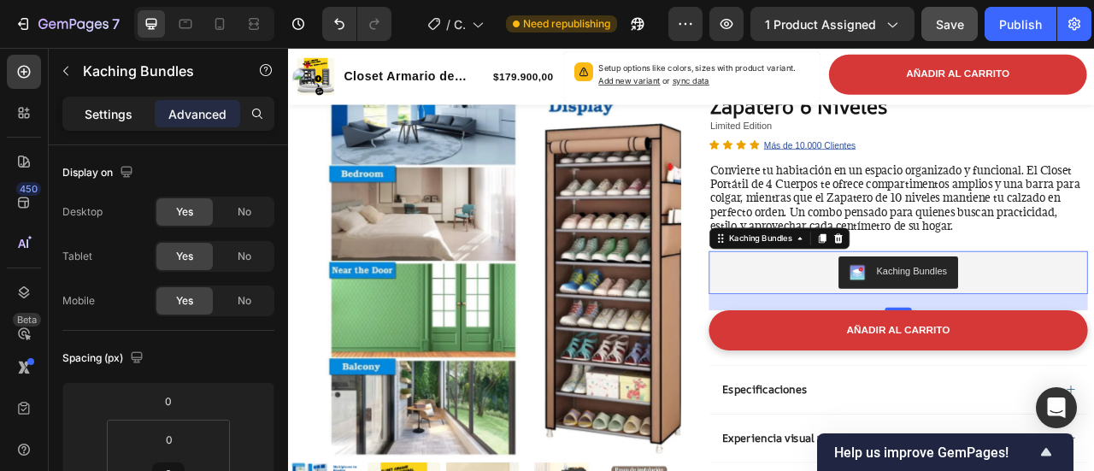
click at [120, 127] on div "Settings Advanced" at bounding box center [168, 114] width 212 height 34
click at [176, 150] on div "Display on Desktop Yes No Tablet Yes No Mobile Yes No" at bounding box center [168, 237] width 212 height 185
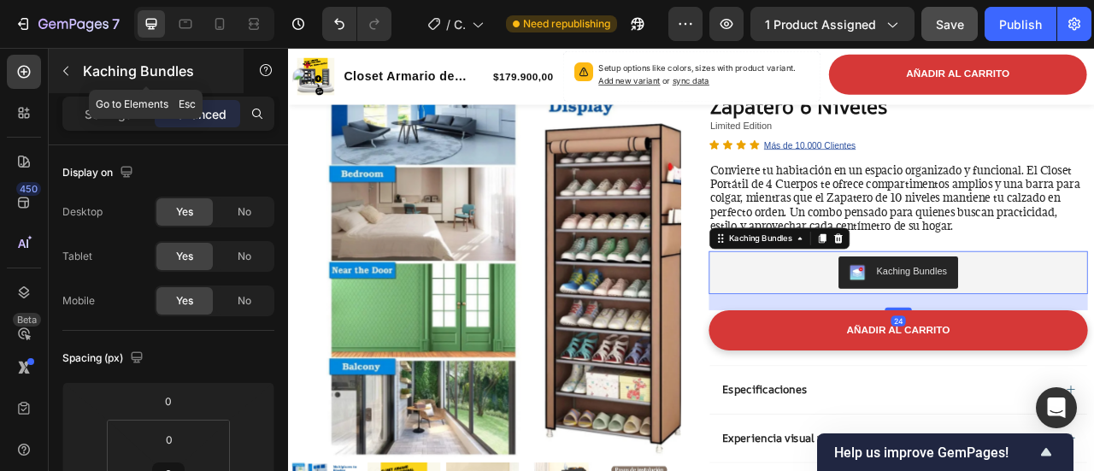
click at [142, 67] on p "Kaching Bundles" at bounding box center [155, 71] width 145 height 21
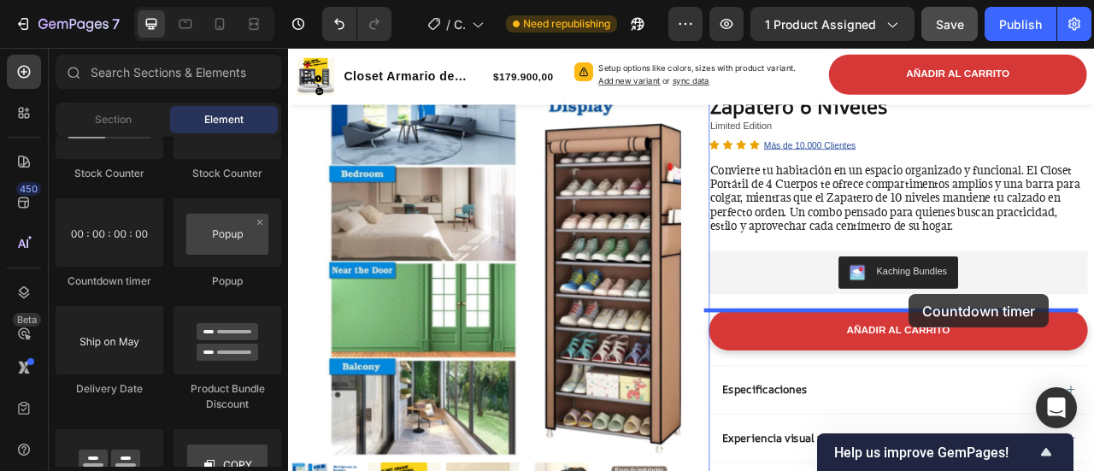
drag, startPoint x: 396, startPoint y: 297, endPoint x: 1077, endPoint y: 361, distance: 684.8
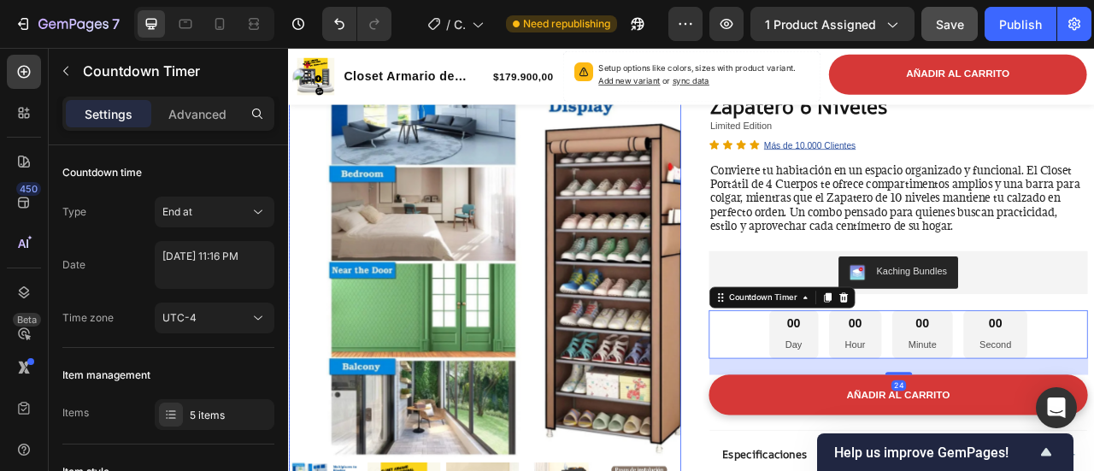
click at [768, 329] on img at bounding box center [563, 318] width 499 height 499
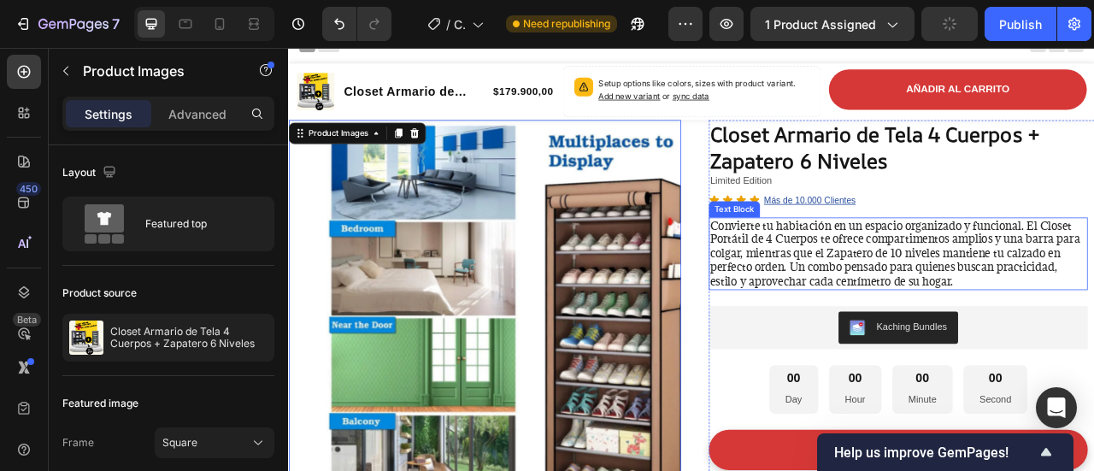
scroll to position [0, 0]
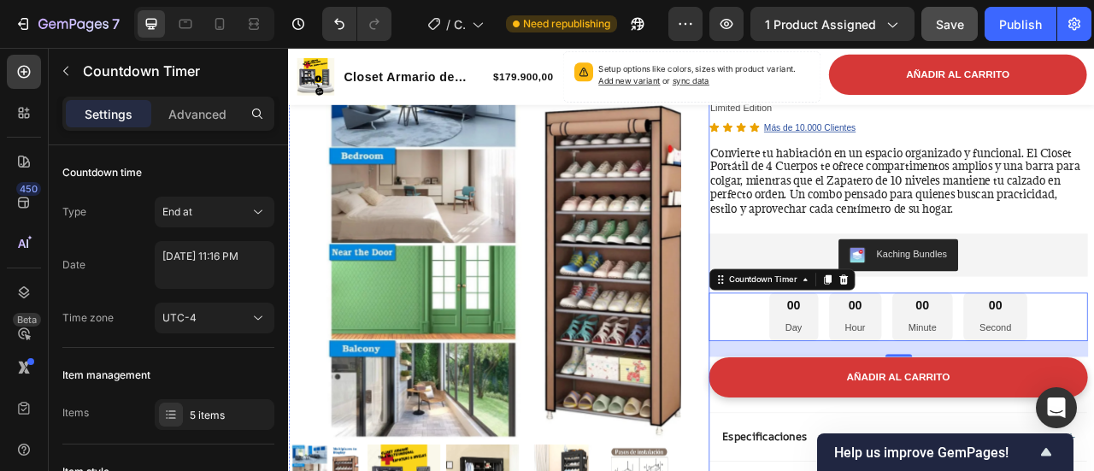
scroll to position [85, 0]
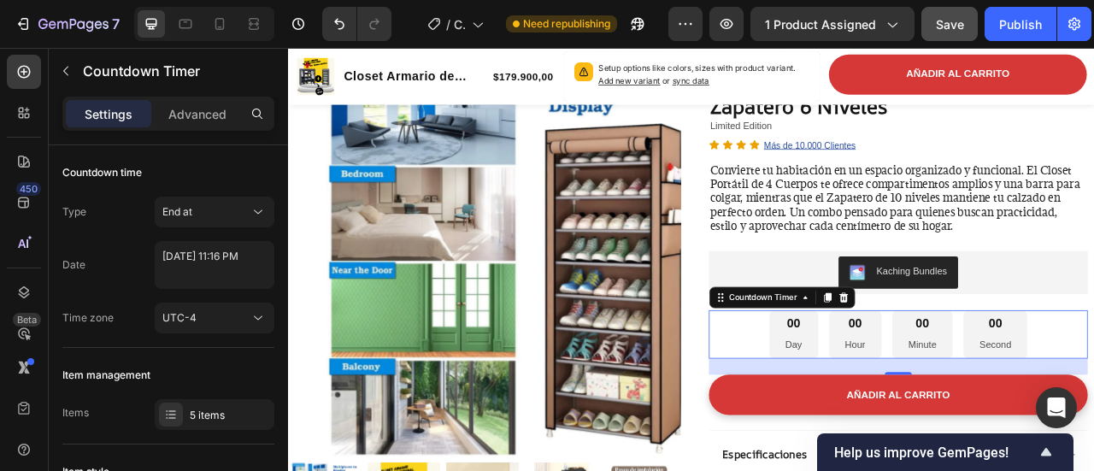
click at [922, 399] on div "00" at bounding box center [930, 398] width 21 height 20
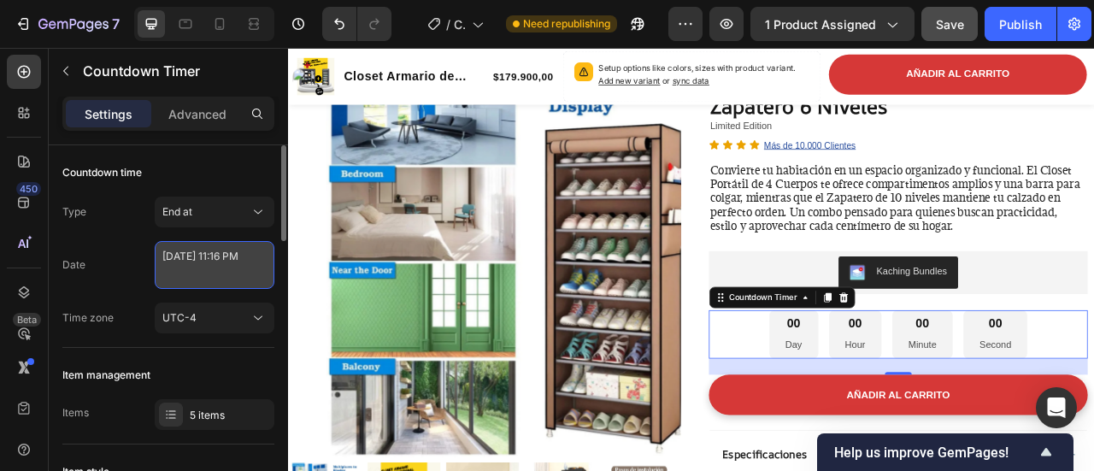
click at [219, 263] on textarea "[DATE] 11:16 PM" at bounding box center [215, 265] width 120 height 48
select select "23"
select select "16"
select select "false"
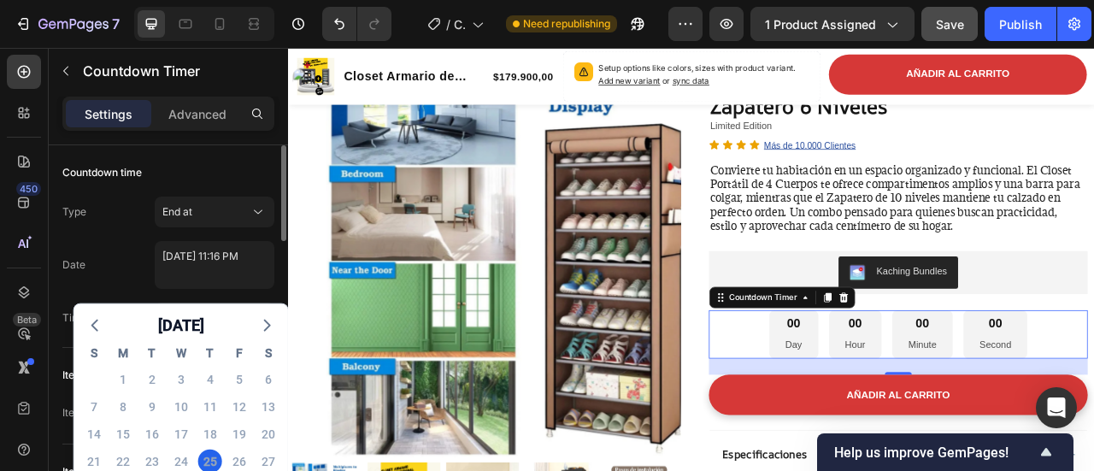
click at [221, 411] on div "11" at bounding box center [210, 406] width 29 height 27
click at [214, 410] on div "11" at bounding box center [210, 407] width 24 height 24
click at [208, 408] on div "11" at bounding box center [210, 407] width 24 height 24
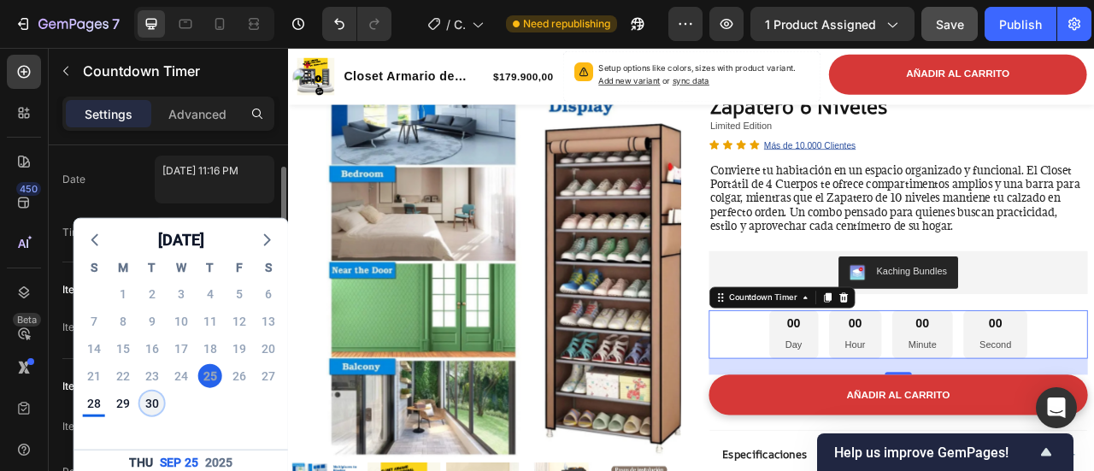
click at [152, 406] on div "30" at bounding box center [152, 403] width 24 height 24
type textarea "[DATE] 11:16 PM"
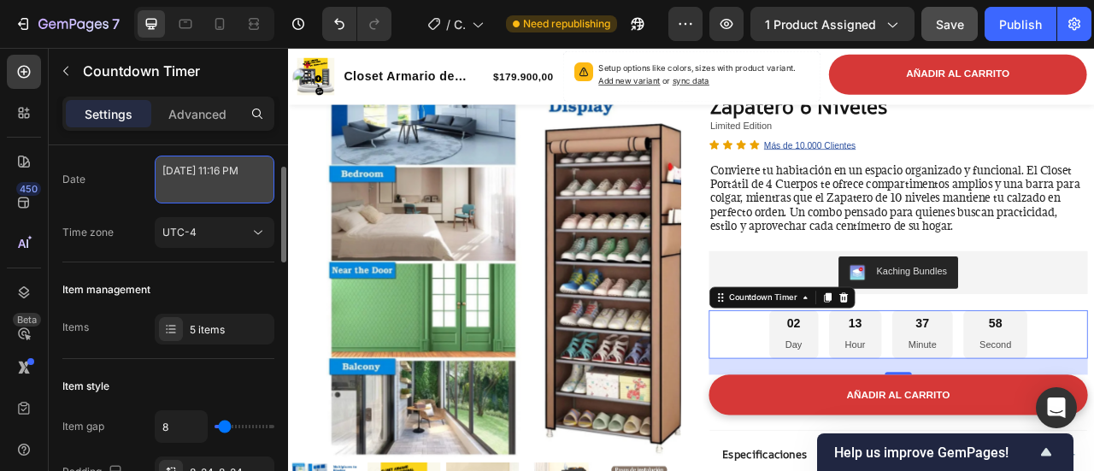
select select "23"
select select "16"
select select "false"
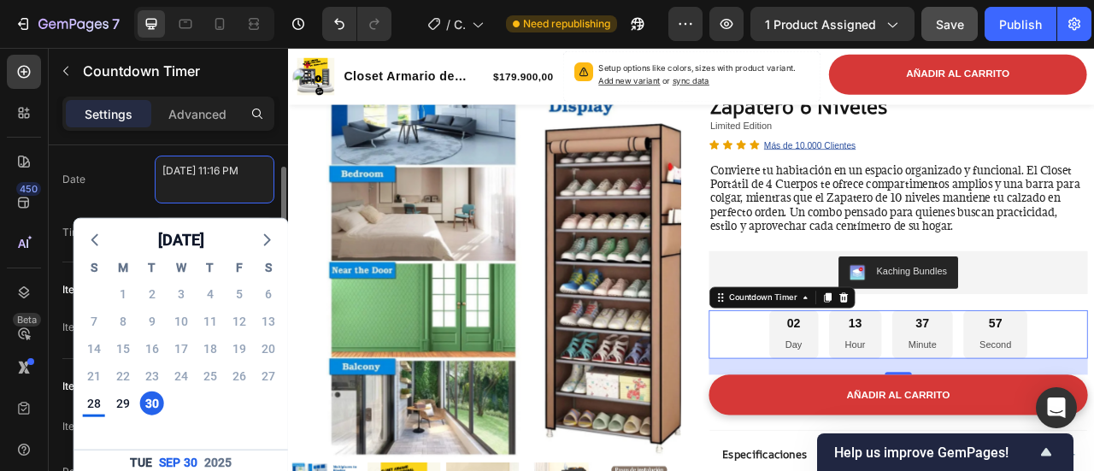
drag, startPoint x: 216, startPoint y: 191, endPoint x: 150, endPoint y: 163, distance: 71.2
click at [152, 163] on div "Date [DATE] 11:16 PM [DATE] S M T W T F S 31 1 2 3 4 5 6 7 8 9 10 11 12 13 14 1…" at bounding box center [168, 180] width 212 height 48
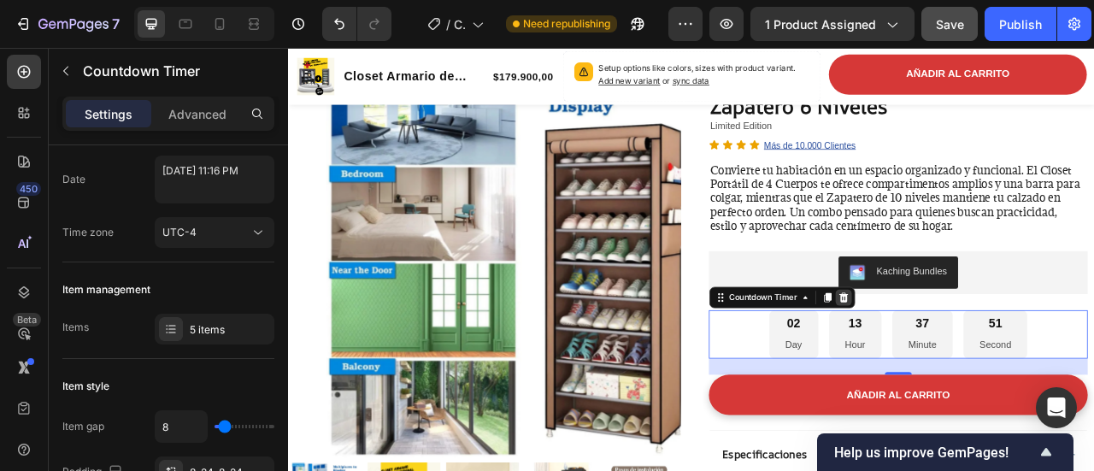
click at [991, 370] on icon at bounding box center [994, 365] width 14 height 14
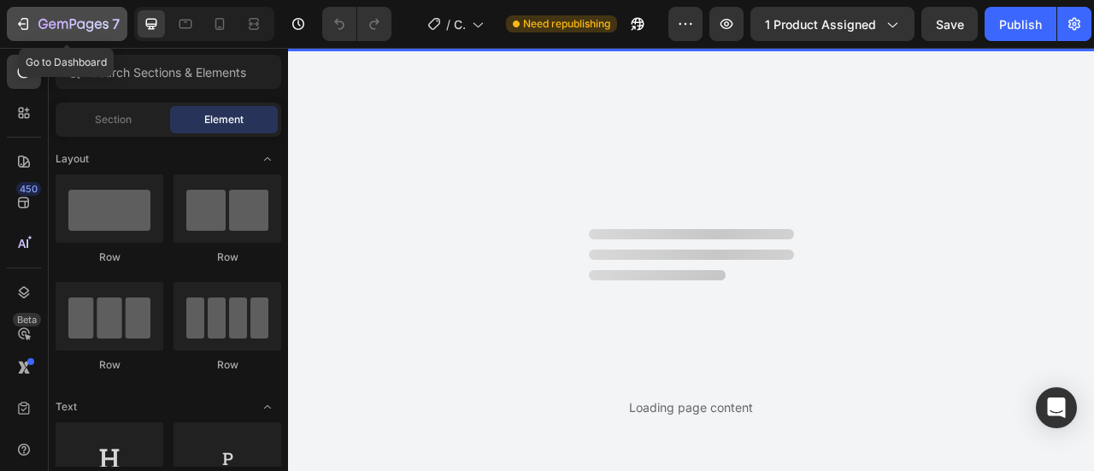
click at [26, 22] on icon "button" at bounding box center [23, 23] width 17 height 17
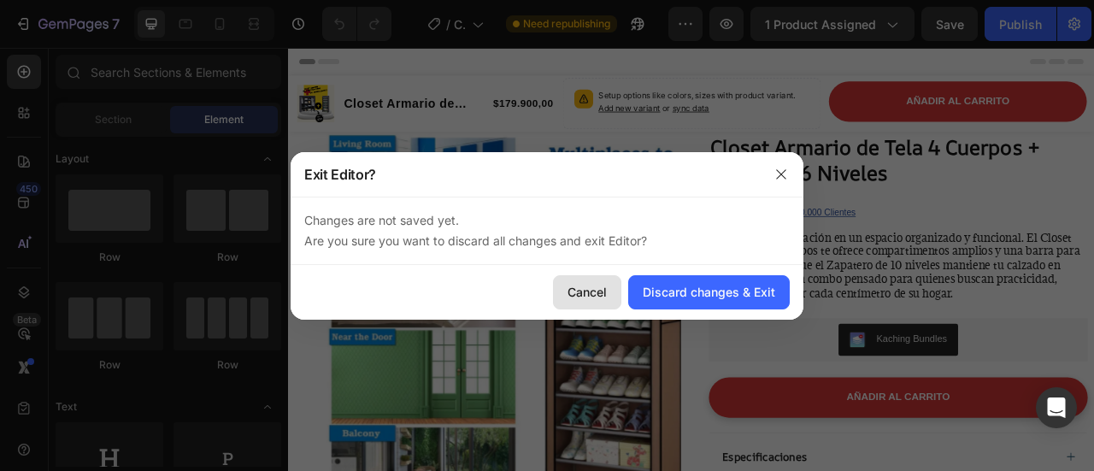
click at [613, 294] on button "Cancel" at bounding box center [587, 292] width 68 height 34
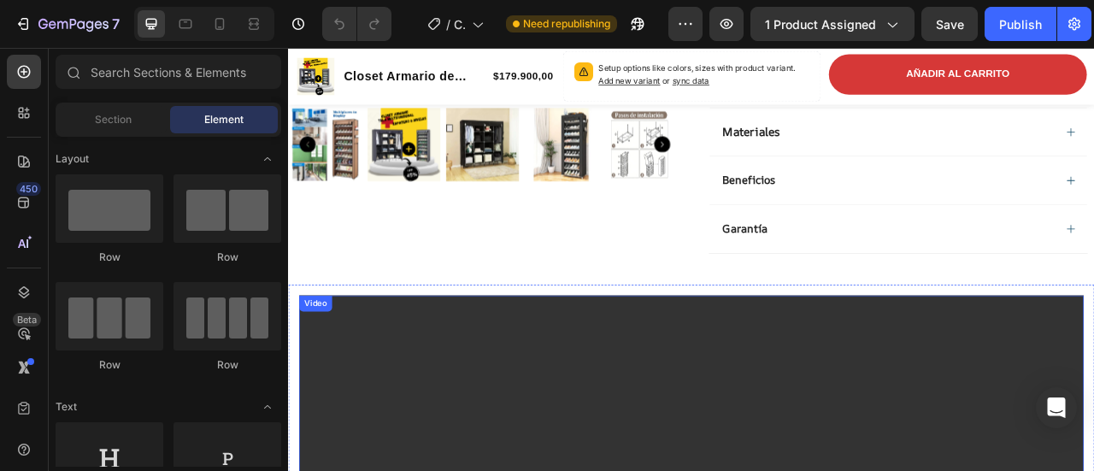
scroll to position [513, 0]
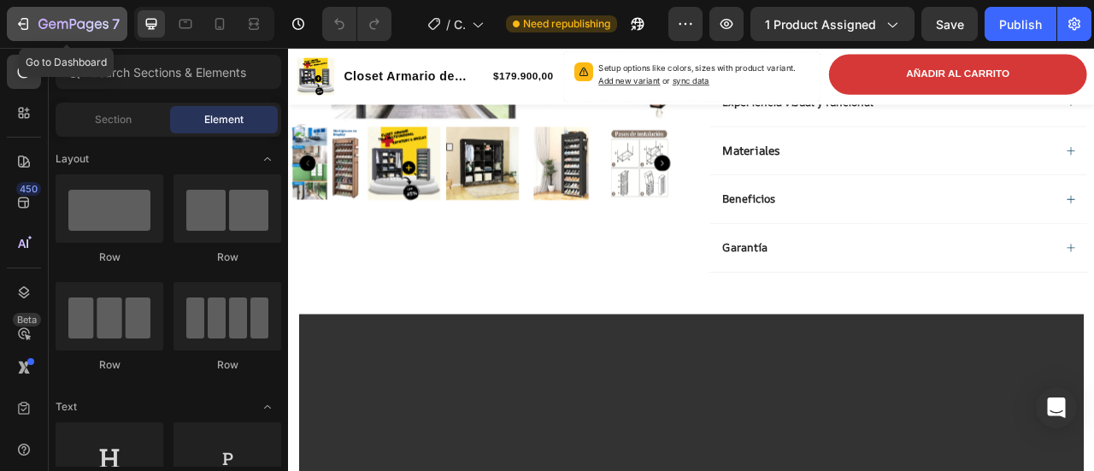
click at [28, 18] on icon "button" at bounding box center [23, 23] width 17 height 17
